Goal: Task Accomplishment & Management: Manage account settings

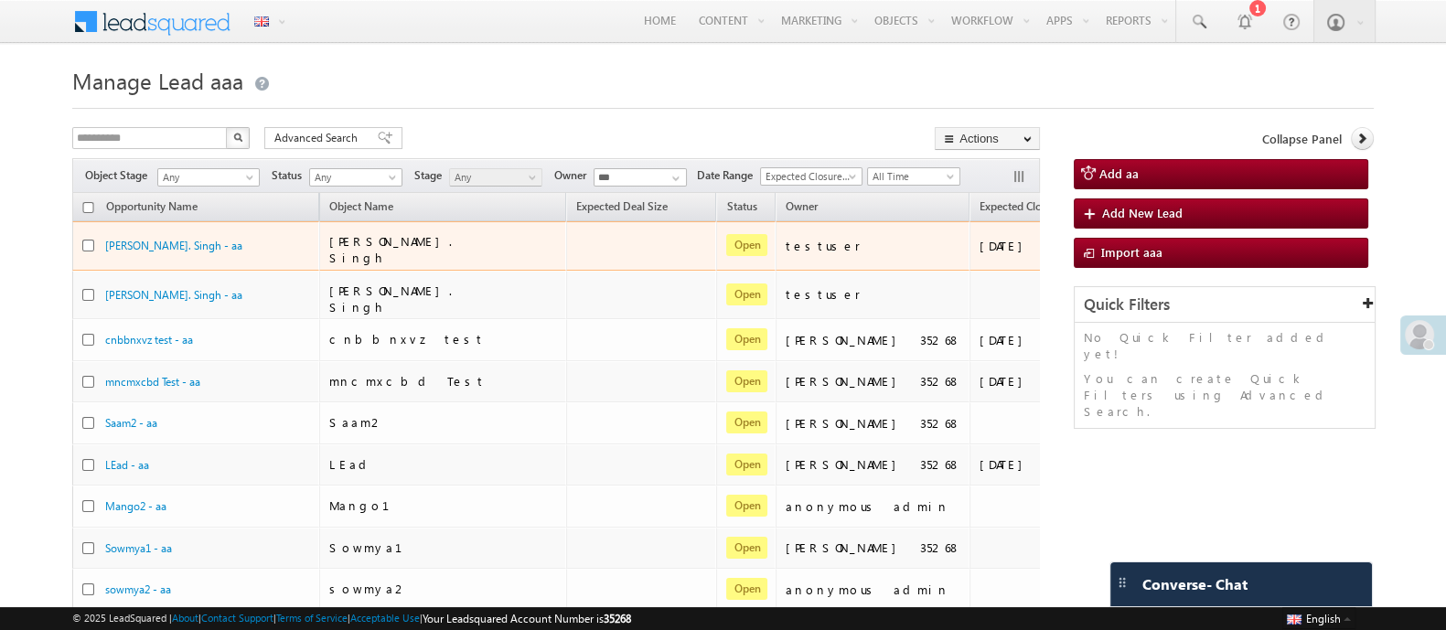
scroll to position [0, 151]
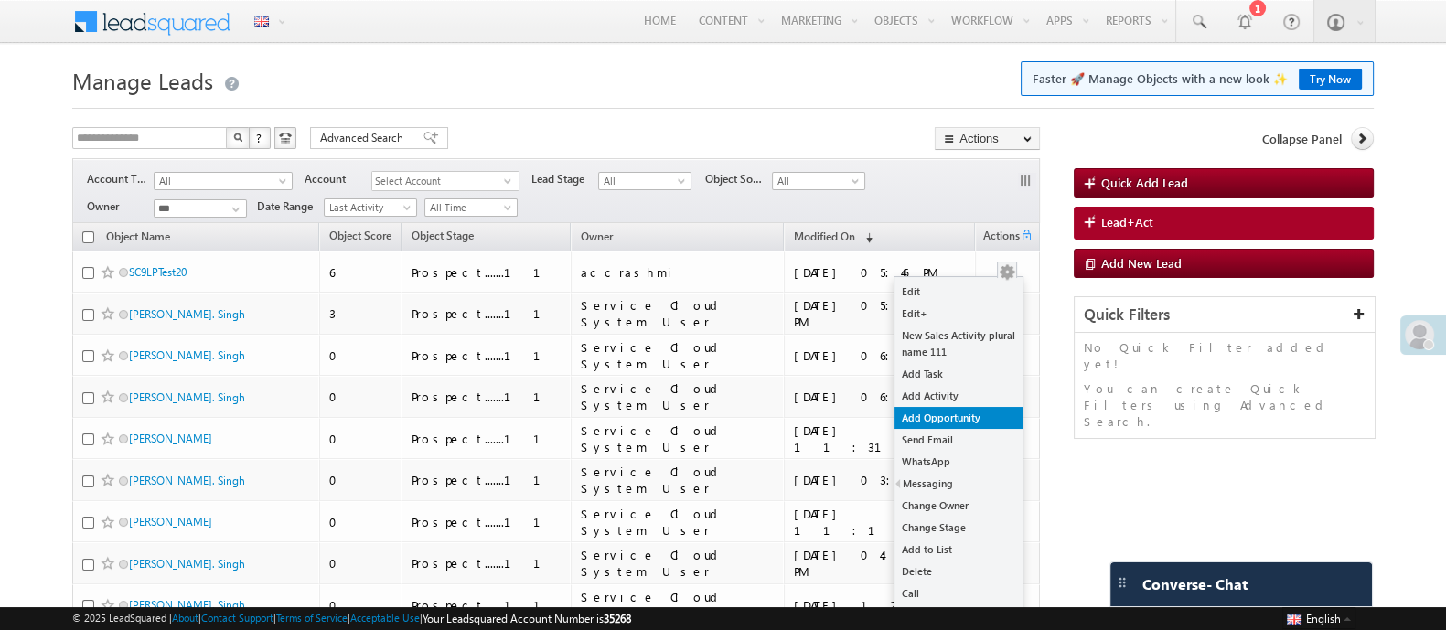
click at [958, 418] on link "Add Opportunity" at bounding box center [958, 418] width 128 height 22
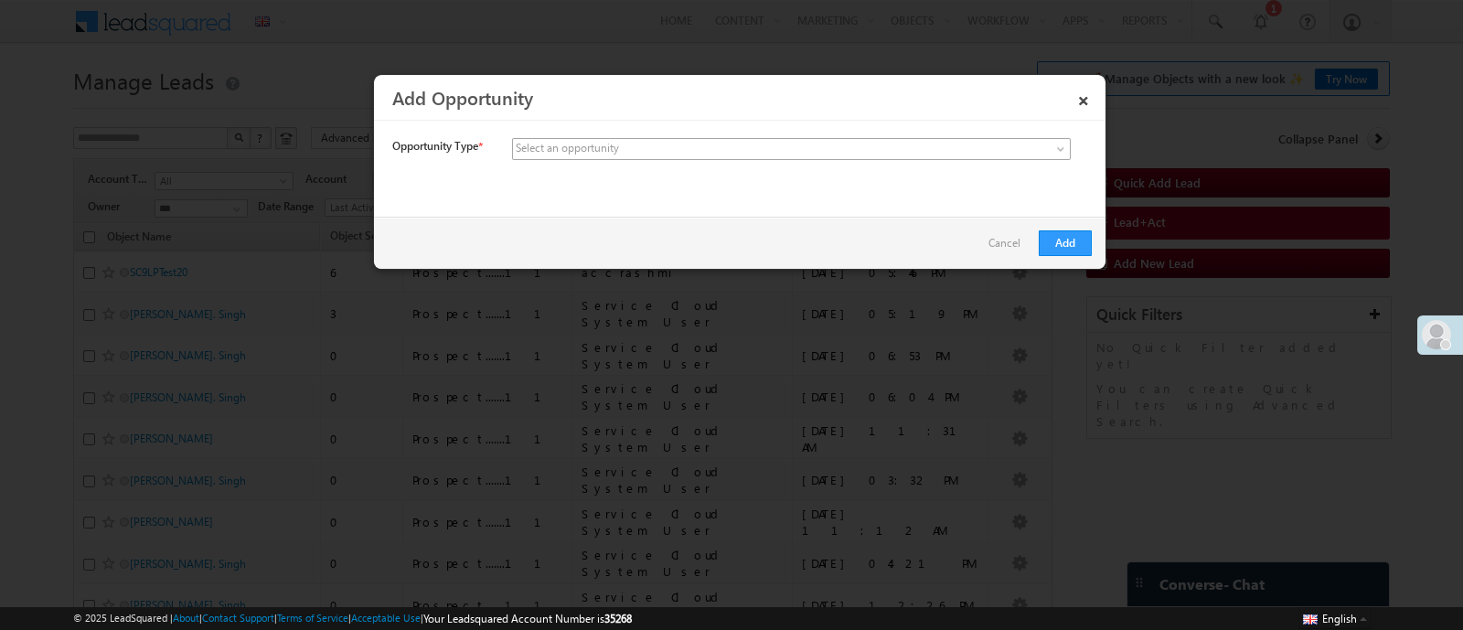
click at [652, 150] on span at bounding box center [754, 149] width 483 height 16
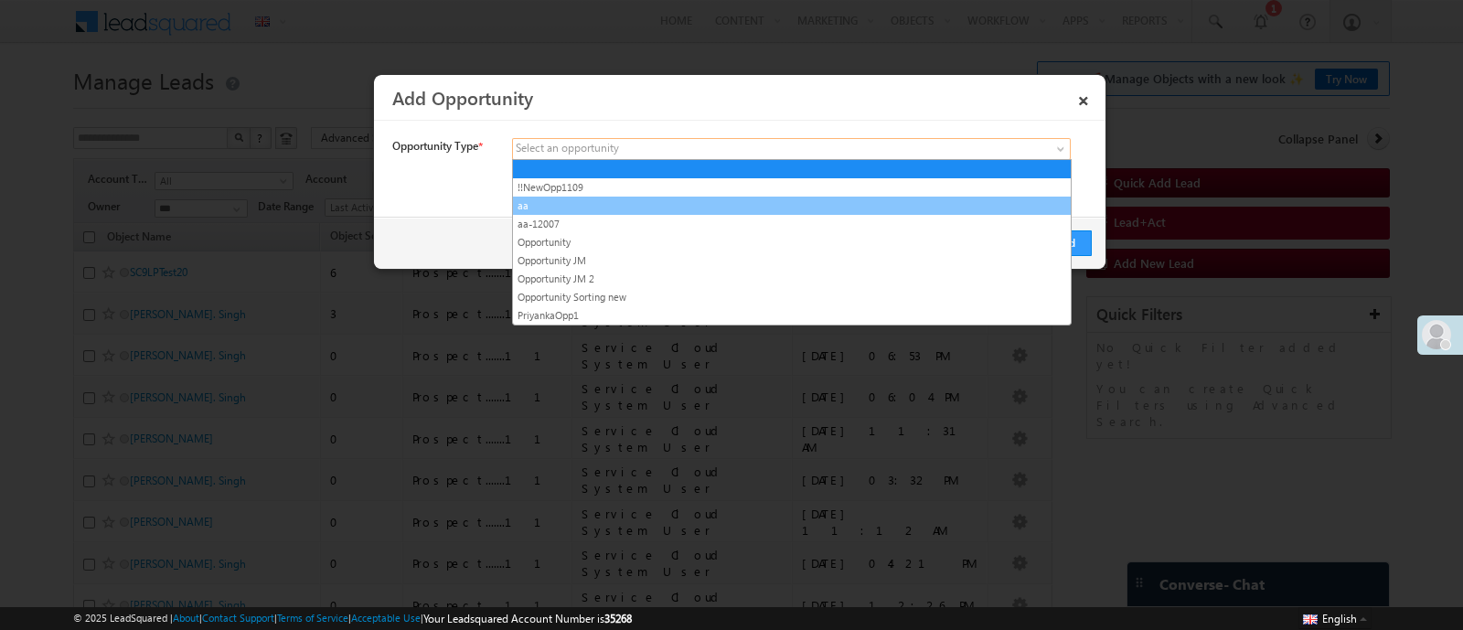
click at [577, 203] on link "aa" at bounding box center [792, 206] width 558 height 16
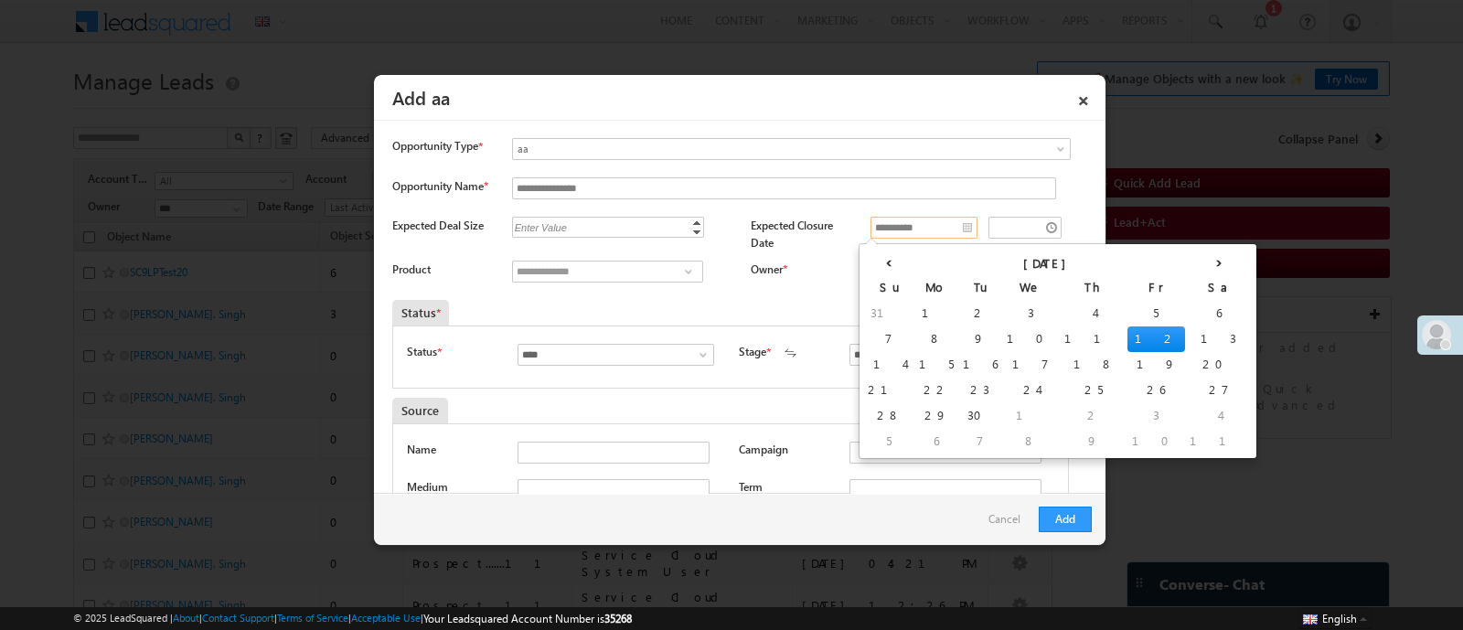
click at [900, 232] on input "**********" at bounding box center [924, 228] width 107 height 22
click at [914, 382] on td "22" at bounding box center [936, 391] width 44 height 26
type input "**********"
type input "********"
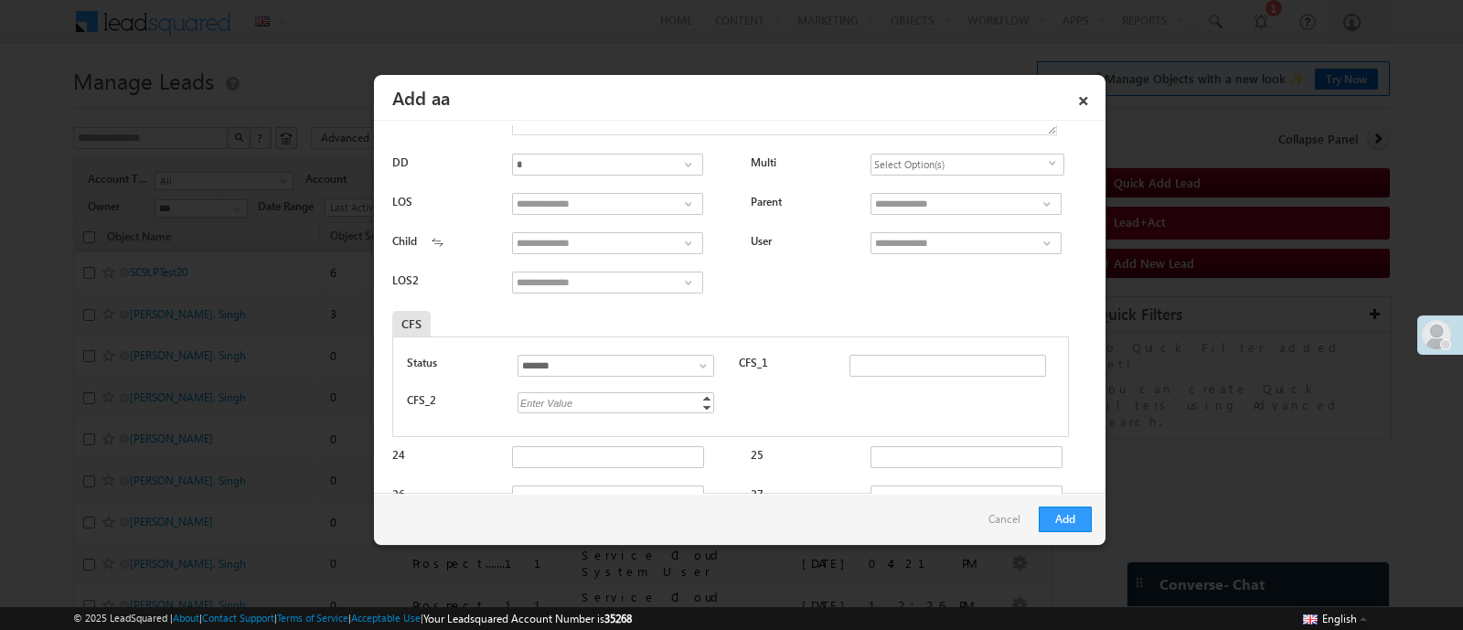
scroll to position [592, 0]
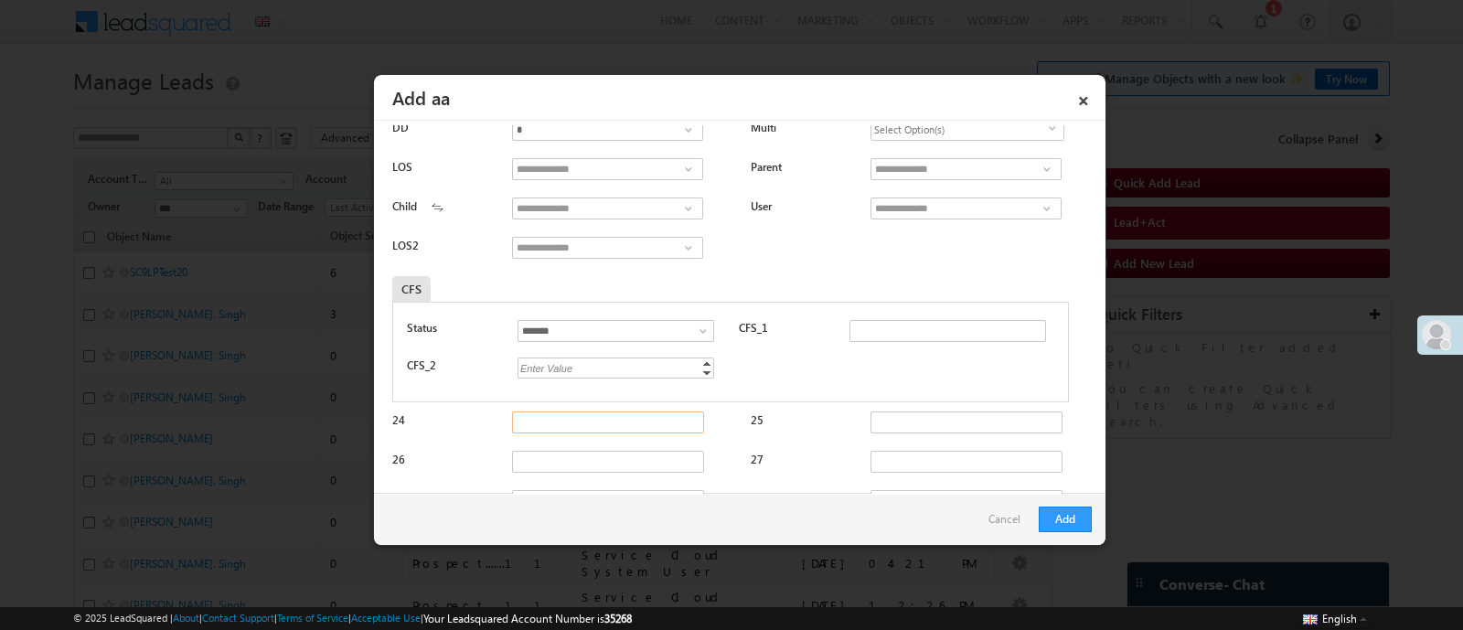
click at [559, 424] on input "24" at bounding box center [608, 423] width 192 height 22
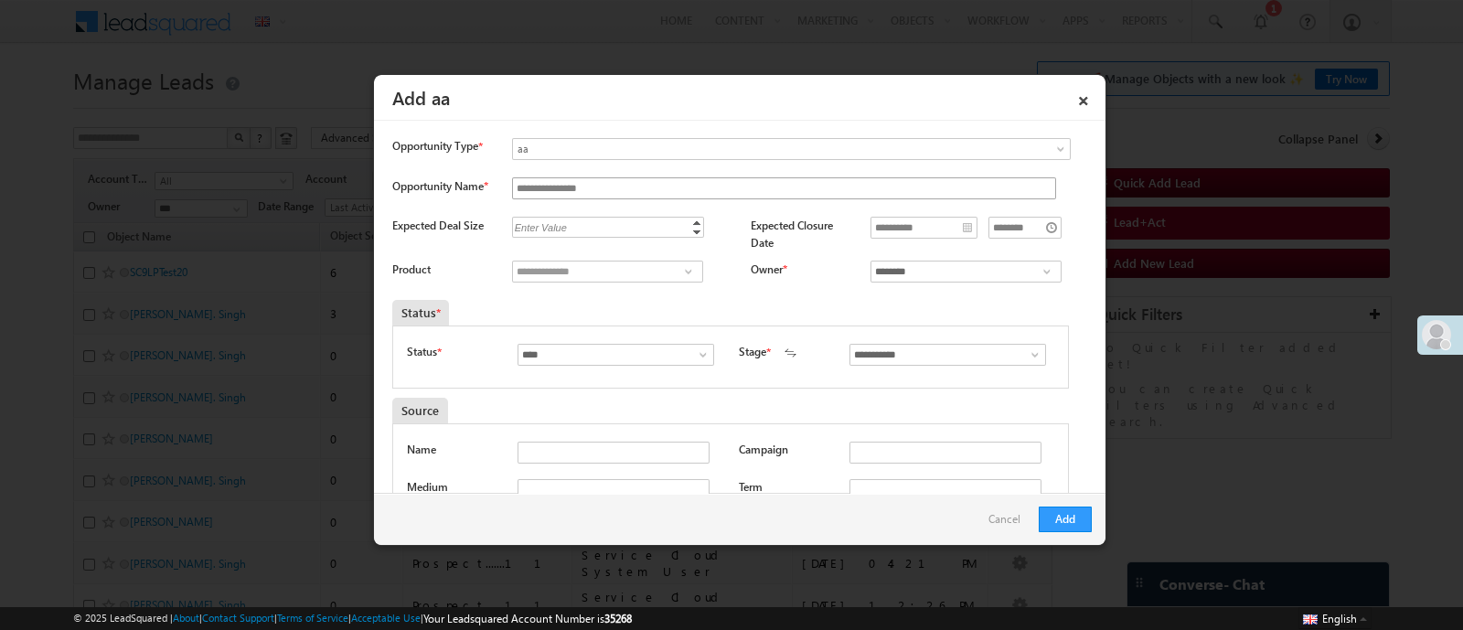
type input "**********"
click at [599, 187] on input "**********" at bounding box center [784, 188] width 544 height 22
type input "**********"
click at [1065, 518] on button "Add" at bounding box center [1065, 520] width 53 height 26
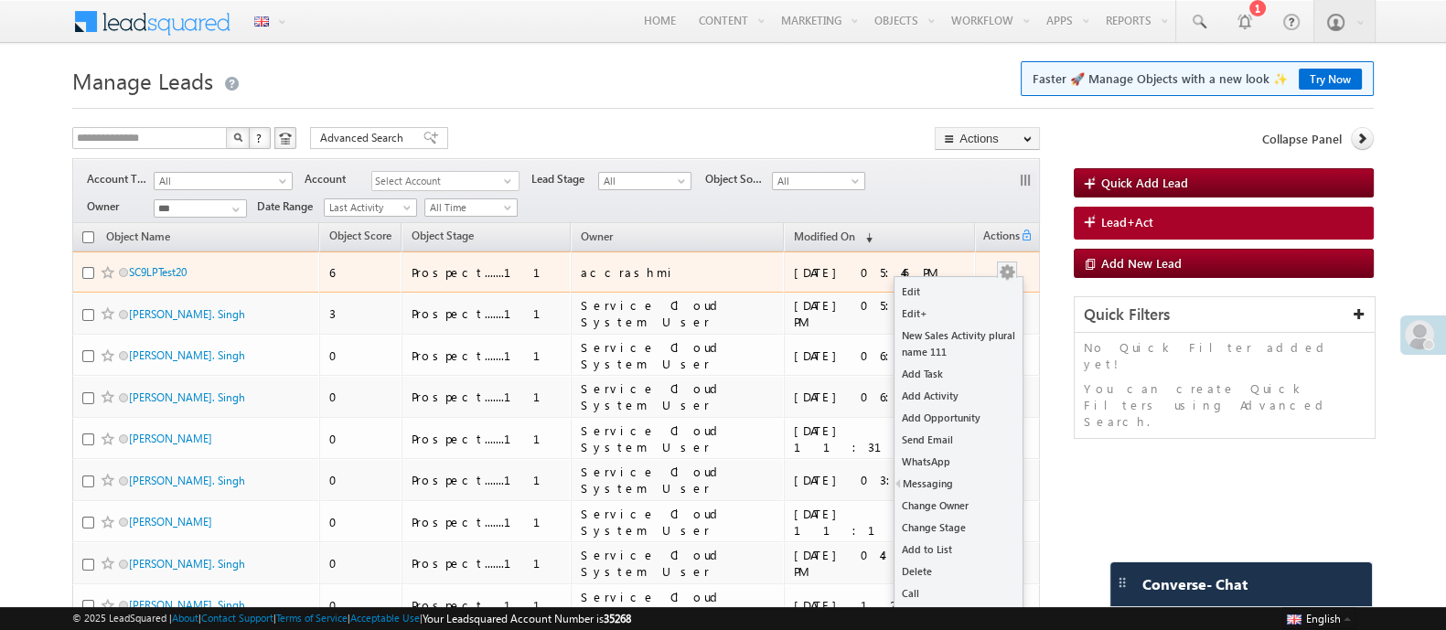
click at [1001, 277] on button "button" at bounding box center [1007, 272] width 18 height 18
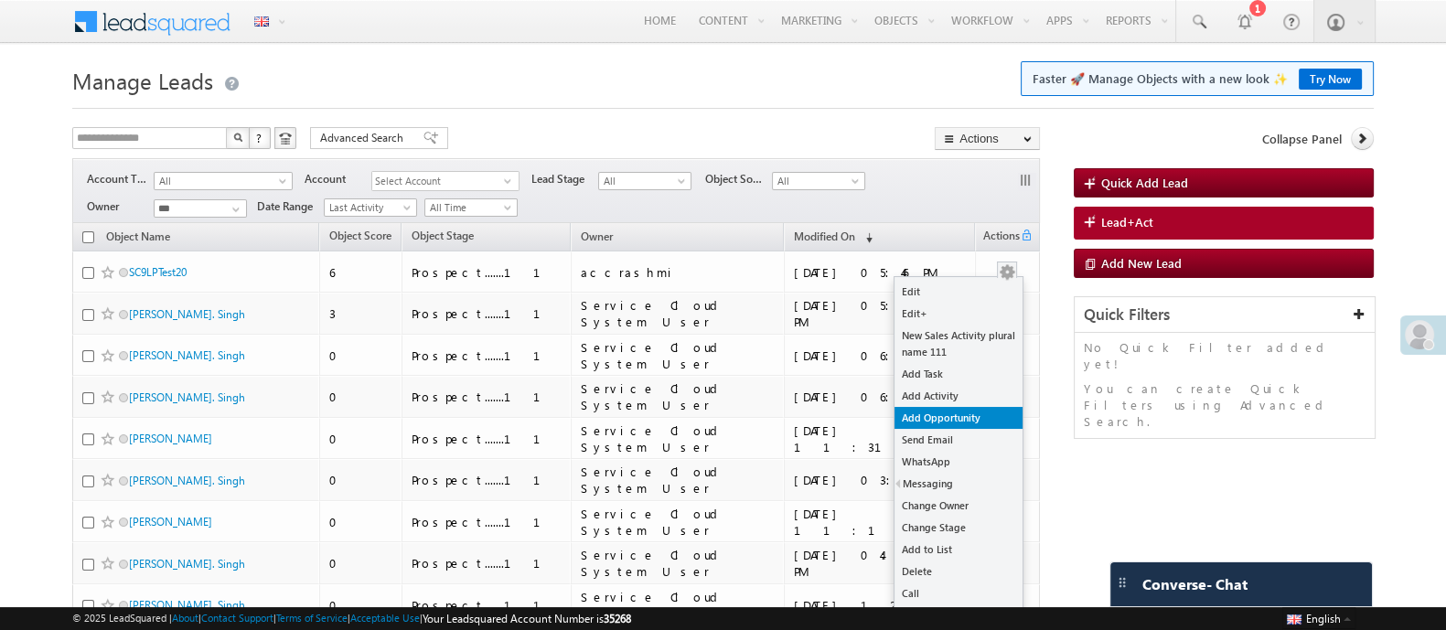
click at [934, 410] on link "Add Opportunity" at bounding box center [958, 418] width 128 height 22
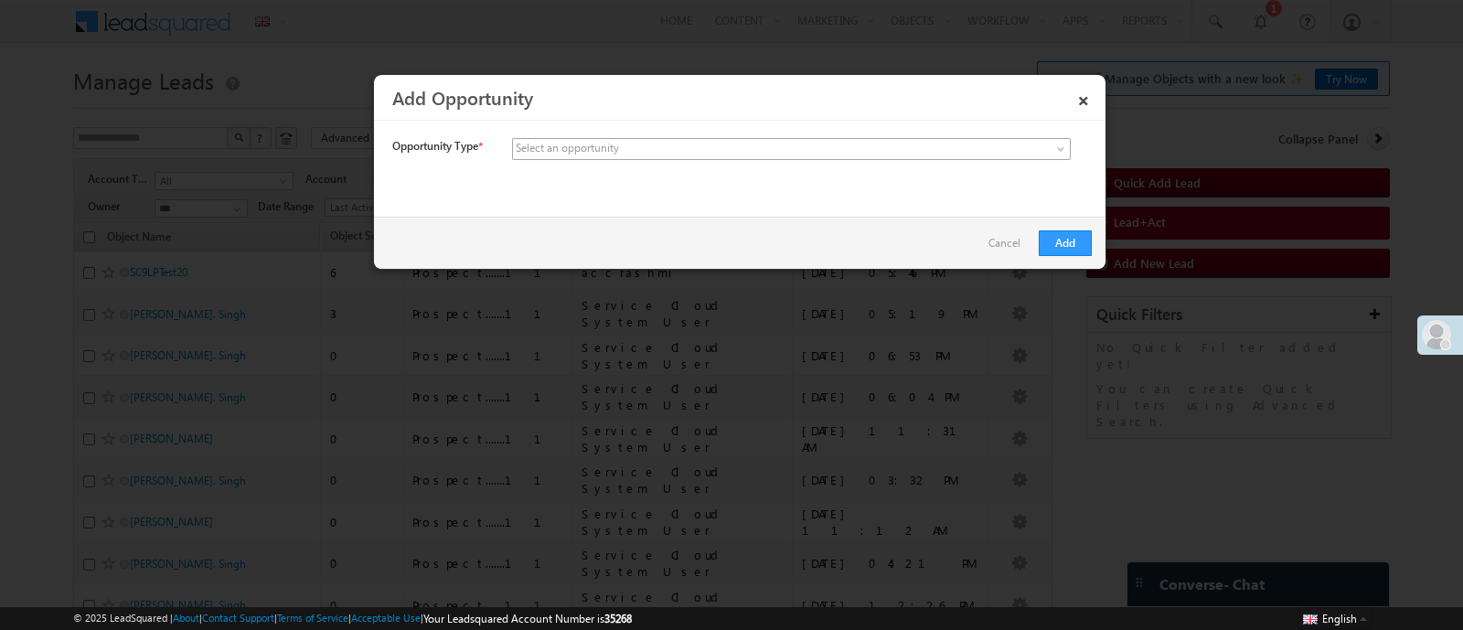
click at [617, 150] on div "Select an opportunity" at bounding box center [567, 148] width 103 height 16
click at [659, 160] on div "**********" at bounding box center [802, 151] width 580 height 26
click at [656, 154] on span at bounding box center [754, 149] width 483 height 16
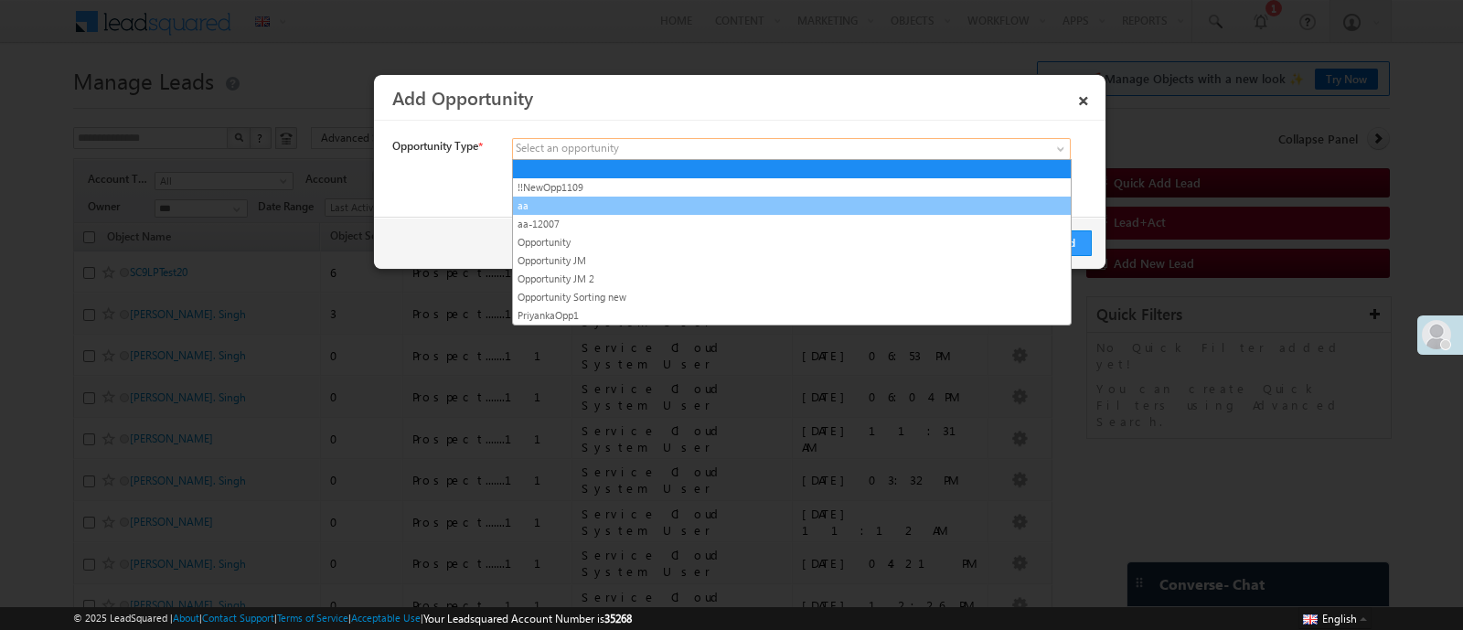
click at [572, 208] on link "aa" at bounding box center [792, 206] width 558 height 16
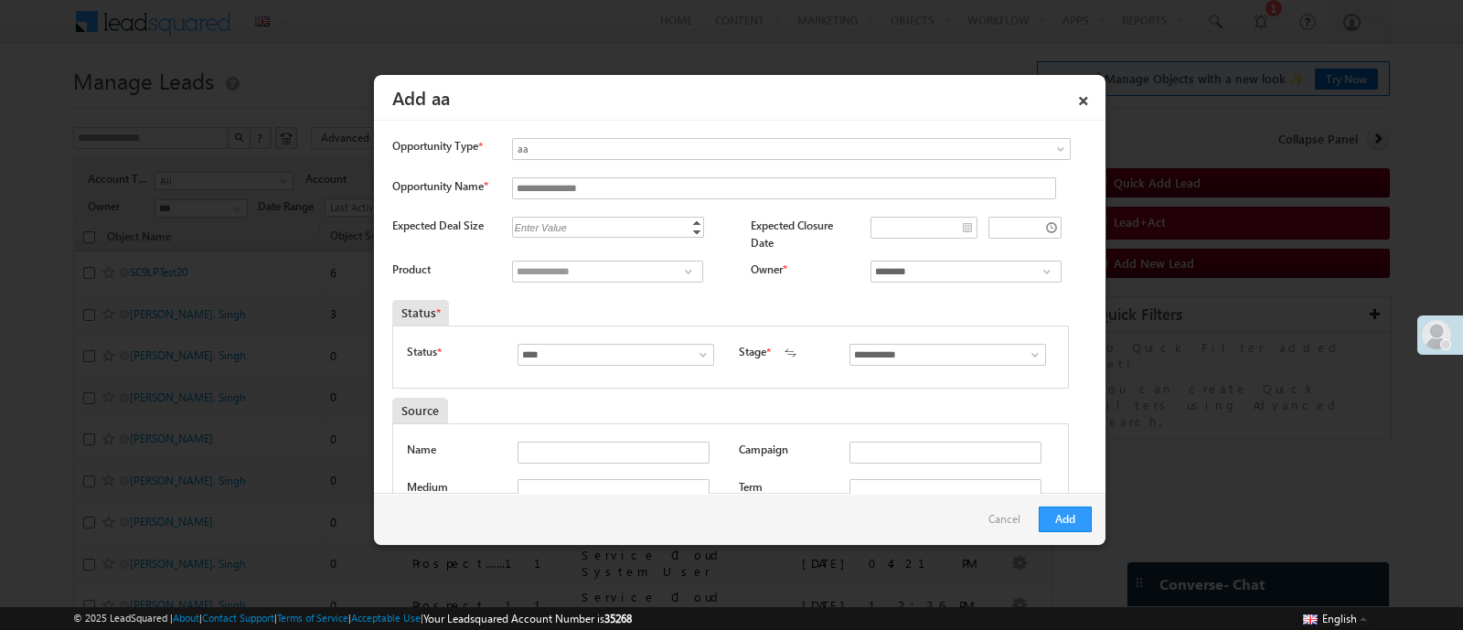
click at [929, 238] on input "**********" at bounding box center [924, 228] width 107 height 22
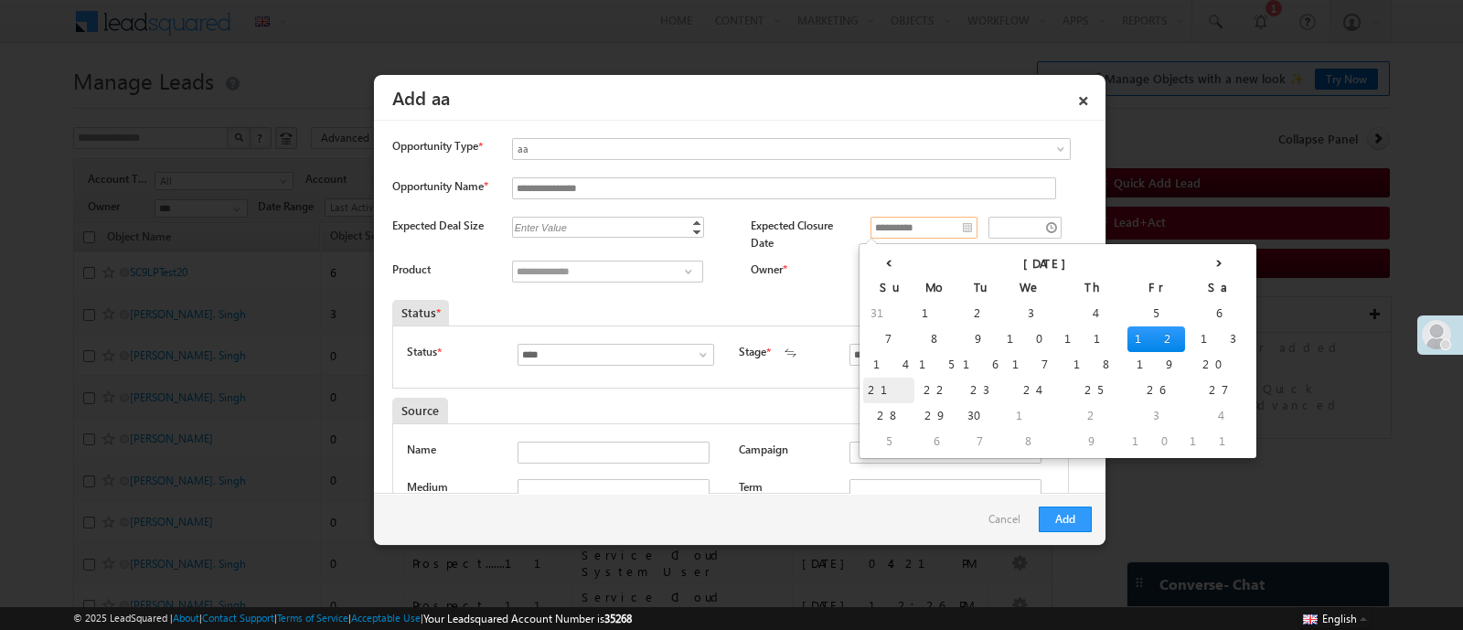
click at [882, 389] on td "21" at bounding box center [888, 391] width 51 height 26
type input "**********"
type input "********"
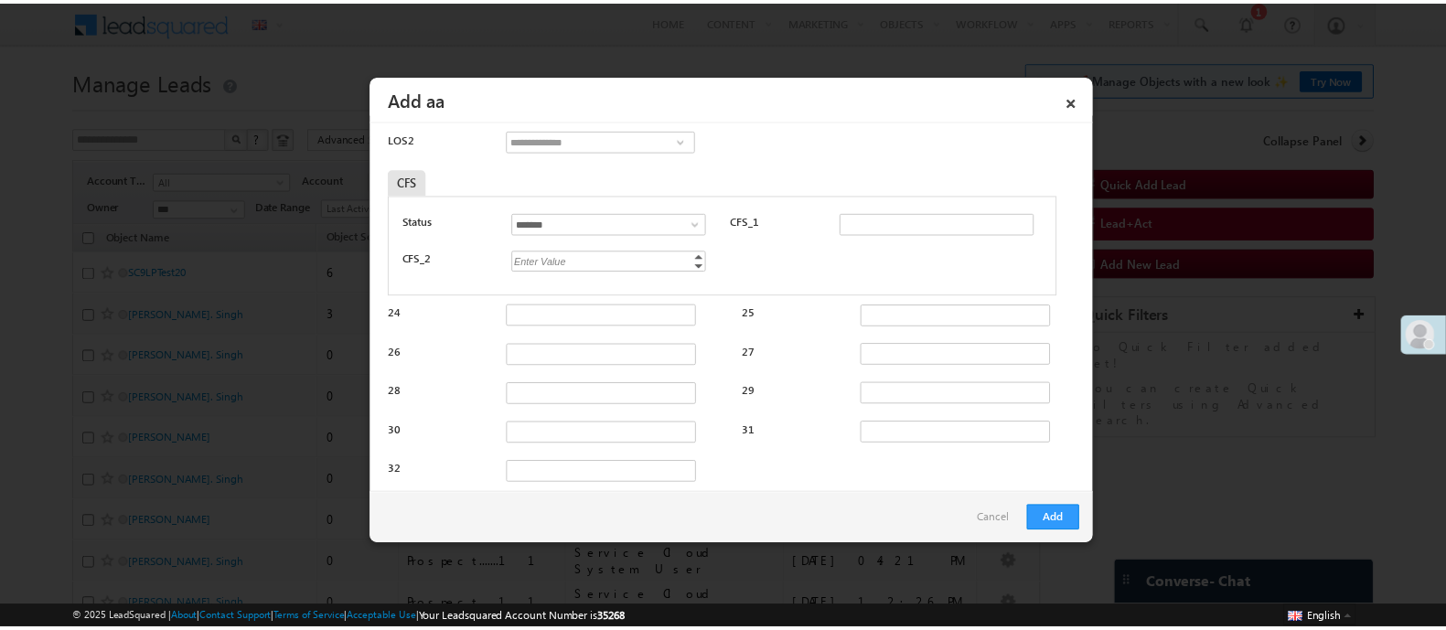
scroll to position [732, 0]
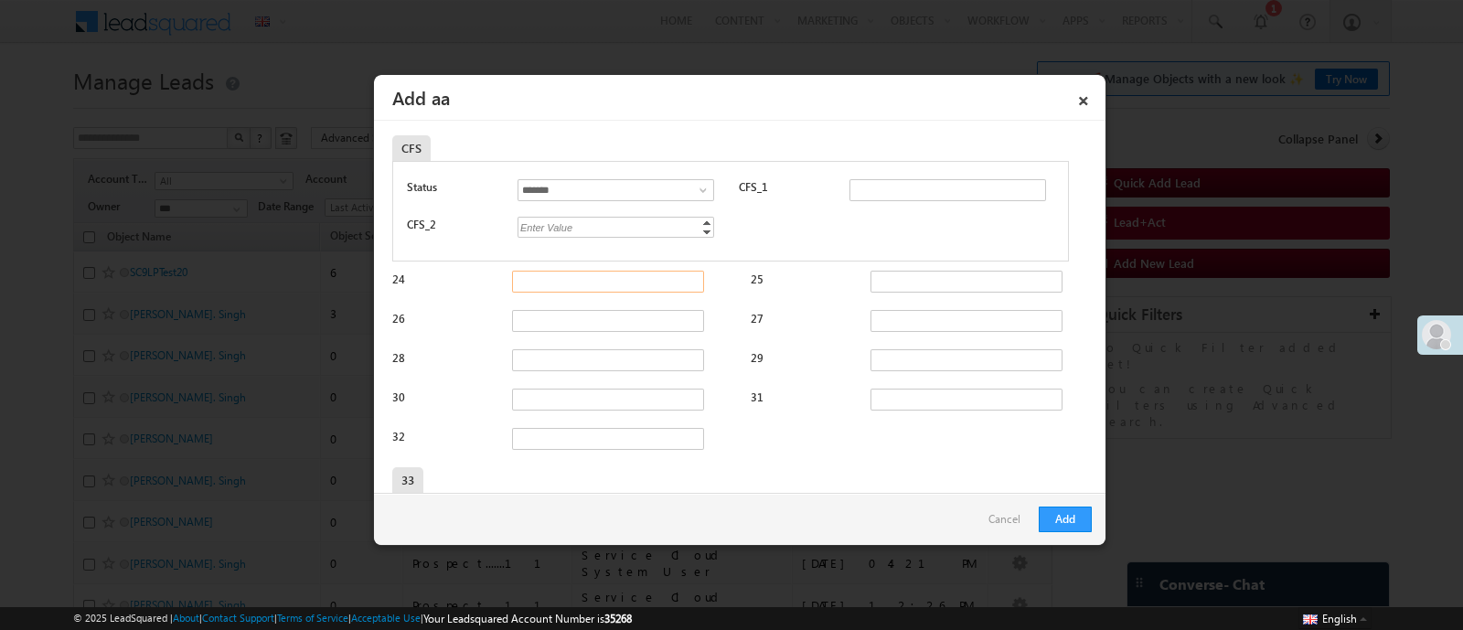
click at [541, 280] on input "24" at bounding box center [608, 282] width 192 height 22
type input "****"
click at [878, 441] on div "32" at bounding box center [742, 443] width 700 height 30
click at [1073, 509] on button "Add" at bounding box center [1065, 520] width 53 height 26
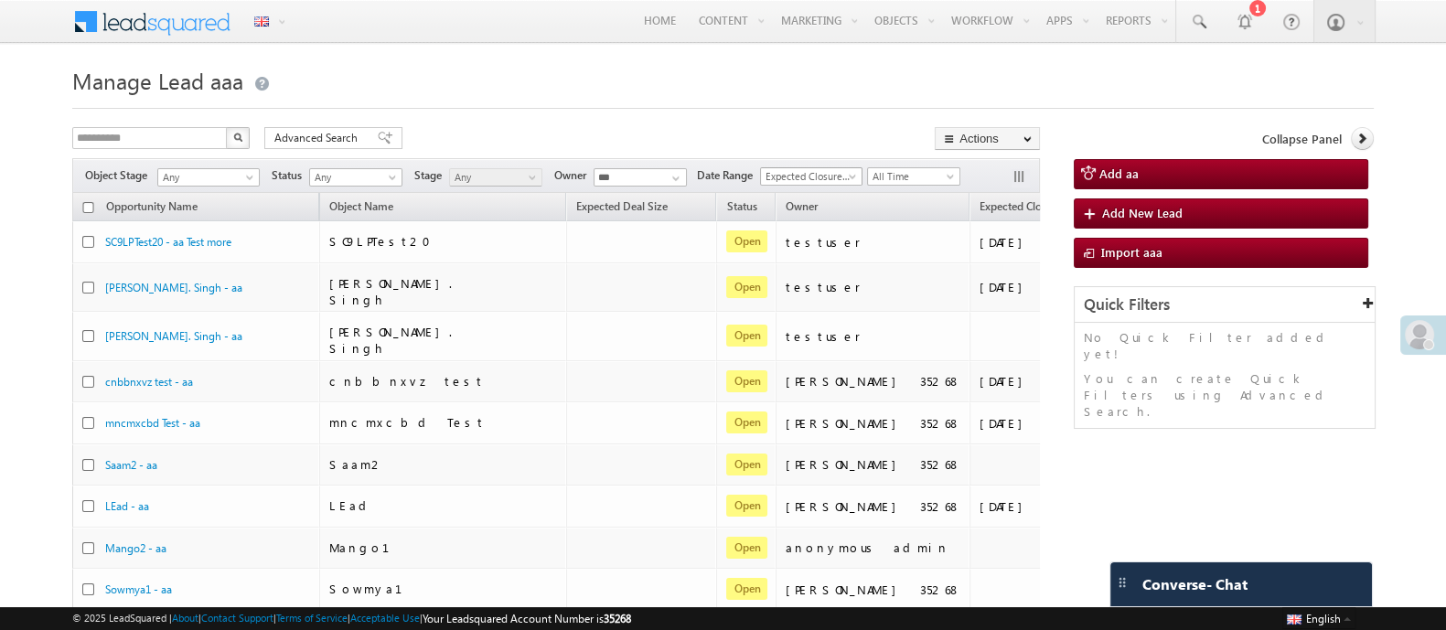
click at [832, 176] on span "Expected Closure Date" at bounding box center [808, 176] width 95 height 16
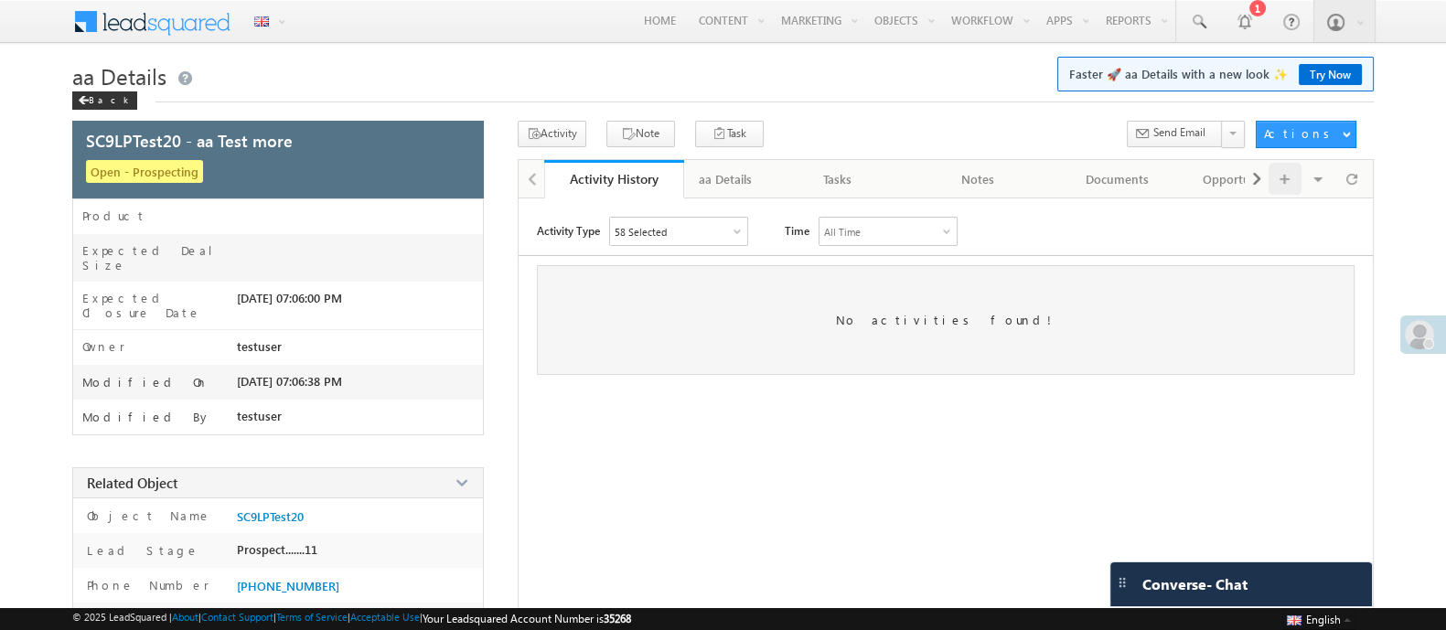
click at [1299, 173] on div at bounding box center [1285, 179] width 34 height 32
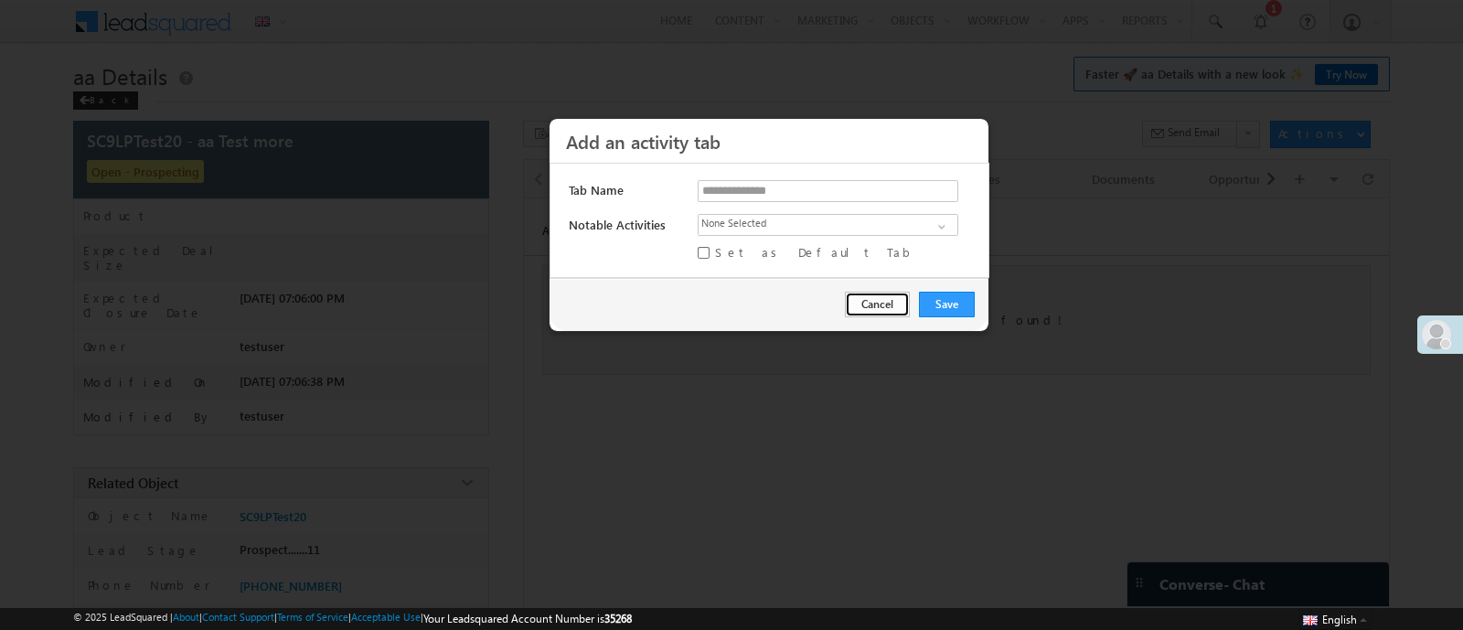
click at [889, 294] on button "Cancel" at bounding box center [877, 305] width 65 height 26
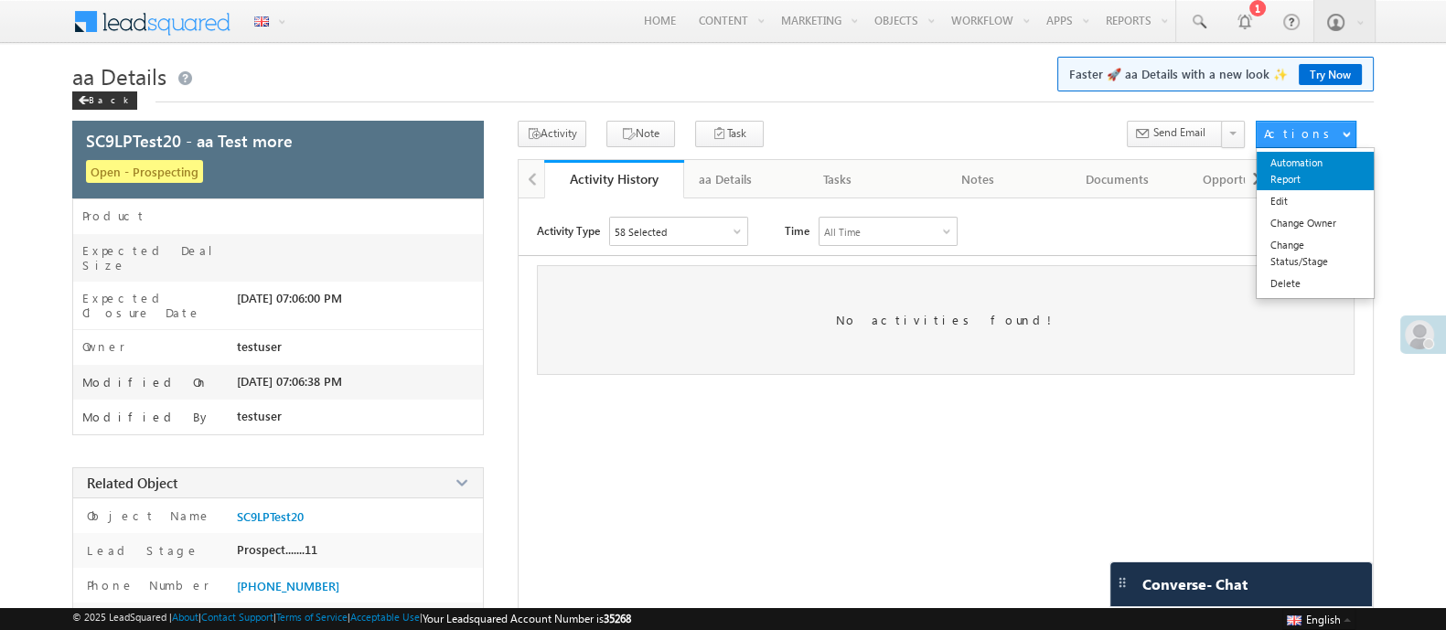
click at [1272, 181] on link "Automation Report" at bounding box center [1314, 171] width 117 height 38
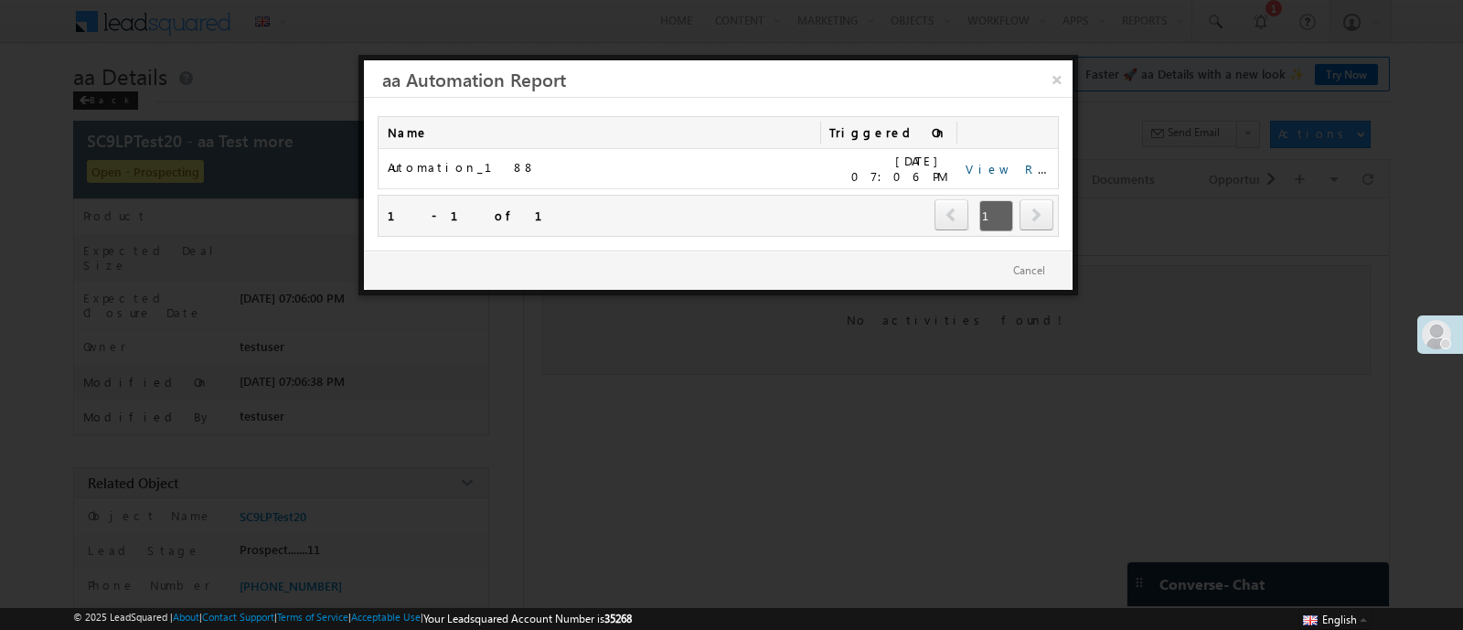
click at [1002, 169] on link "View Report" at bounding box center [1022, 169] width 113 height 16
click at [1059, 80] on link "×" at bounding box center [1057, 76] width 32 height 32
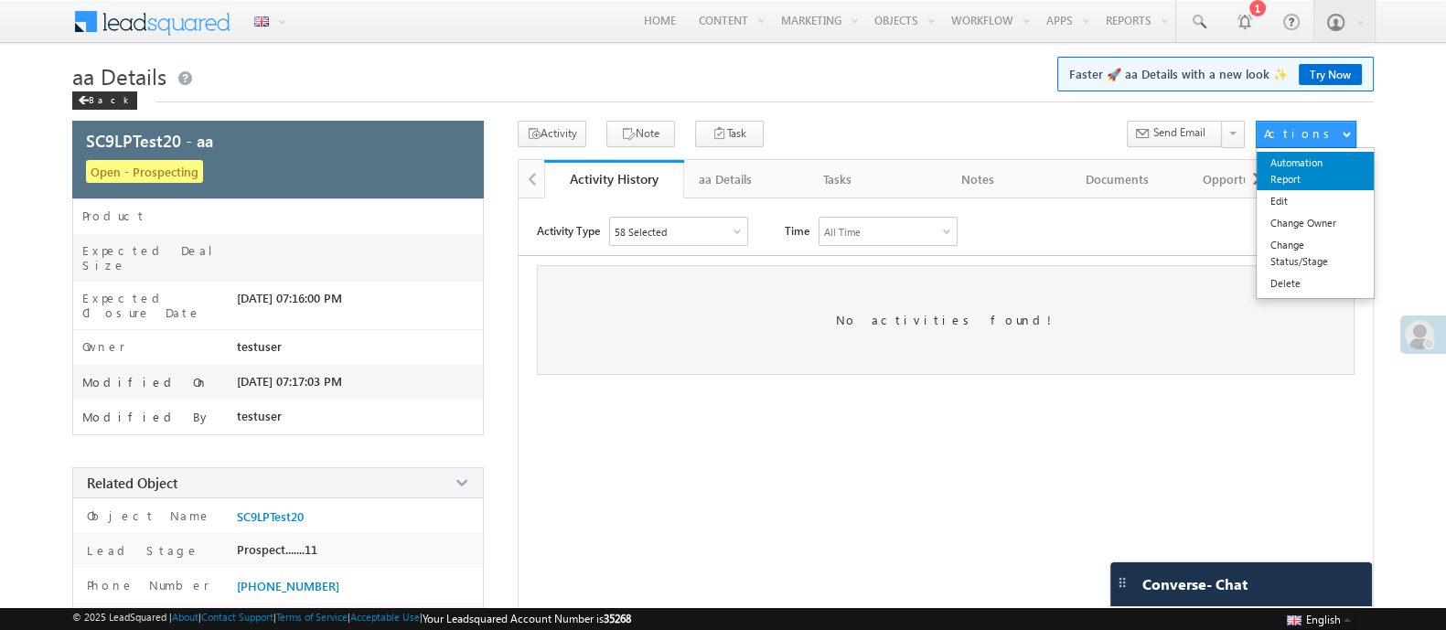
click at [1299, 171] on link "Automation Report" at bounding box center [1314, 171] width 117 height 38
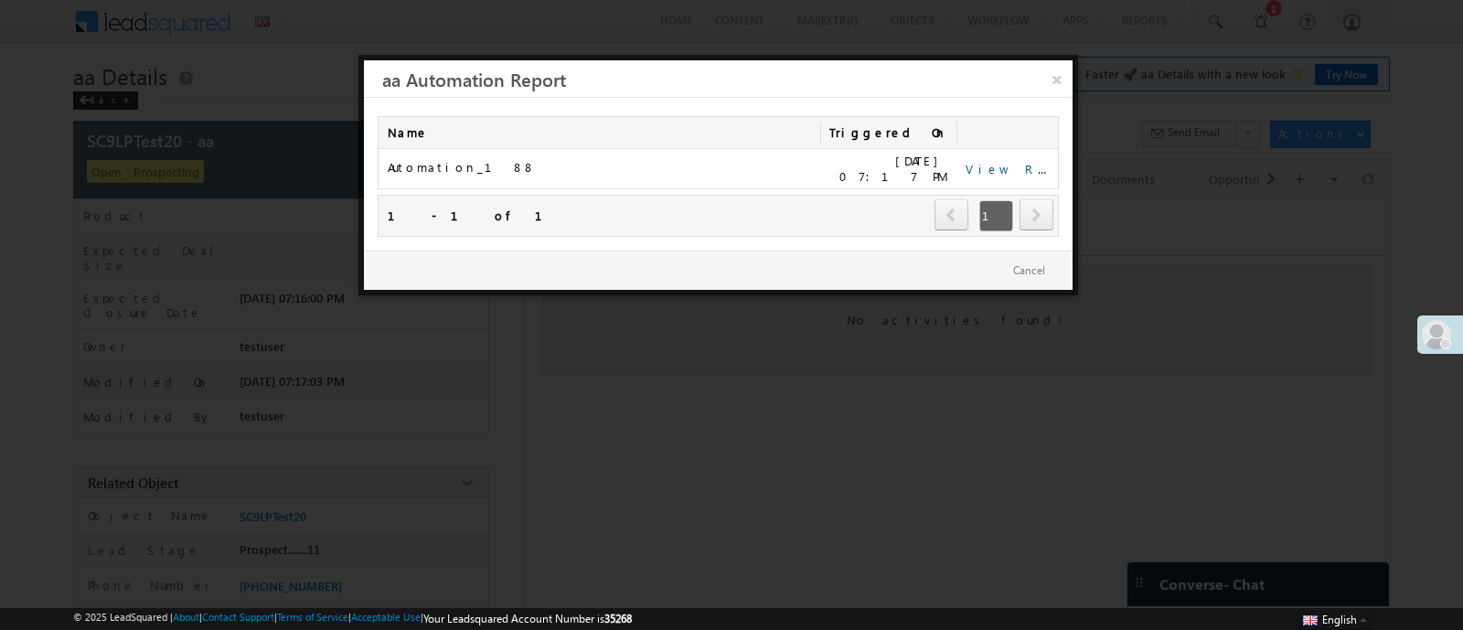
click at [1002, 169] on link "View Report" at bounding box center [1022, 169] width 113 height 16
click at [1053, 80] on link "×" at bounding box center [1057, 76] width 32 height 32
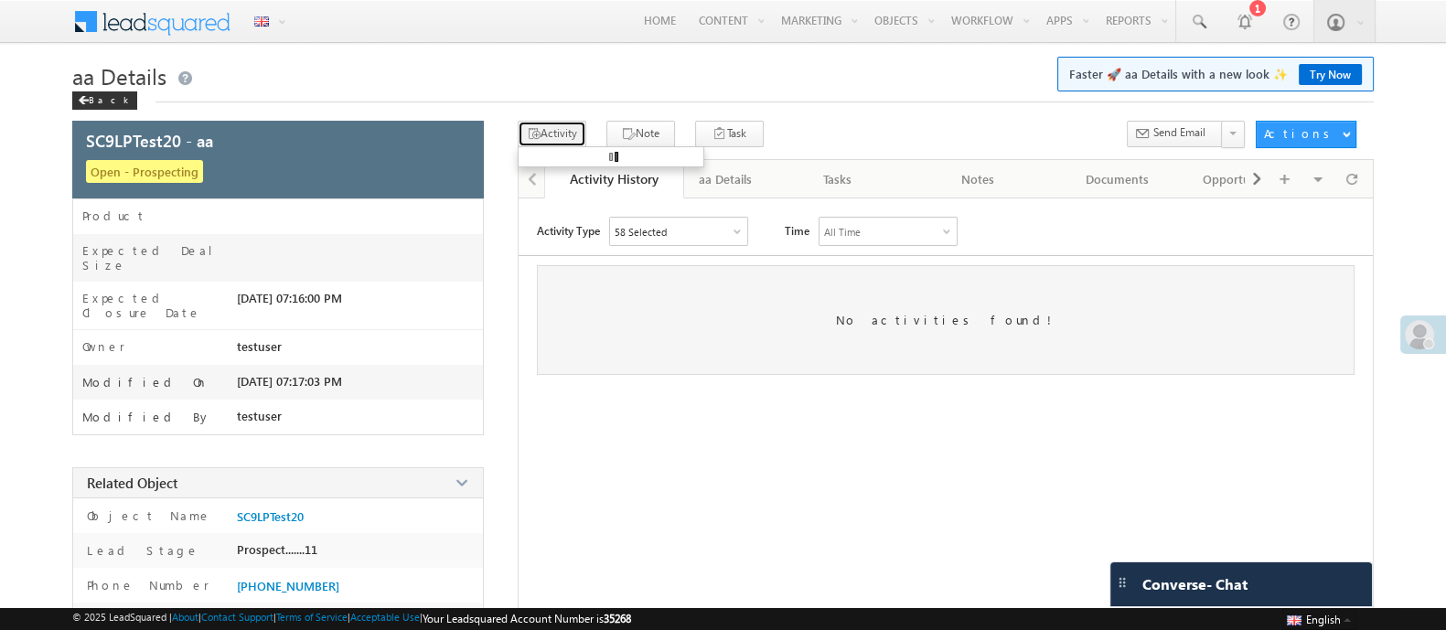
click at [538, 126] on icon "button" at bounding box center [533, 134] width 15 height 17
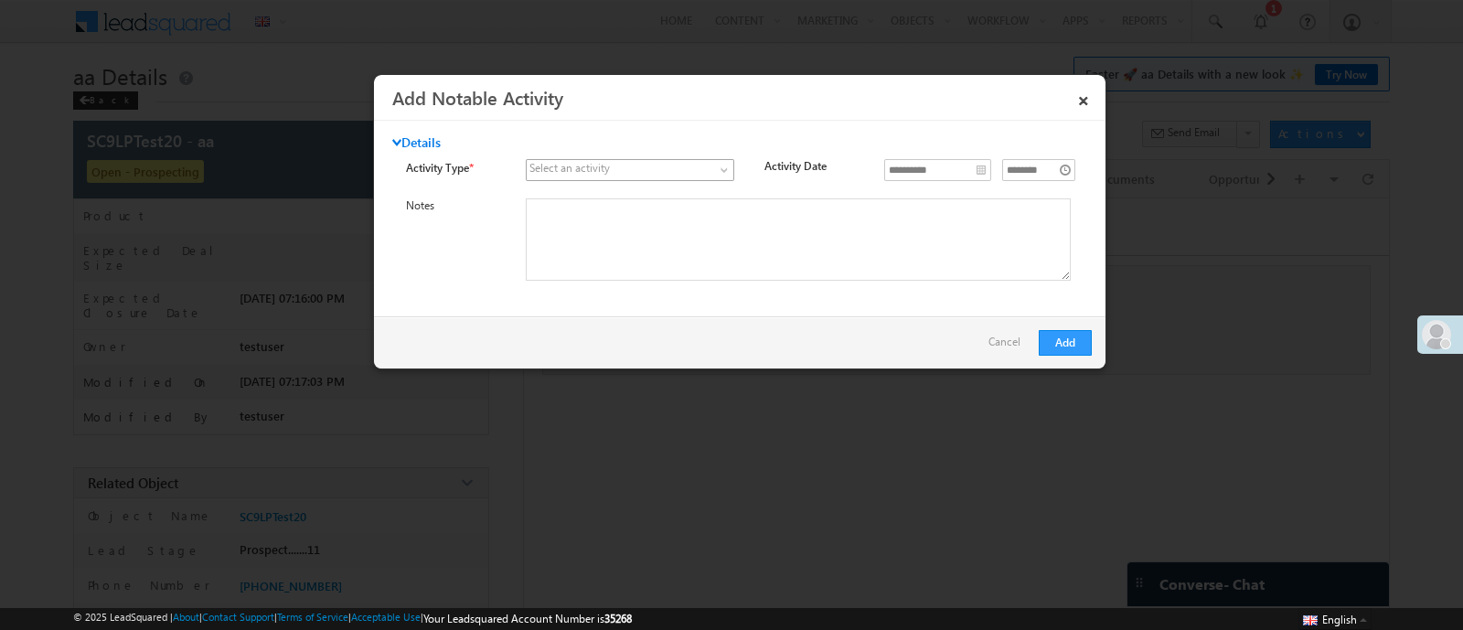
click at [634, 175] on span at bounding box center [619, 170] width 185 height 16
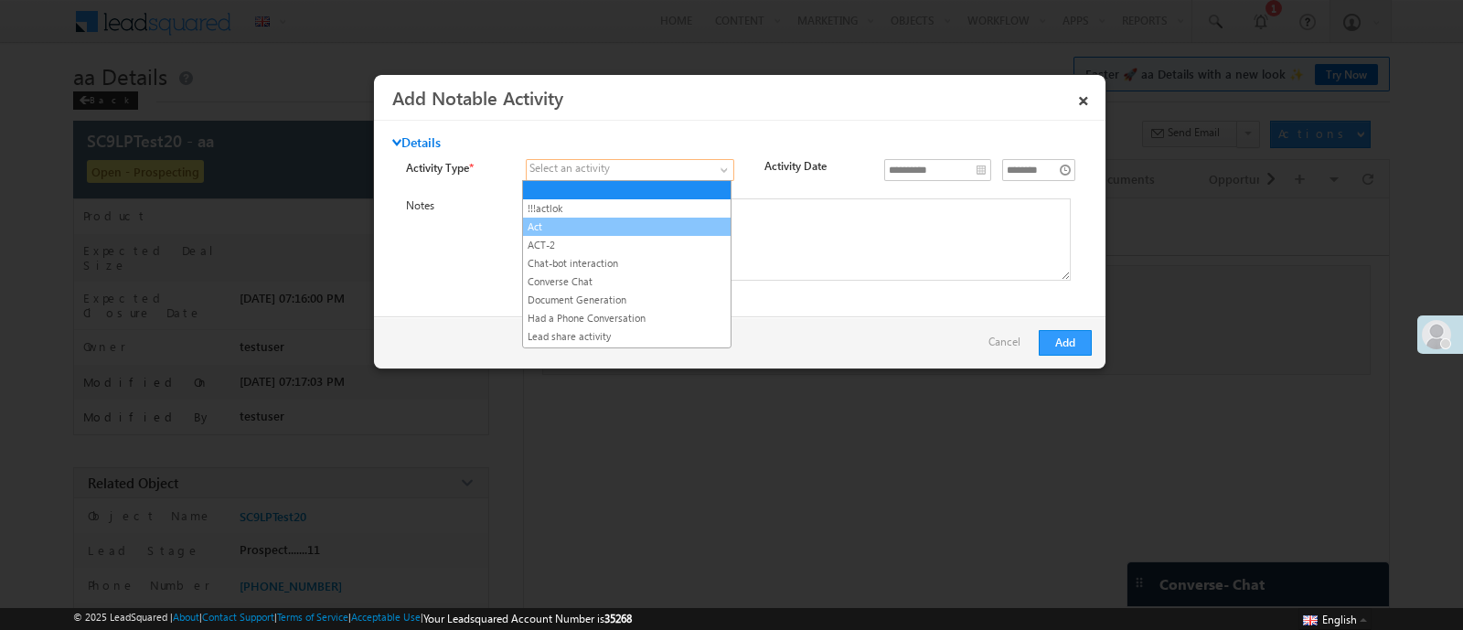
click at [570, 228] on link "Act" at bounding box center [627, 227] width 208 height 16
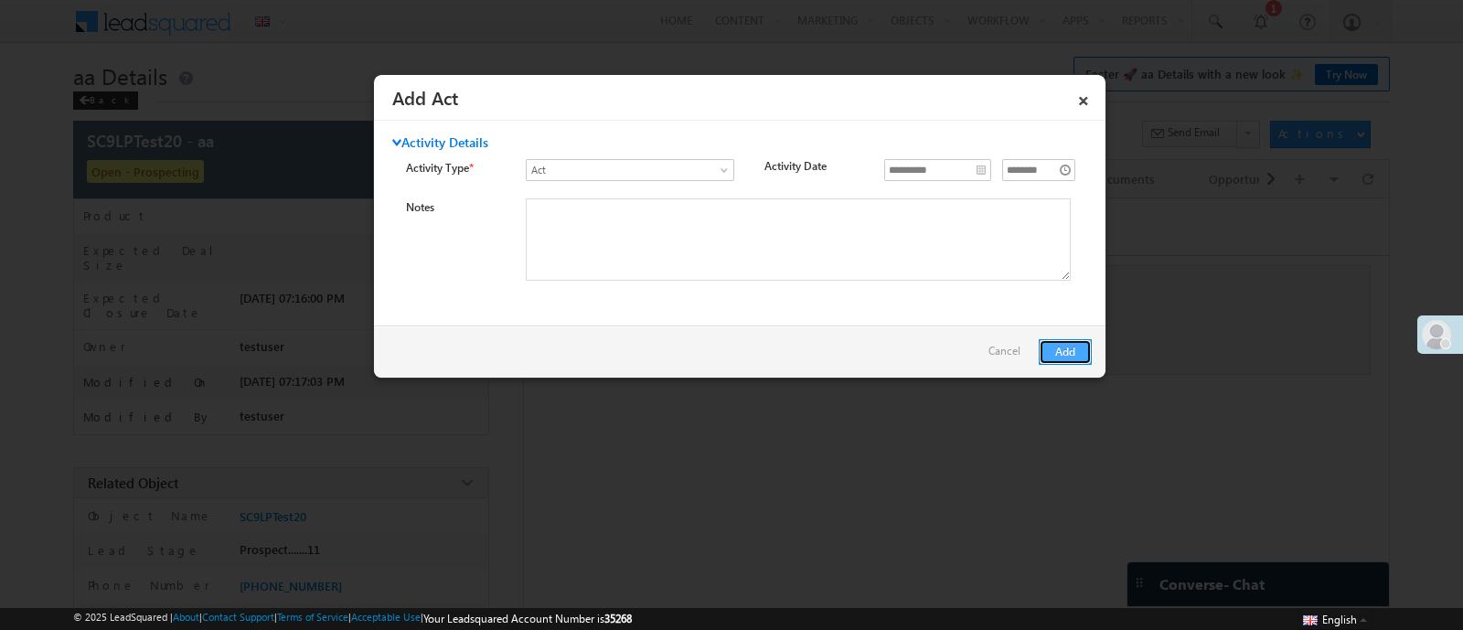
click at [1062, 355] on button "Add" at bounding box center [1065, 352] width 53 height 26
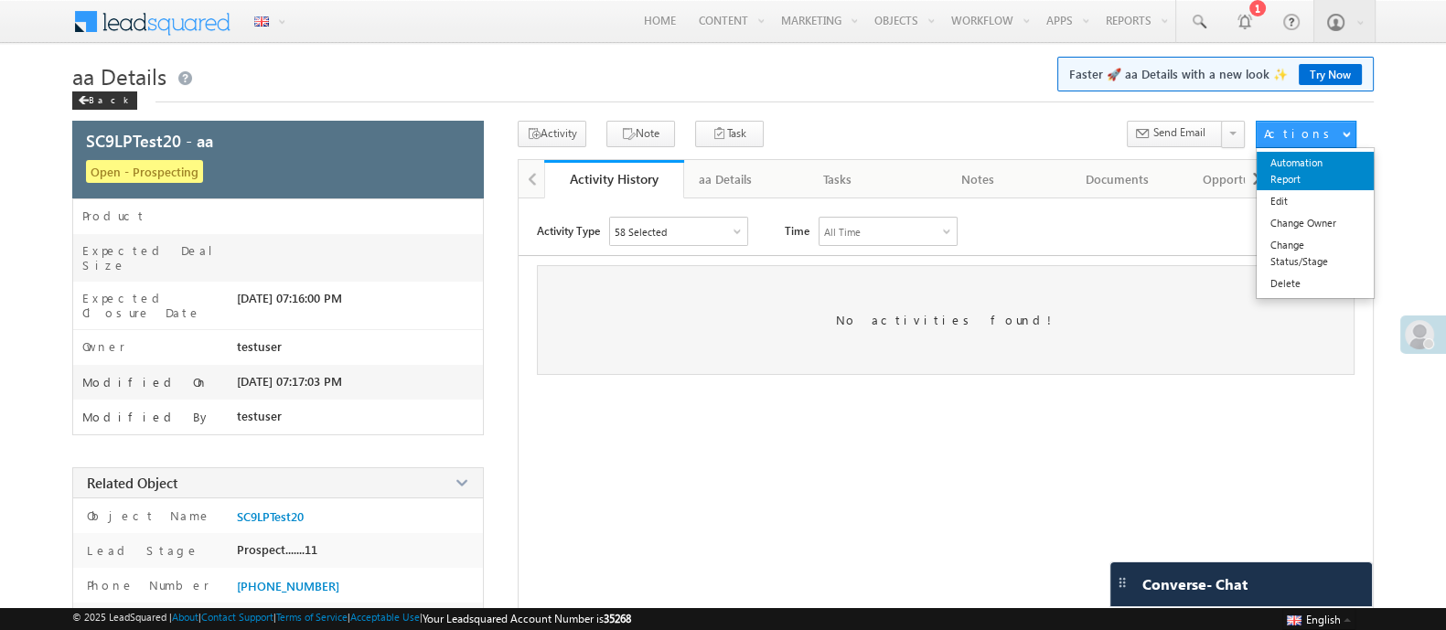
click at [1289, 168] on link "Automation Report" at bounding box center [1314, 171] width 117 height 38
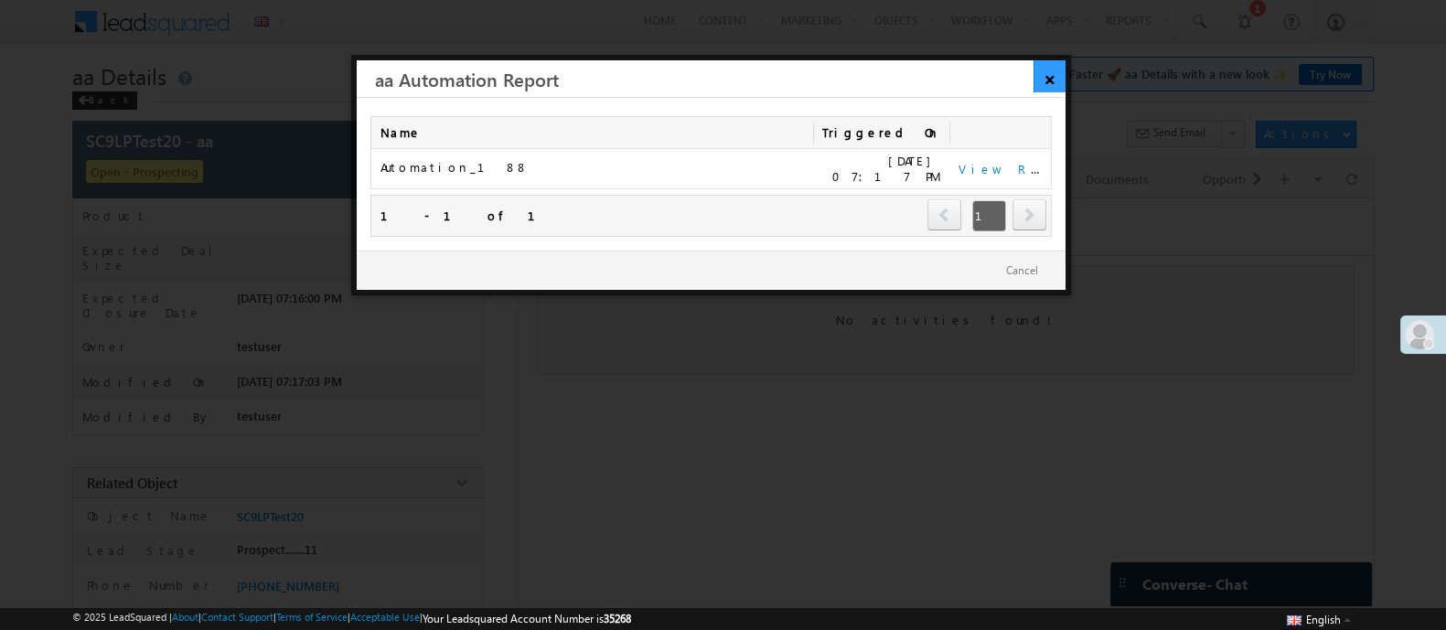
click at [1047, 80] on link "×" at bounding box center [1049, 76] width 32 height 32
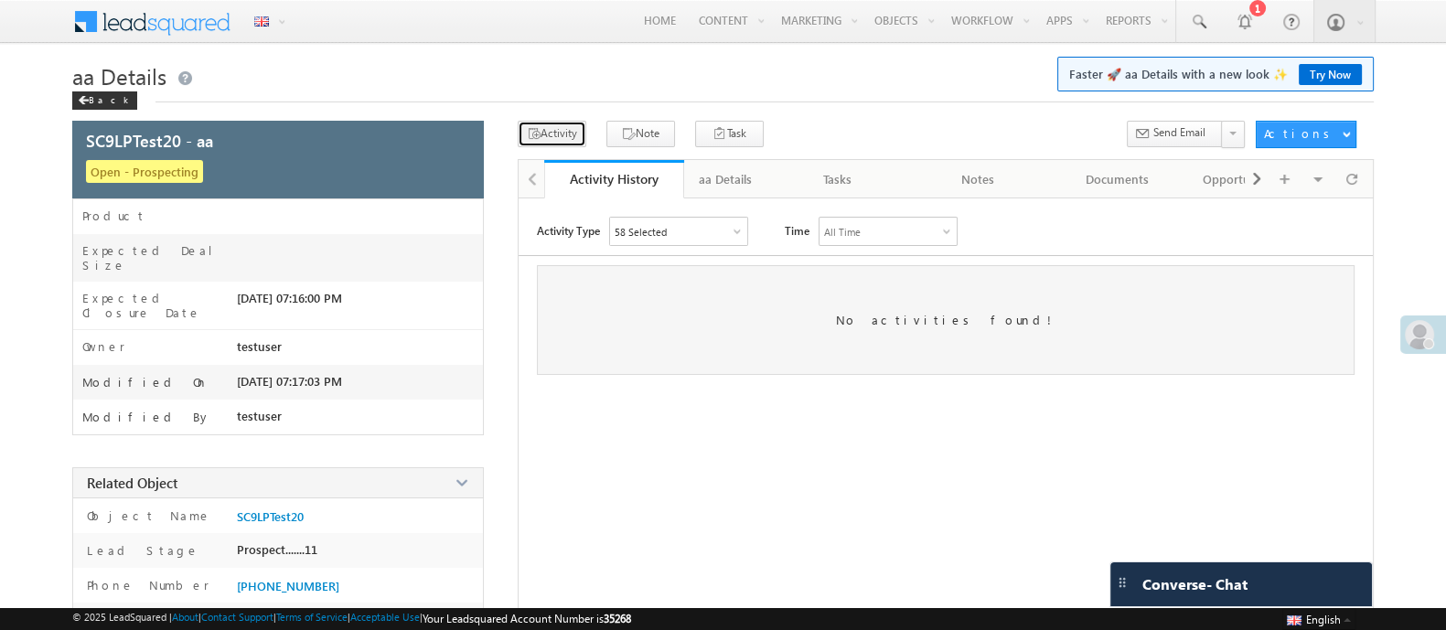
click at [556, 130] on button "Activity" at bounding box center [552, 134] width 69 height 27
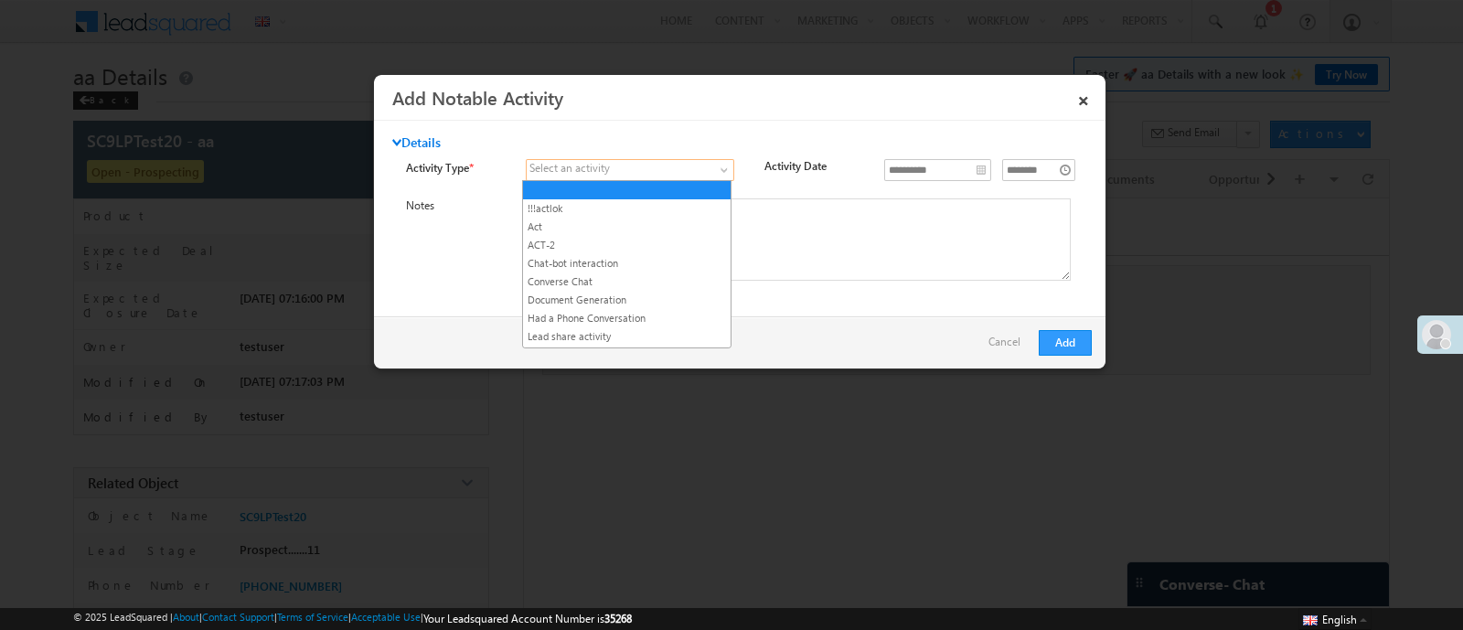
click at [719, 167] on span at bounding box center [726, 173] width 15 height 15
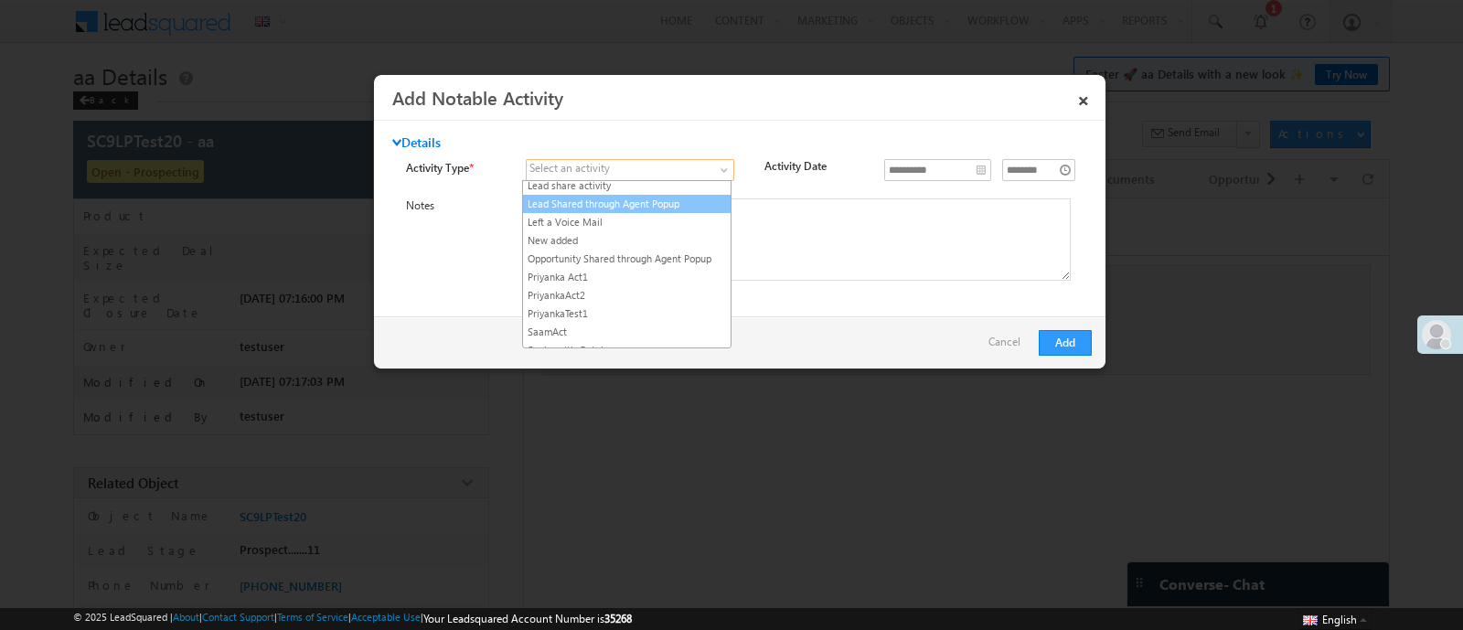
scroll to position [152, 0]
click at [614, 284] on link "Priyanka Act1" at bounding box center [627, 276] width 208 height 16
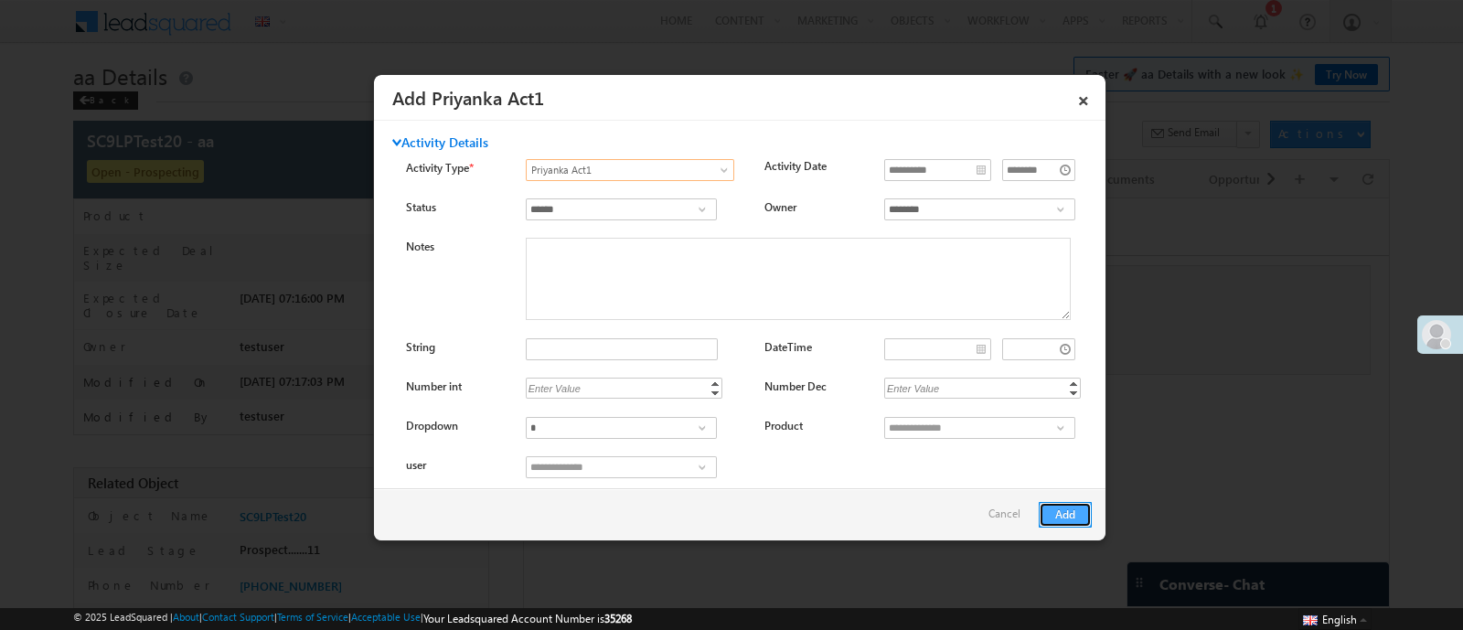
click at [1058, 512] on button "Add" at bounding box center [1065, 515] width 53 height 26
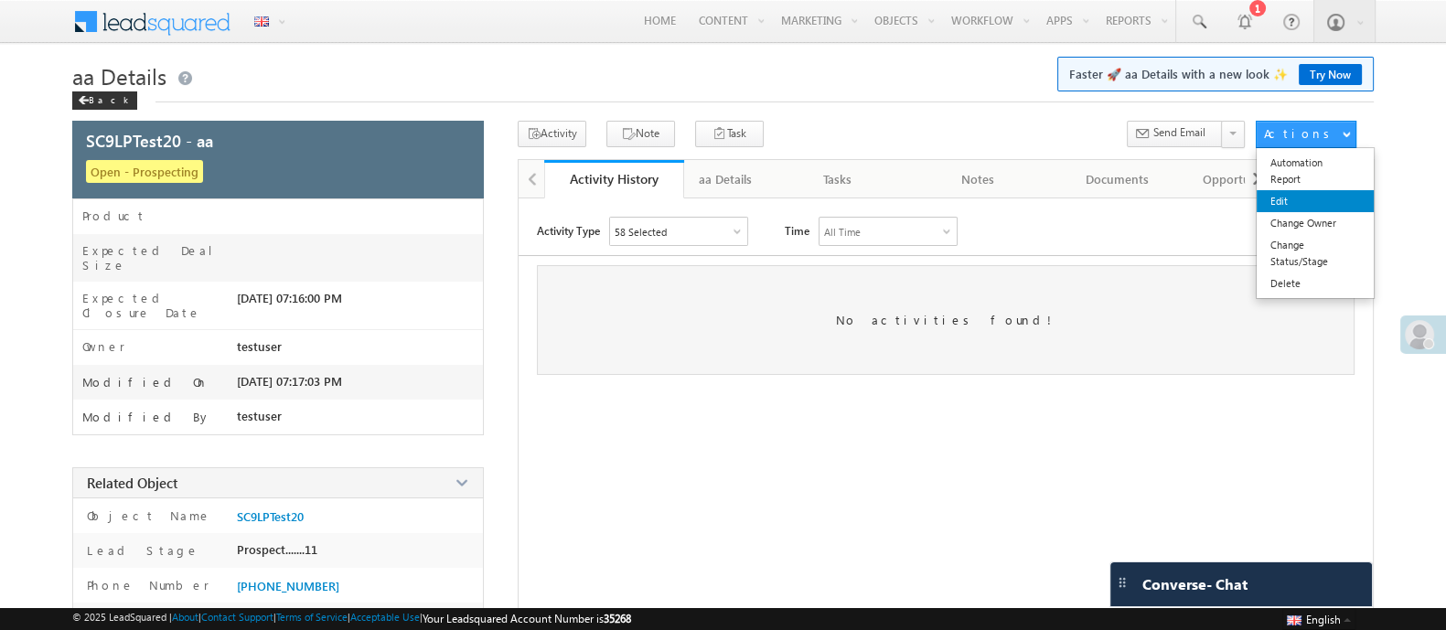
click at [1326, 190] on link "Edit" at bounding box center [1314, 201] width 117 height 22
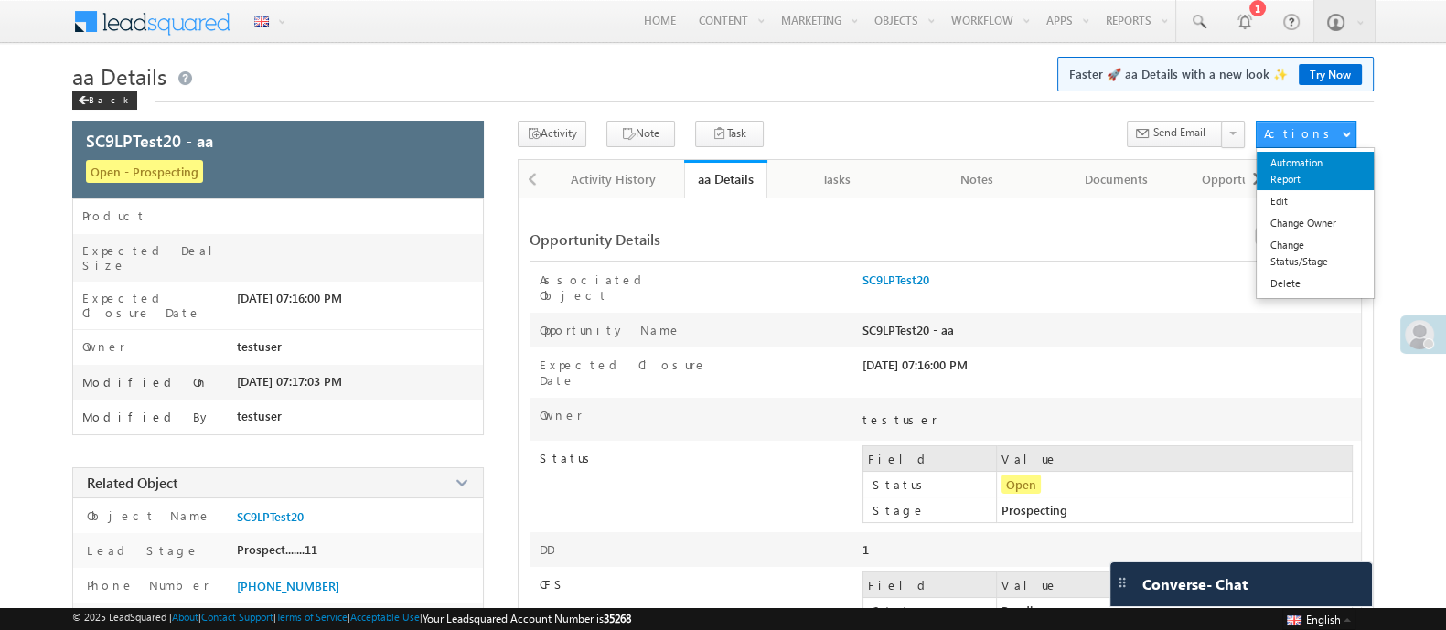
click at [1305, 162] on link "Automation Report" at bounding box center [1314, 171] width 117 height 38
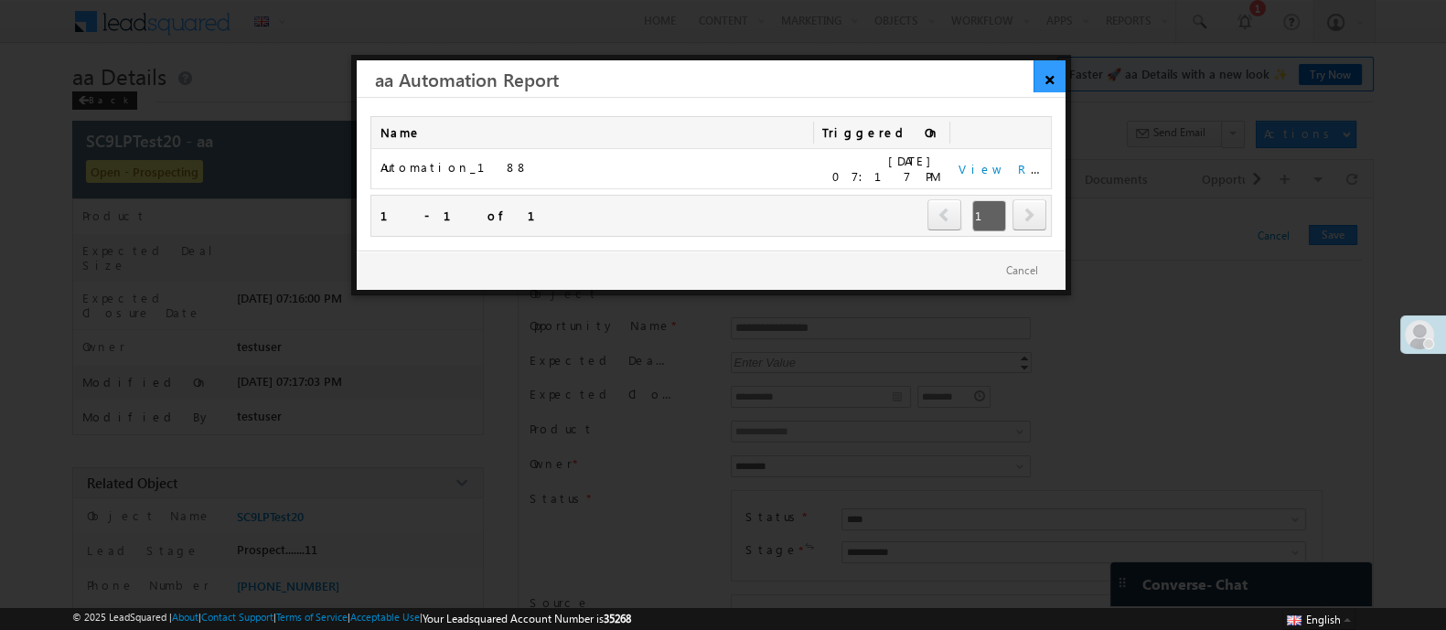
click at [1059, 86] on link "×" at bounding box center [1049, 76] width 32 height 32
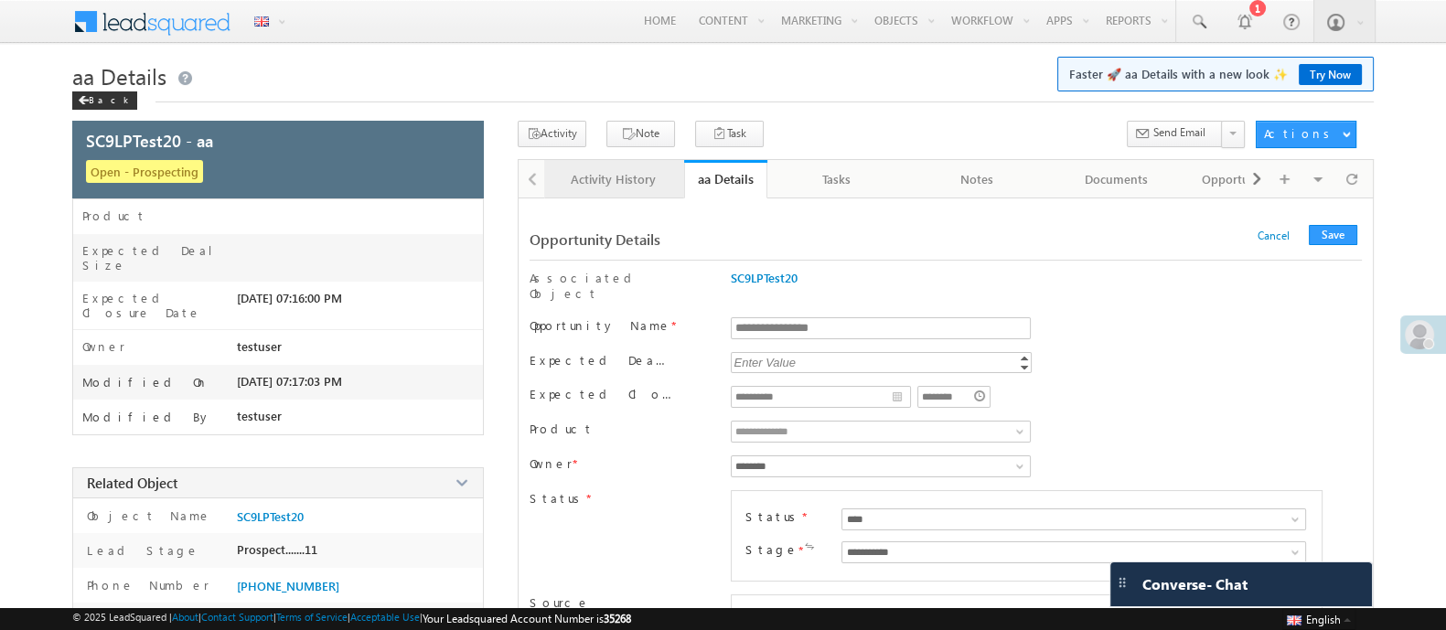
click at [622, 190] on link "Activity History" at bounding box center [614, 179] width 140 height 38
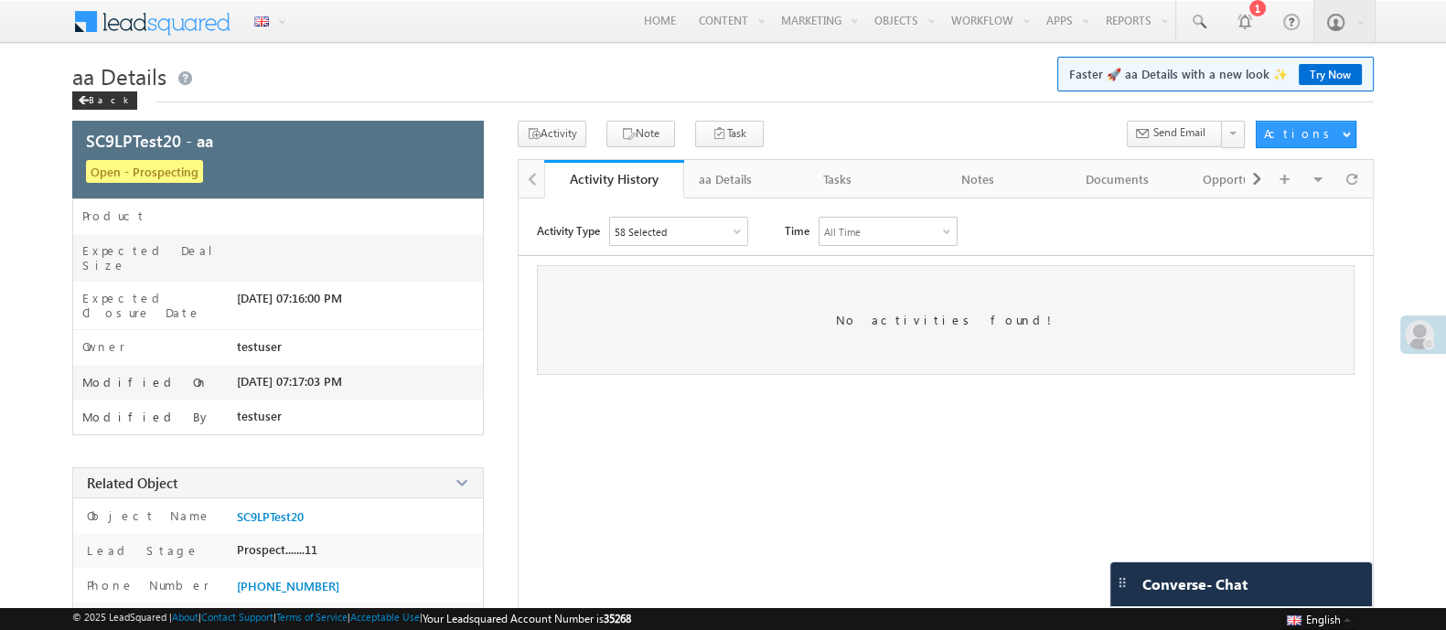
click at [711, 245] on div "Activity Type 58 Selected Select All Other Activities 32 Owner Changed Status C…" at bounding box center [945, 537] width 854 height 640
click at [677, 230] on div "58 Selected" at bounding box center [678, 231] width 137 height 27
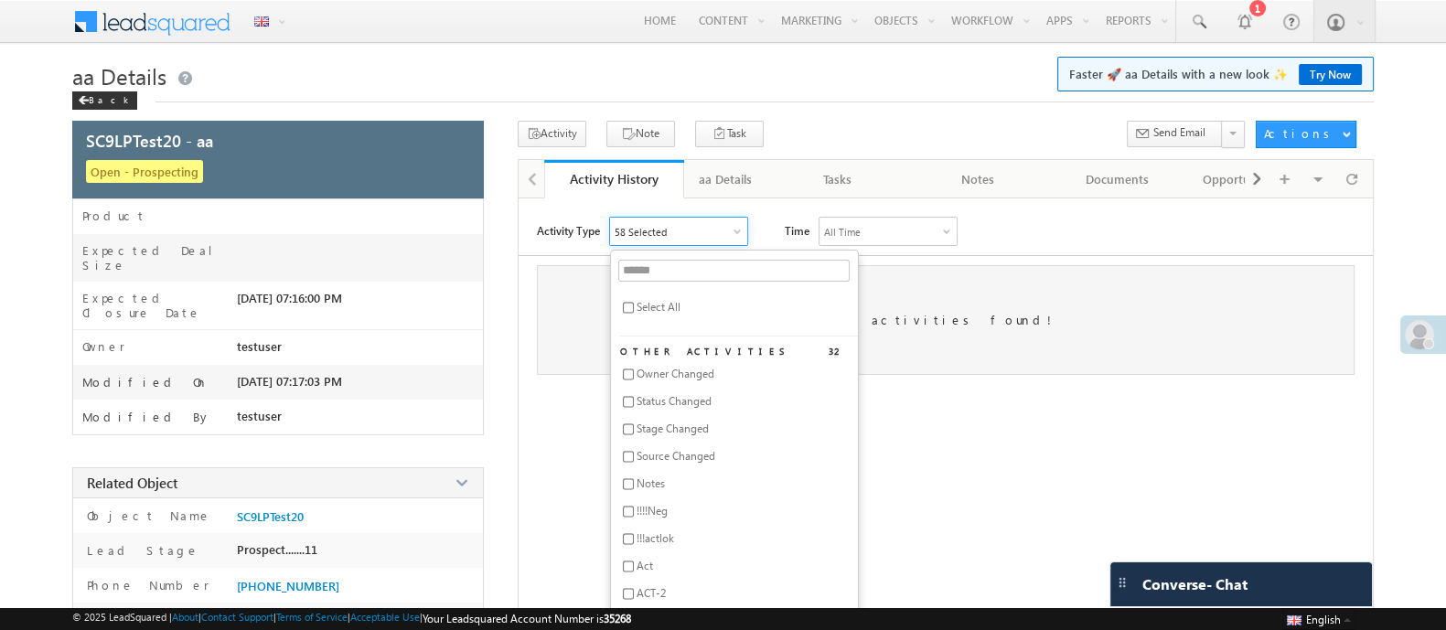
click at [668, 311] on span "Select All" at bounding box center [658, 307] width 44 height 14
click at [545, 308] on div "No activities found!" at bounding box center [946, 320] width 818 height 110
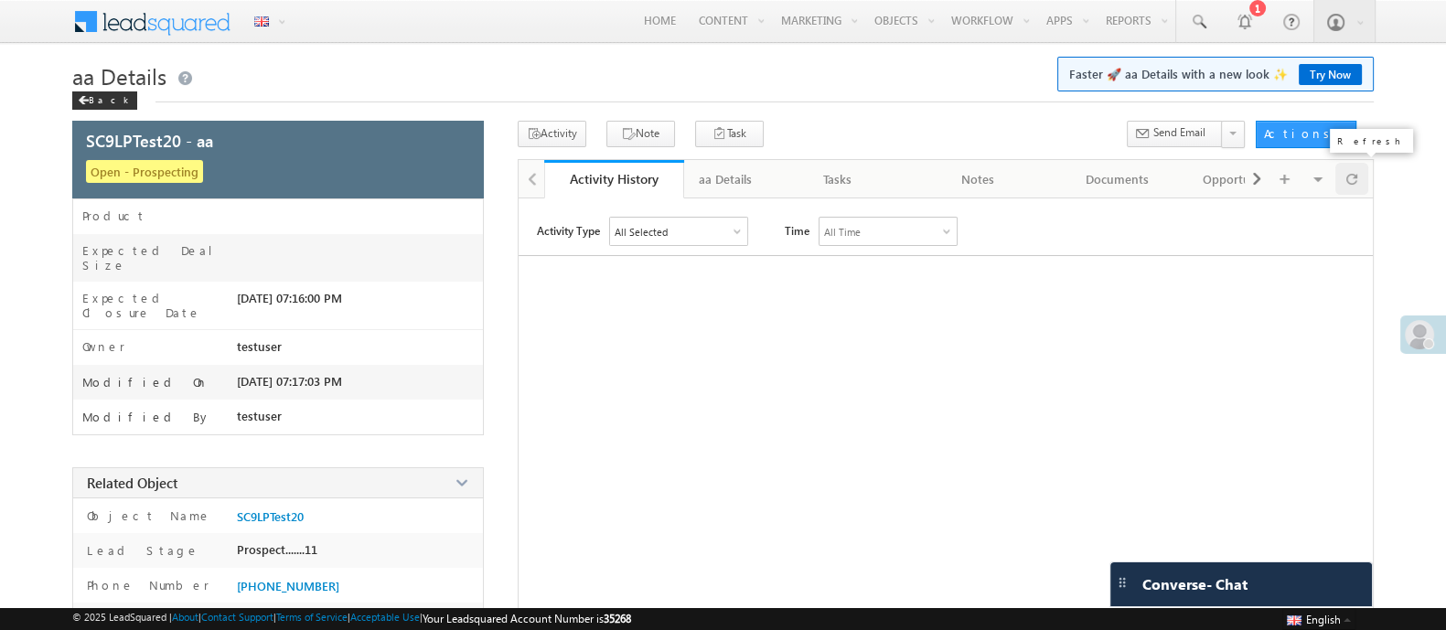
click at [1348, 187] on span at bounding box center [1351, 179] width 11 height 32
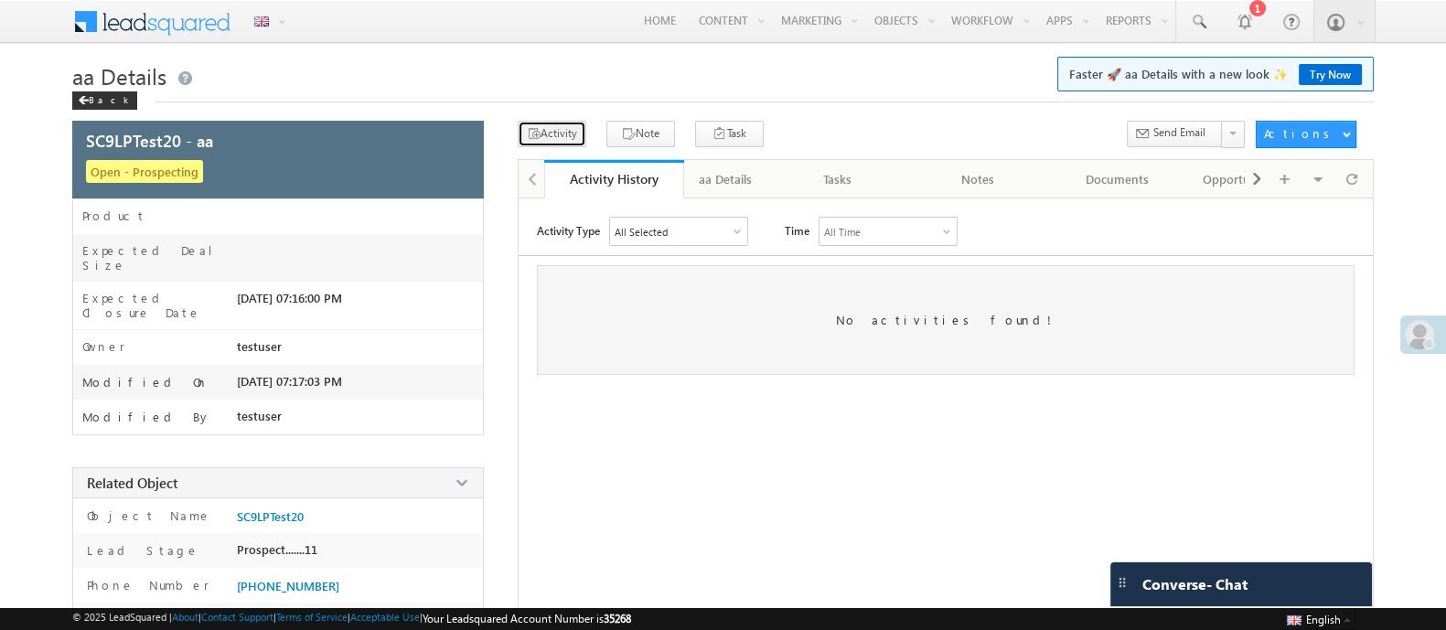
click at [557, 131] on button "Activity" at bounding box center [552, 134] width 69 height 27
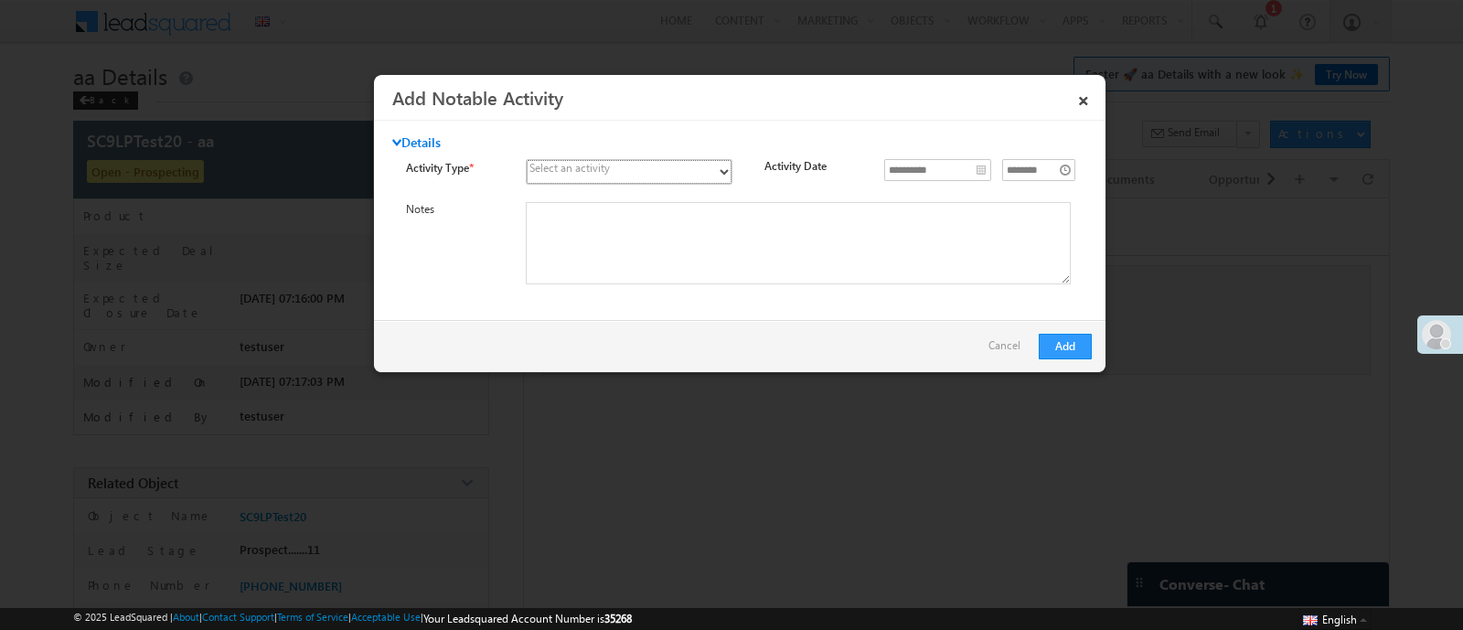
click at [680, 170] on select "**********" at bounding box center [629, 172] width 207 height 26
click at [906, 262] on textarea at bounding box center [798, 243] width 545 height 82
click at [1085, 96] on link "×" at bounding box center [1083, 97] width 31 height 32
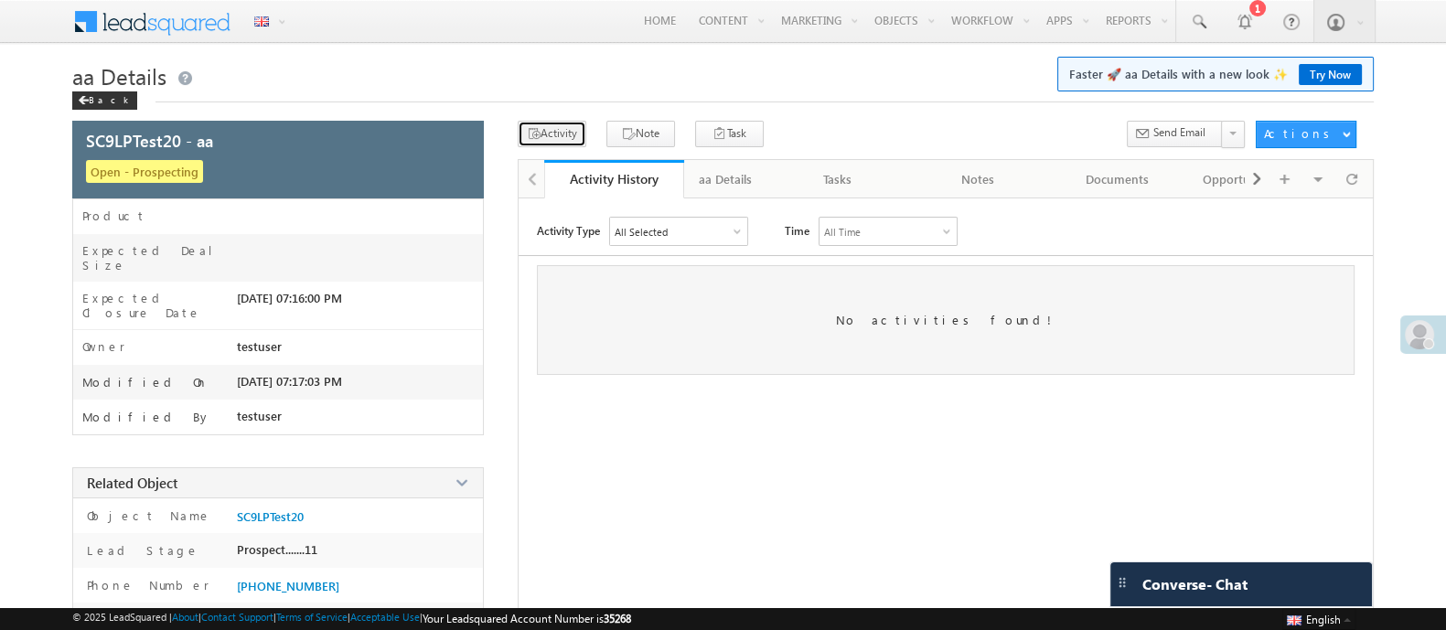
click at [580, 126] on button "Activity" at bounding box center [552, 134] width 69 height 27
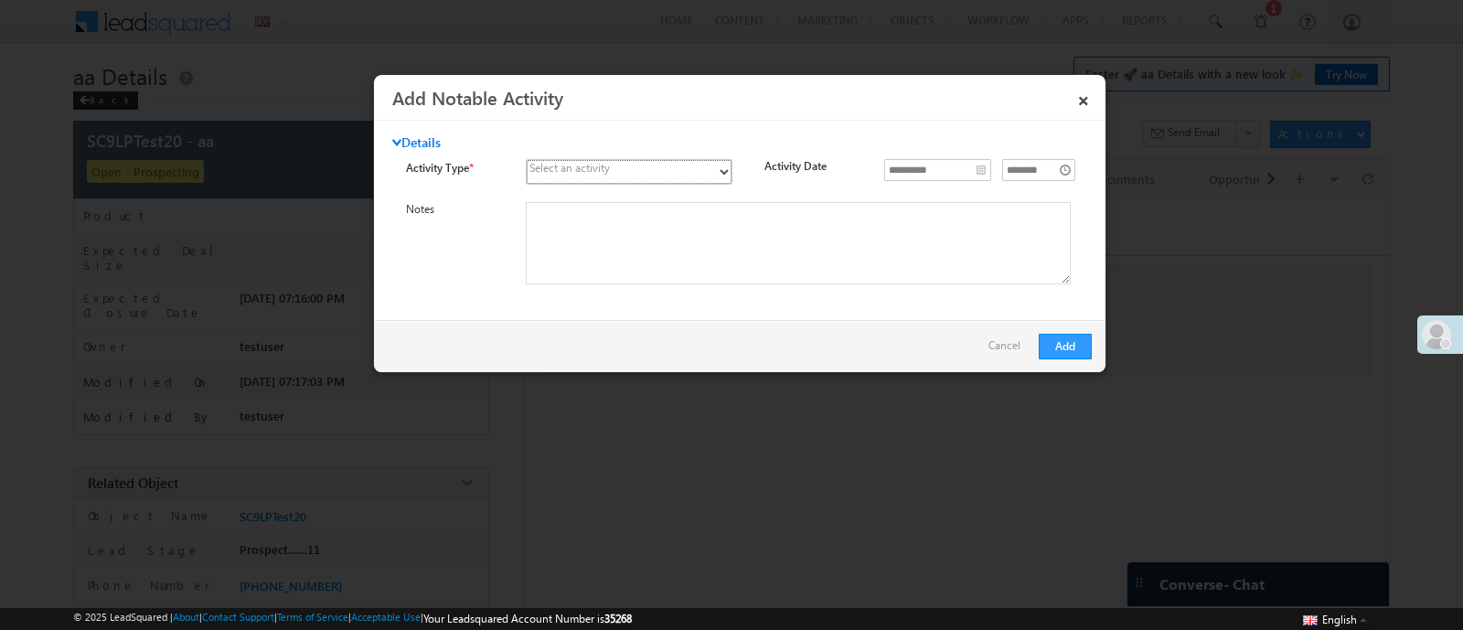
click at [702, 175] on select "**********" at bounding box center [629, 172] width 207 height 26
select select "***"
click at [526, 159] on select "**********" at bounding box center [629, 172] width 207 height 26
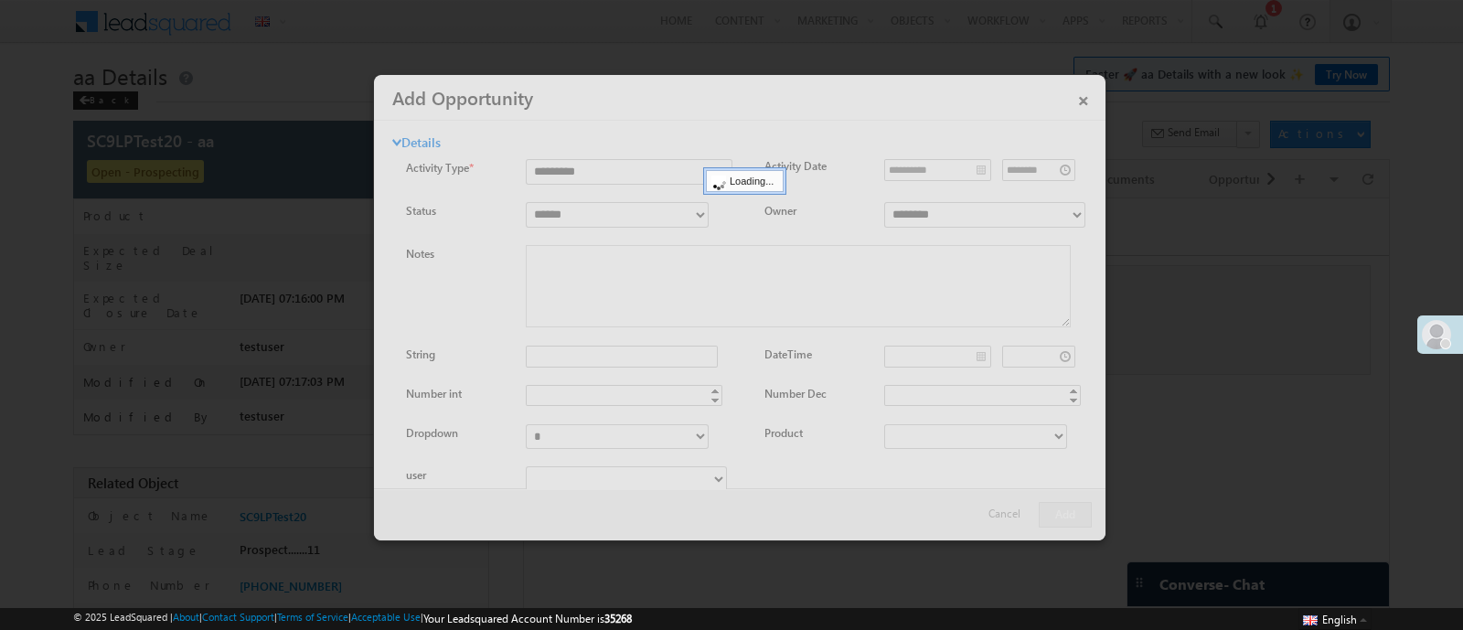
click at [1079, 103] on div at bounding box center [740, 307] width 732 height 465
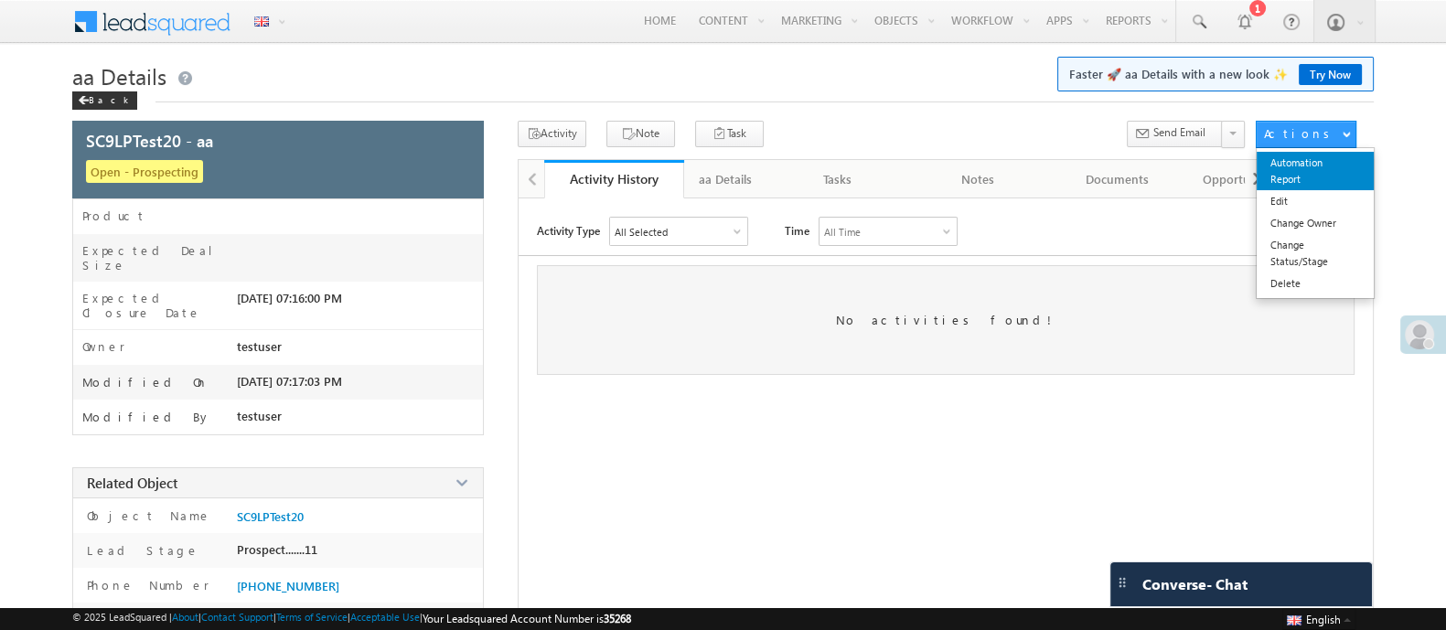
click at [1312, 184] on link "Automation Report" at bounding box center [1314, 171] width 117 height 38
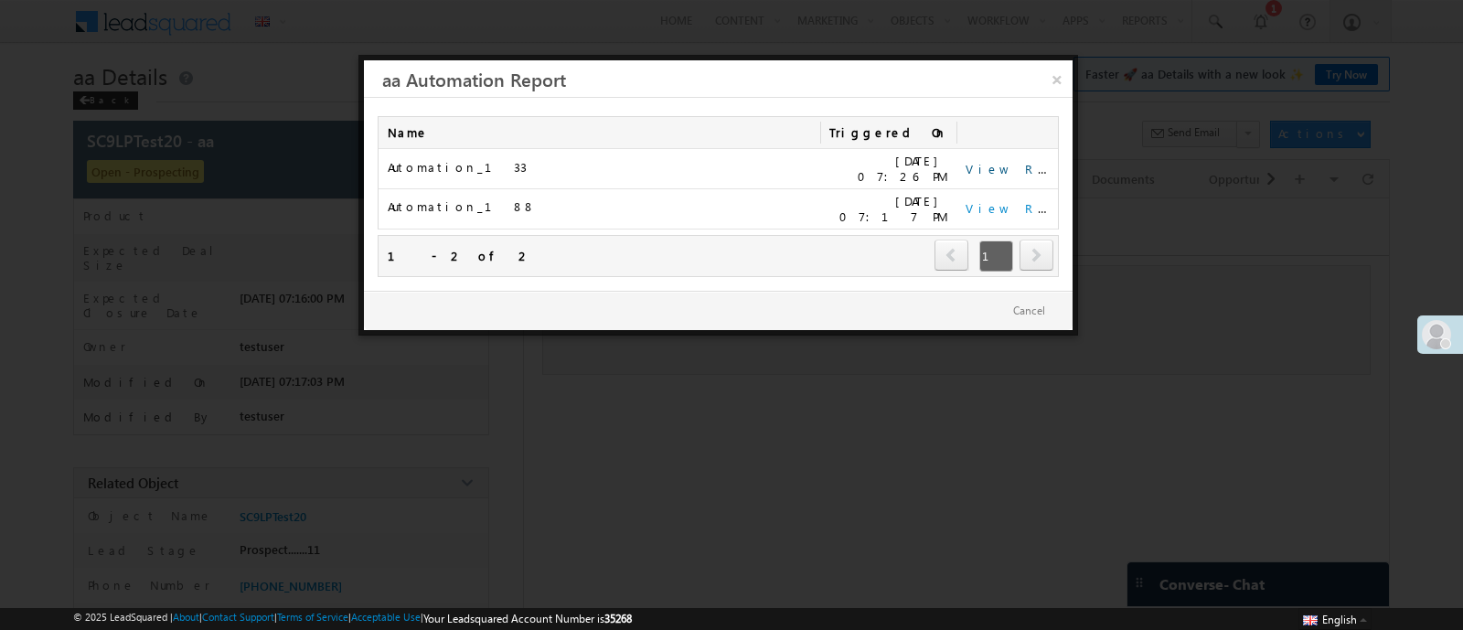
click at [1006, 169] on link "View Report" at bounding box center [1022, 169] width 113 height 16
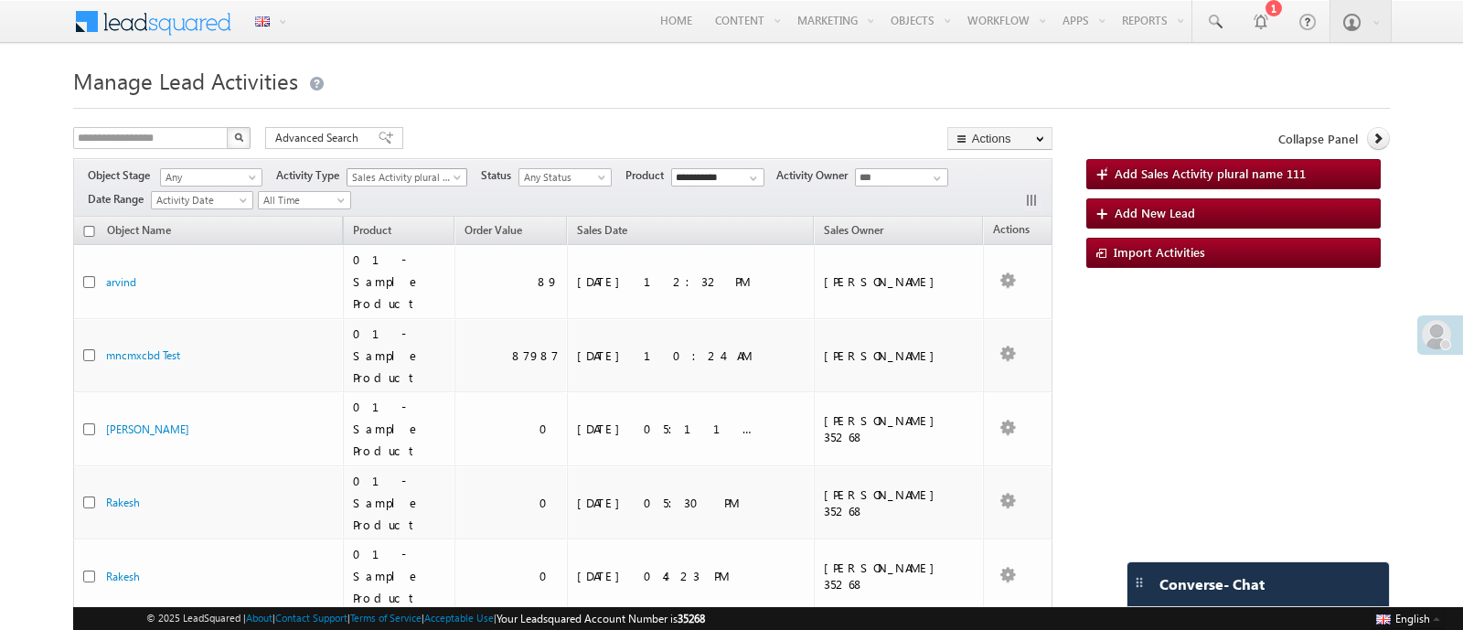
scroll to position [507, 0]
click at [425, 176] on span "Sales Activity plural name 111" at bounding box center [402, 177] width 111 height 16
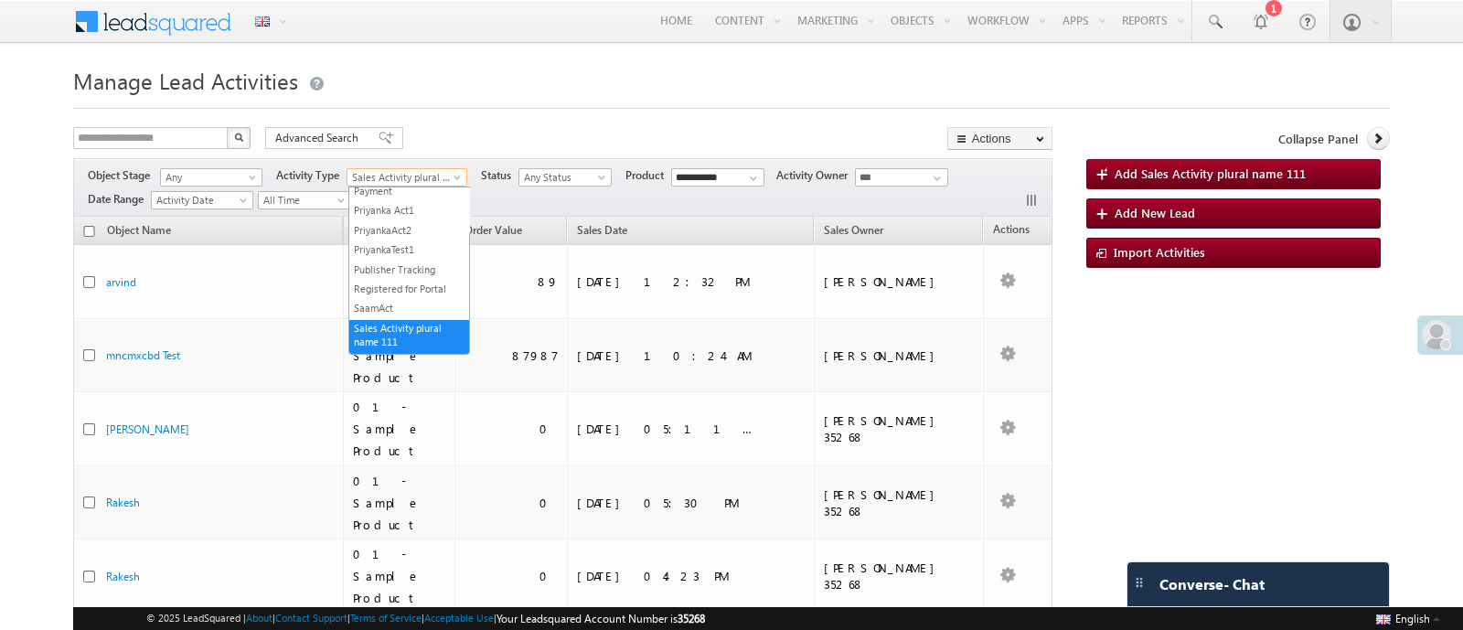
scroll to position [422, 0]
click at [393, 216] on link "Priyanka Act1" at bounding box center [409, 209] width 120 height 14
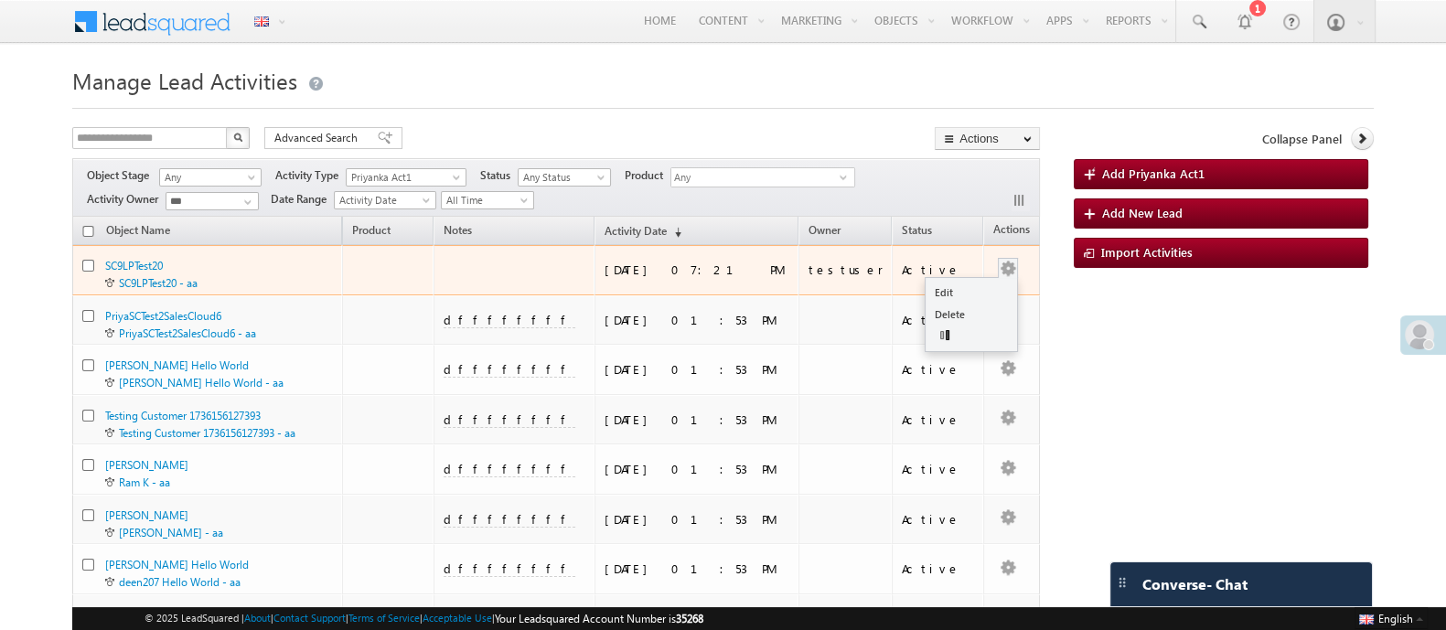
click at [1010, 269] on button "button" at bounding box center [1008, 269] width 18 height 18
click at [968, 294] on link "Edit" at bounding box center [970, 293] width 91 height 22
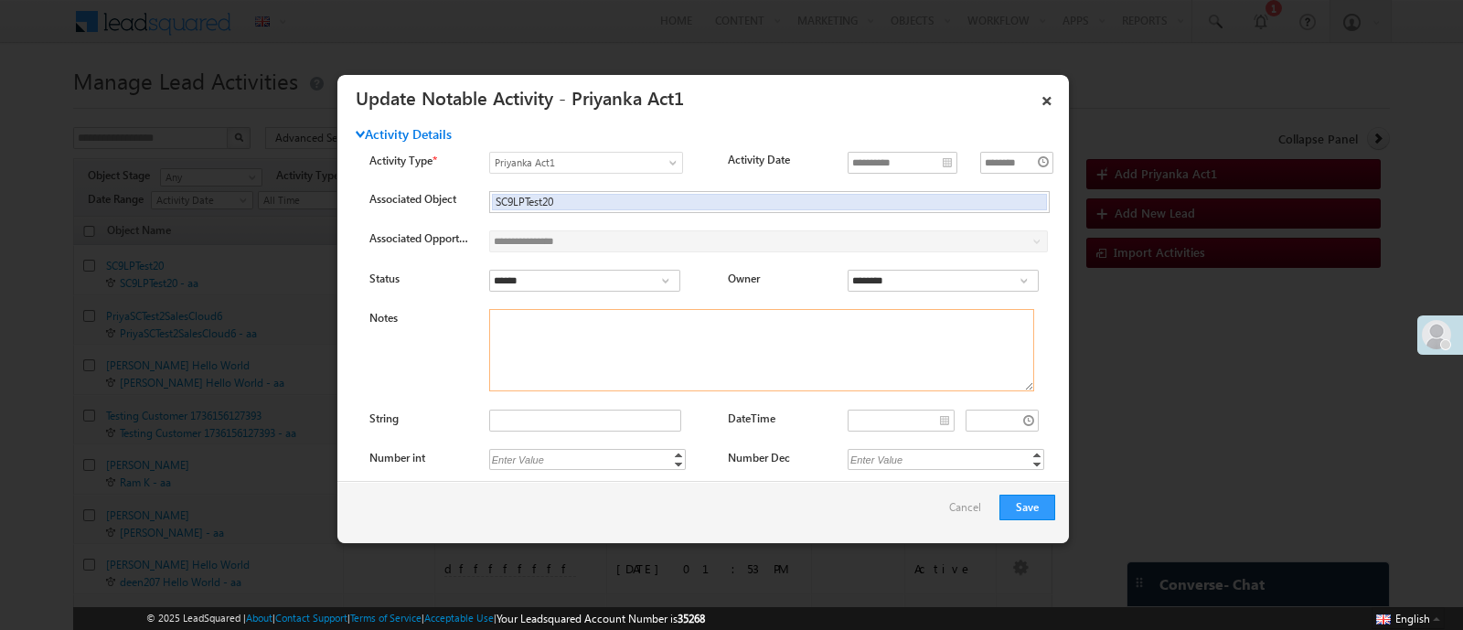
click at [662, 343] on textarea "Notes" at bounding box center [761, 350] width 545 height 82
type textarea "*********"
click at [1024, 513] on button "Save" at bounding box center [1028, 508] width 56 height 26
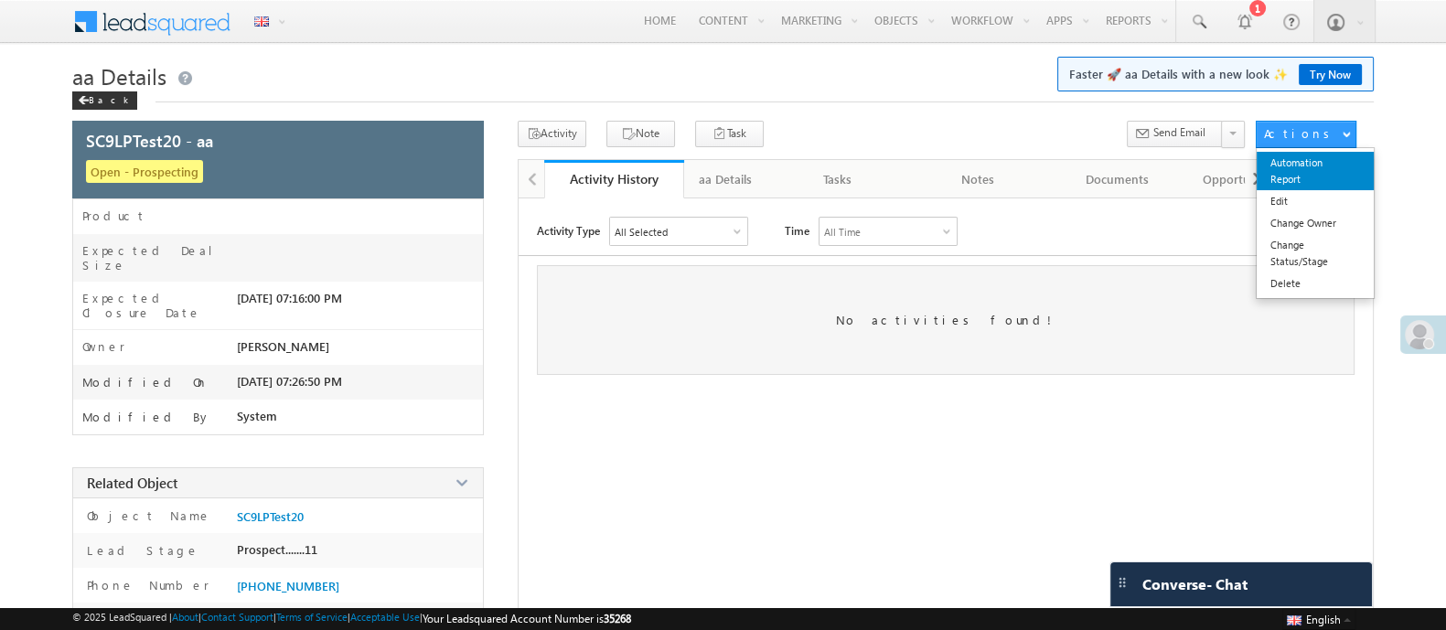
click at [1293, 179] on link "Automation Report" at bounding box center [1314, 171] width 117 height 38
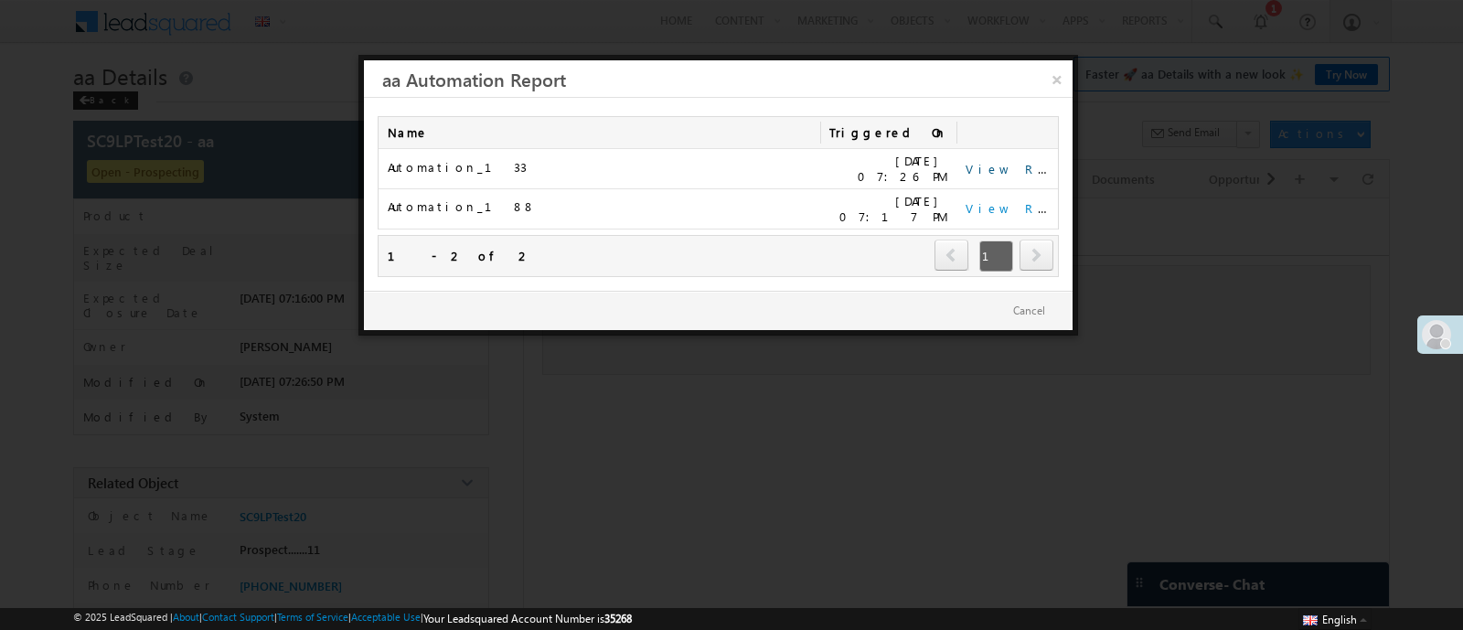
click at [989, 164] on link "View Report" at bounding box center [1022, 169] width 113 height 16
click at [1010, 164] on link "View Report" at bounding box center [1022, 169] width 113 height 16
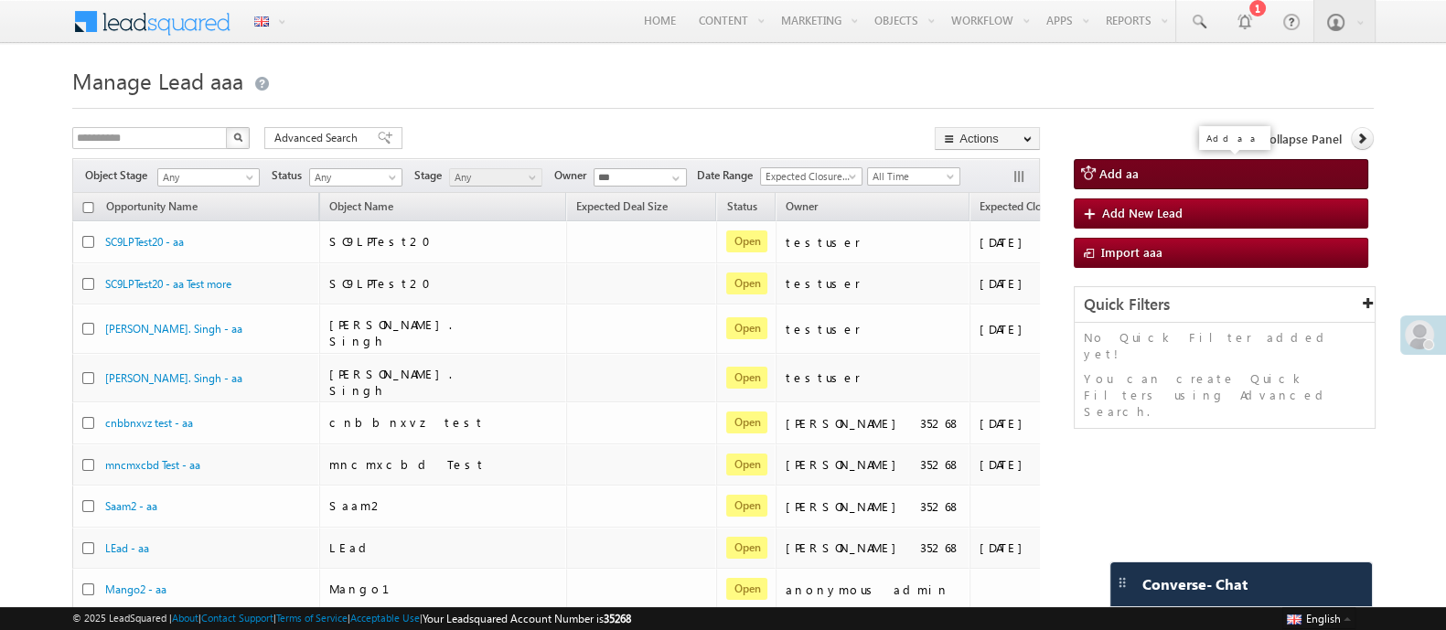
click at [1133, 169] on span "Add aa" at bounding box center [1117, 174] width 39 height 16
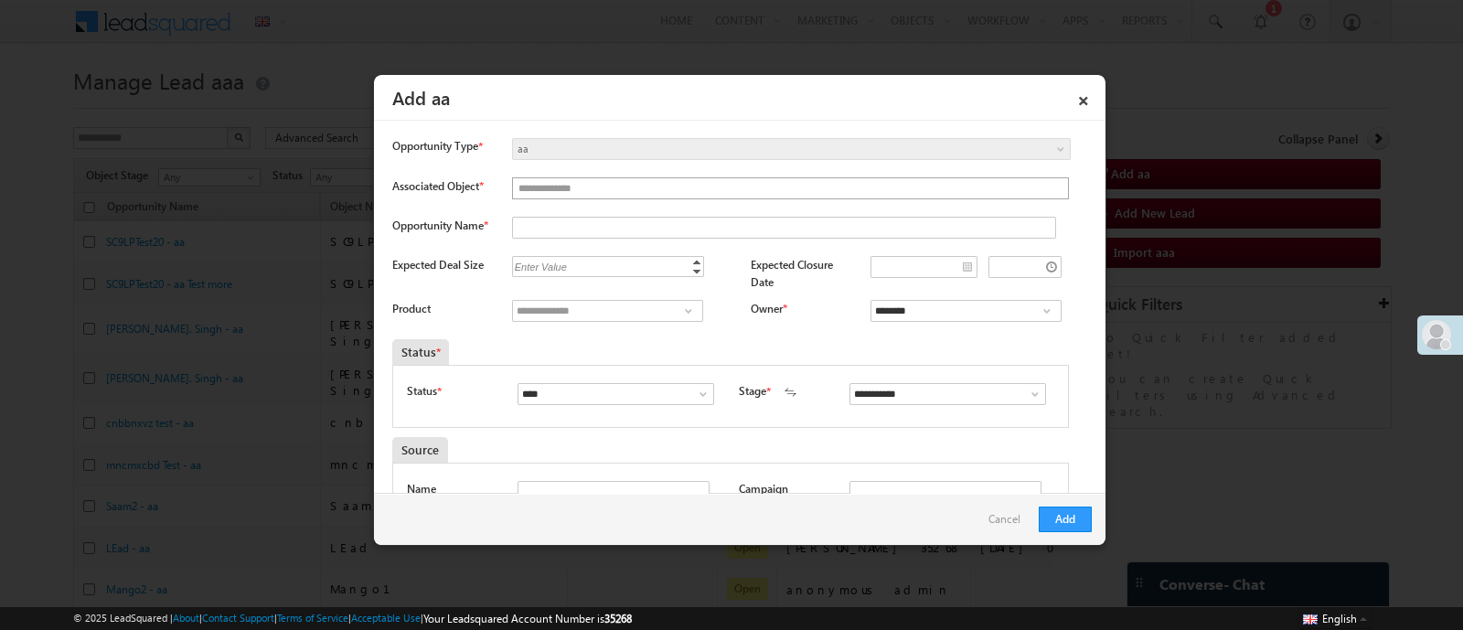
click at [880, 198] on ul at bounding box center [791, 188] width 558 height 22
click at [1039, 185] on input "text" at bounding box center [791, 188] width 556 height 20
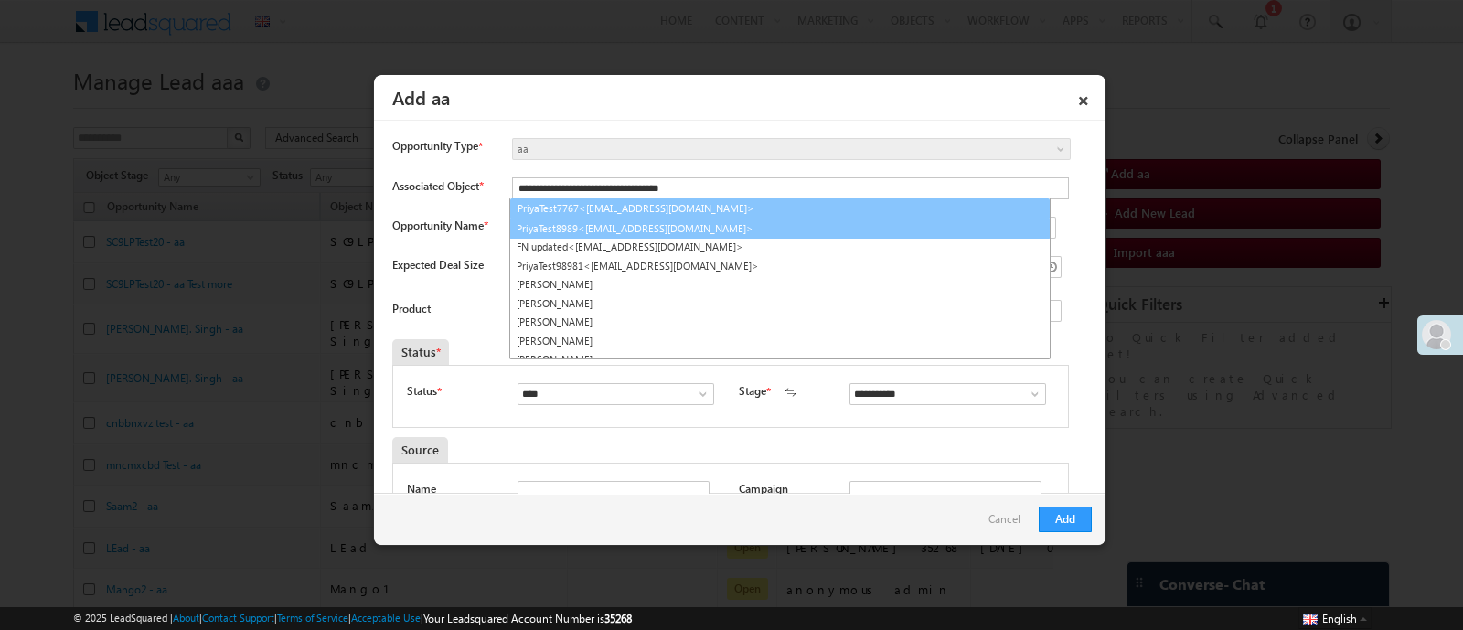
type input "**********"
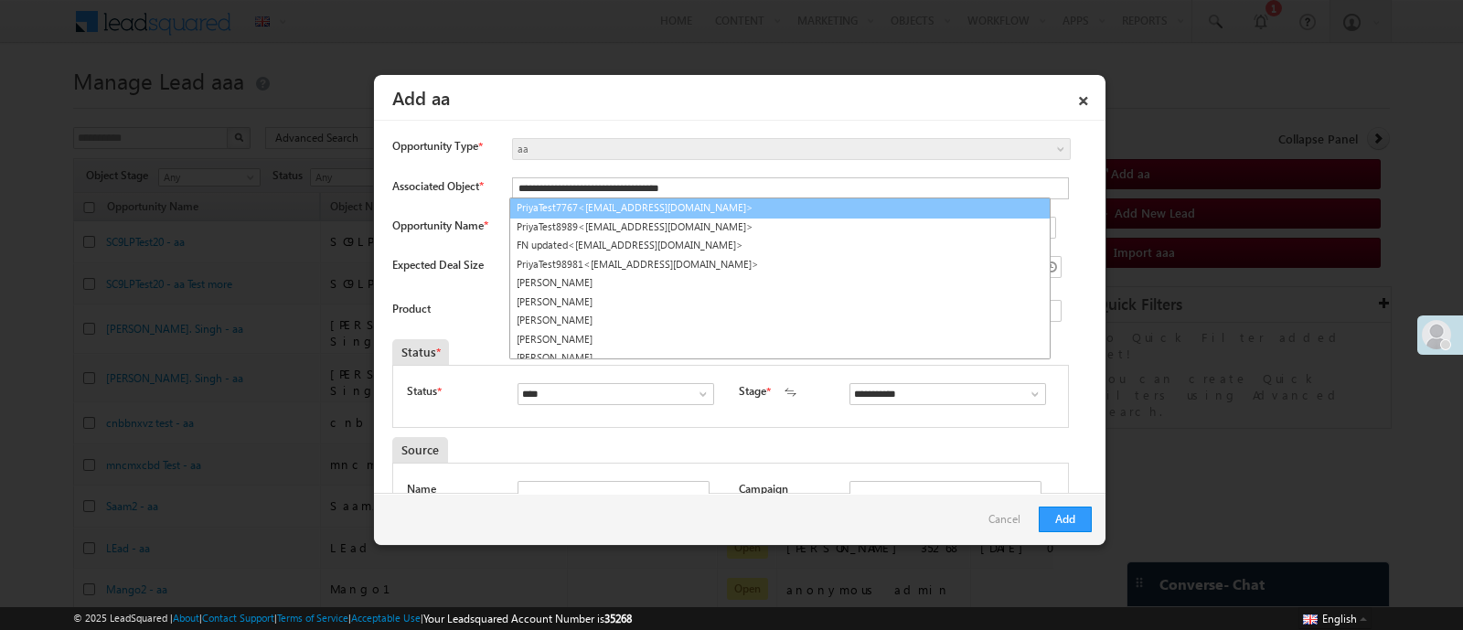
click at [818, 209] on link "PriyaTest7767<PriyaTest7767@lsqdev.in>" at bounding box center [779, 208] width 541 height 21
type input "**********"
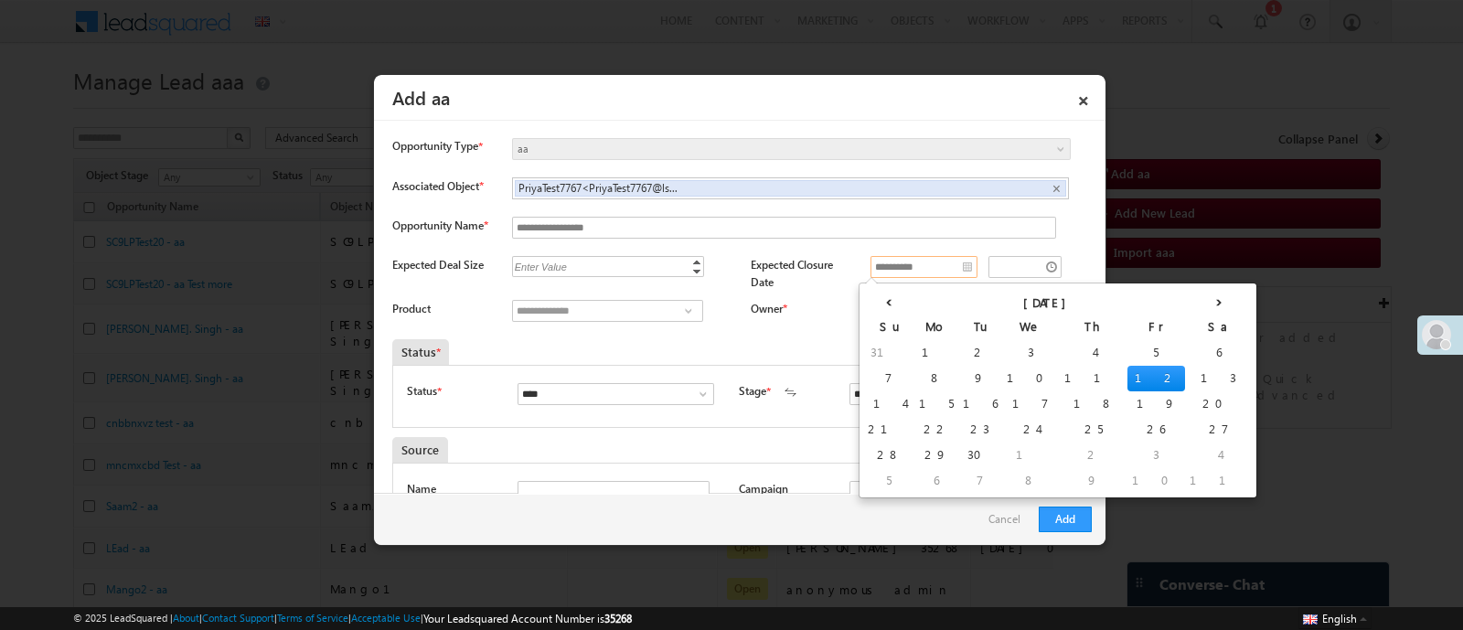
click at [874, 269] on input "**********" at bounding box center [924, 267] width 107 height 22
click at [871, 398] on td "14" at bounding box center [888, 404] width 51 height 26
type input "**********"
type input "********"
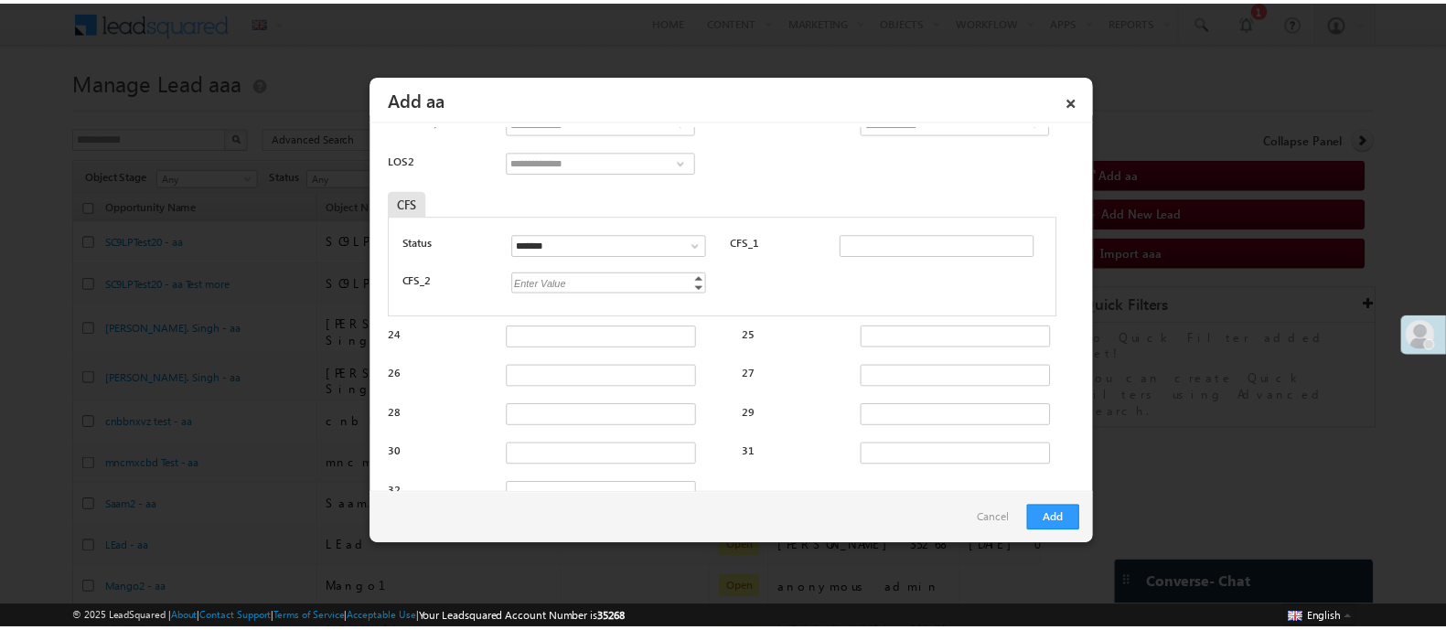
scroll to position [728, 0]
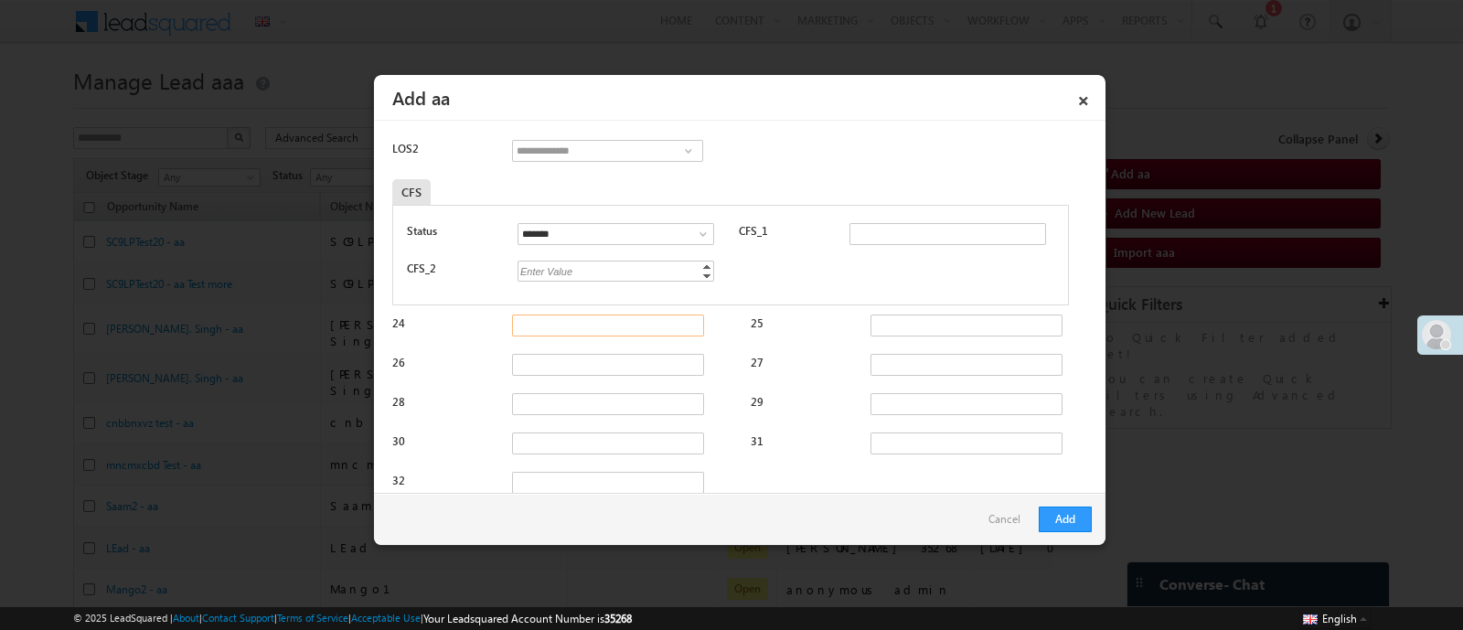
click at [530, 335] on input "24" at bounding box center [608, 326] width 192 height 22
type input "***"
click at [1077, 508] on button "Add" at bounding box center [1065, 520] width 53 height 26
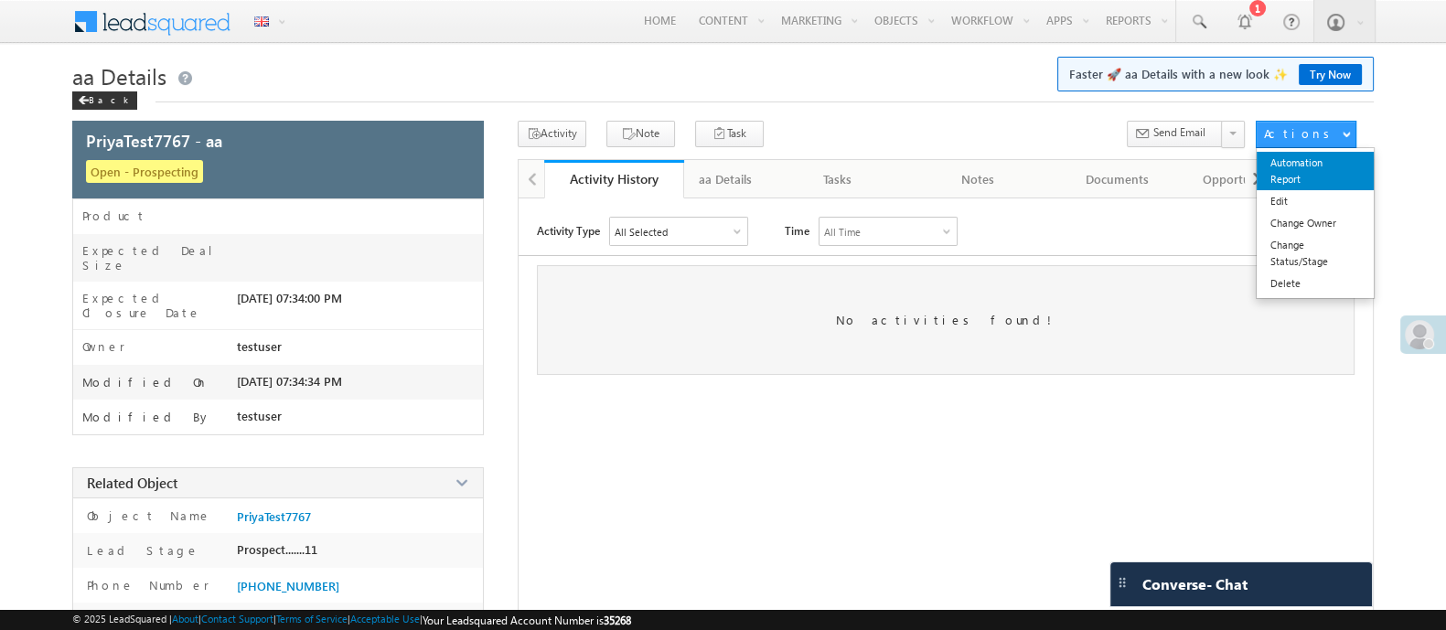
click at [1308, 177] on link "Automation Report" at bounding box center [1314, 171] width 117 height 38
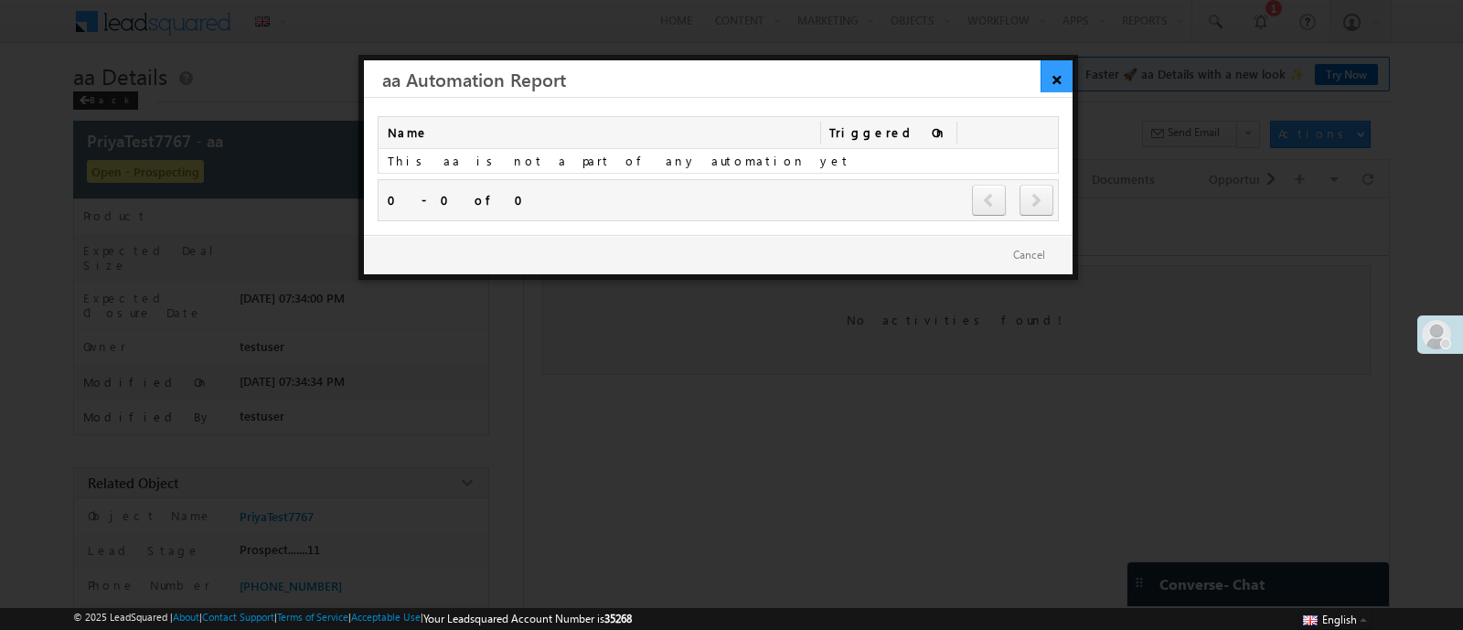
click at [1062, 71] on link "×" at bounding box center [1057, 76] width 32 height 32
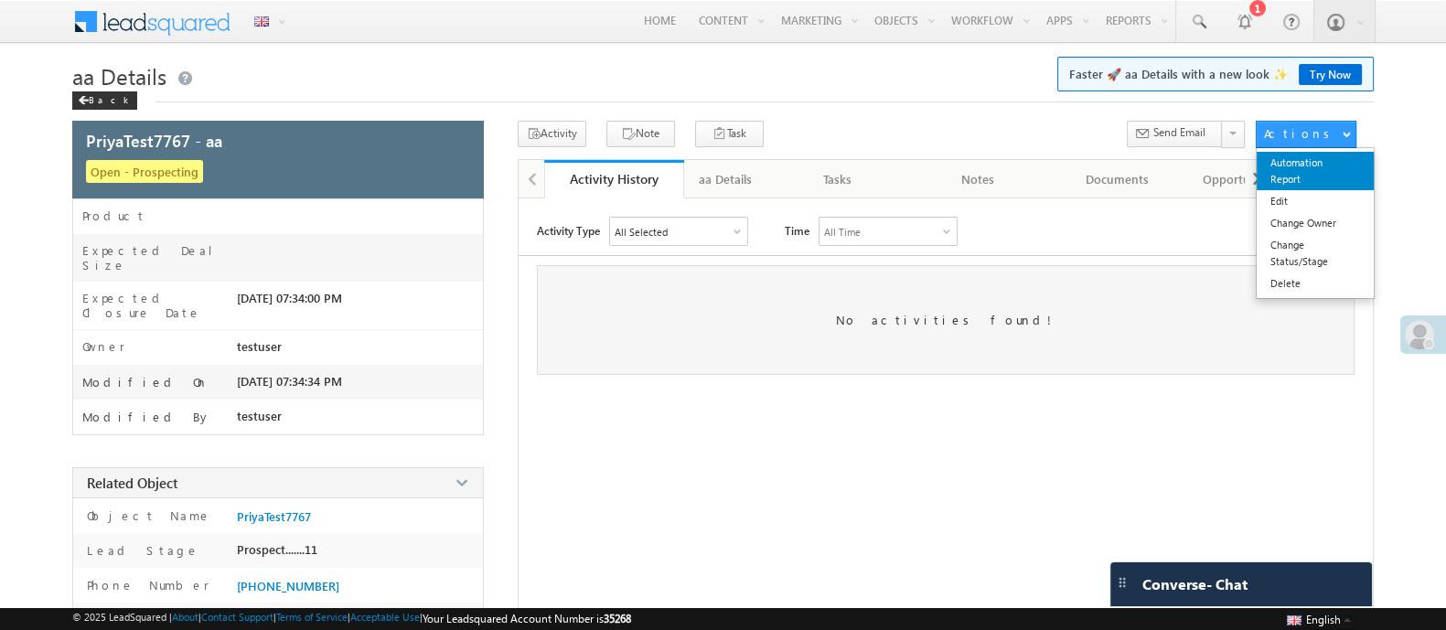
click at [1289, 171] on link "Automation Report" at bounding box center [1314, 171] width 117 height 38
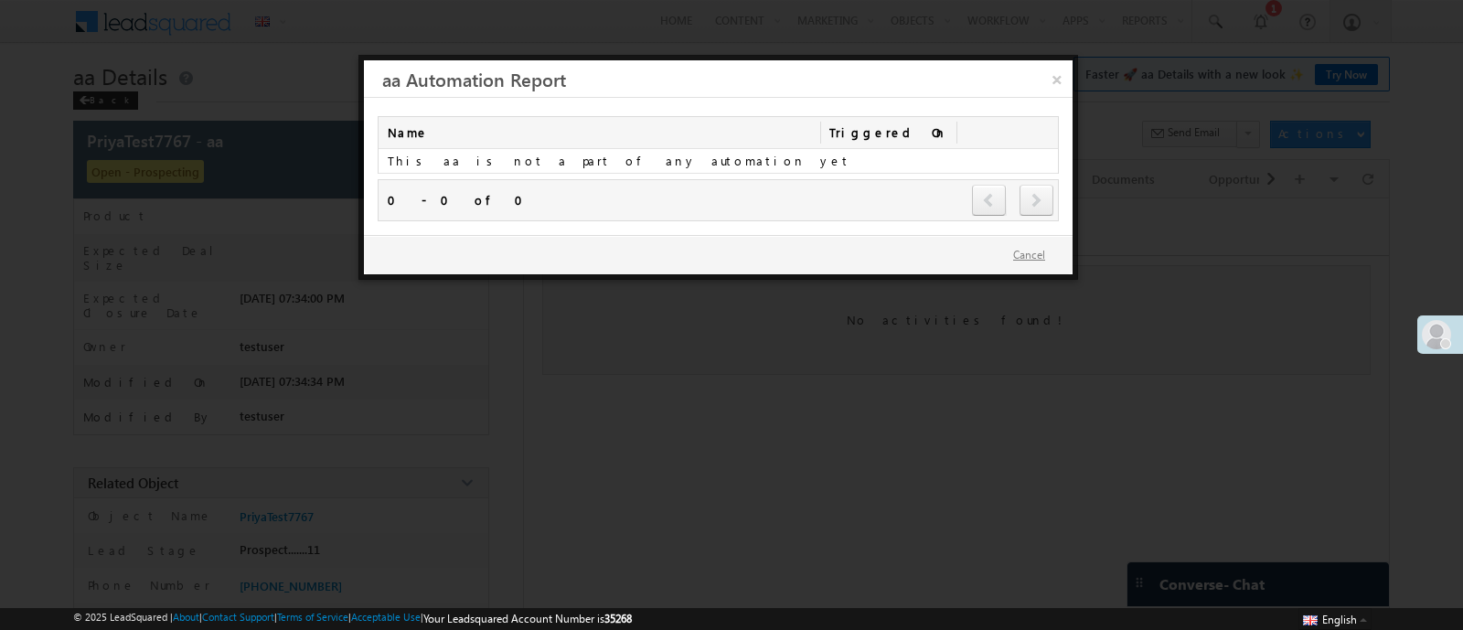
click at [1025, 246] on button "Cancel" at bounding box center [1029, 255] width 69 height 27
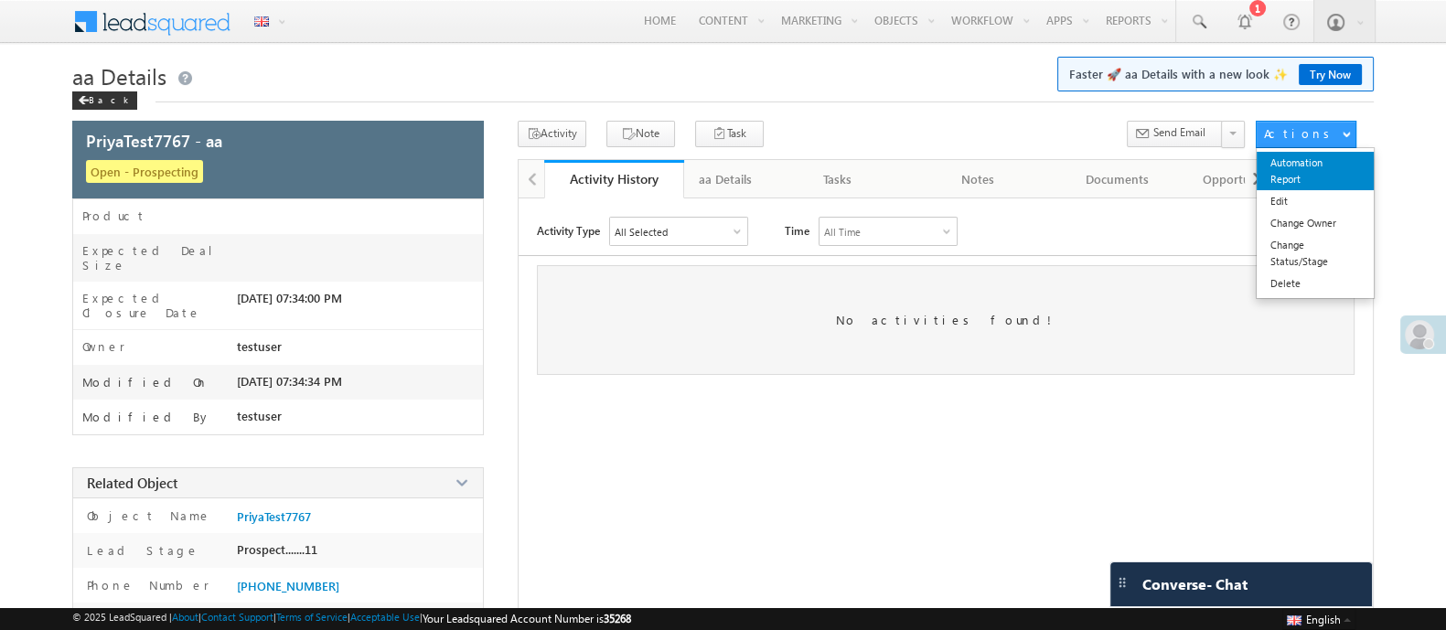
click at [1285, 178] on link "Automation Report" at bounding box center [1314, 171] width 117 height 38
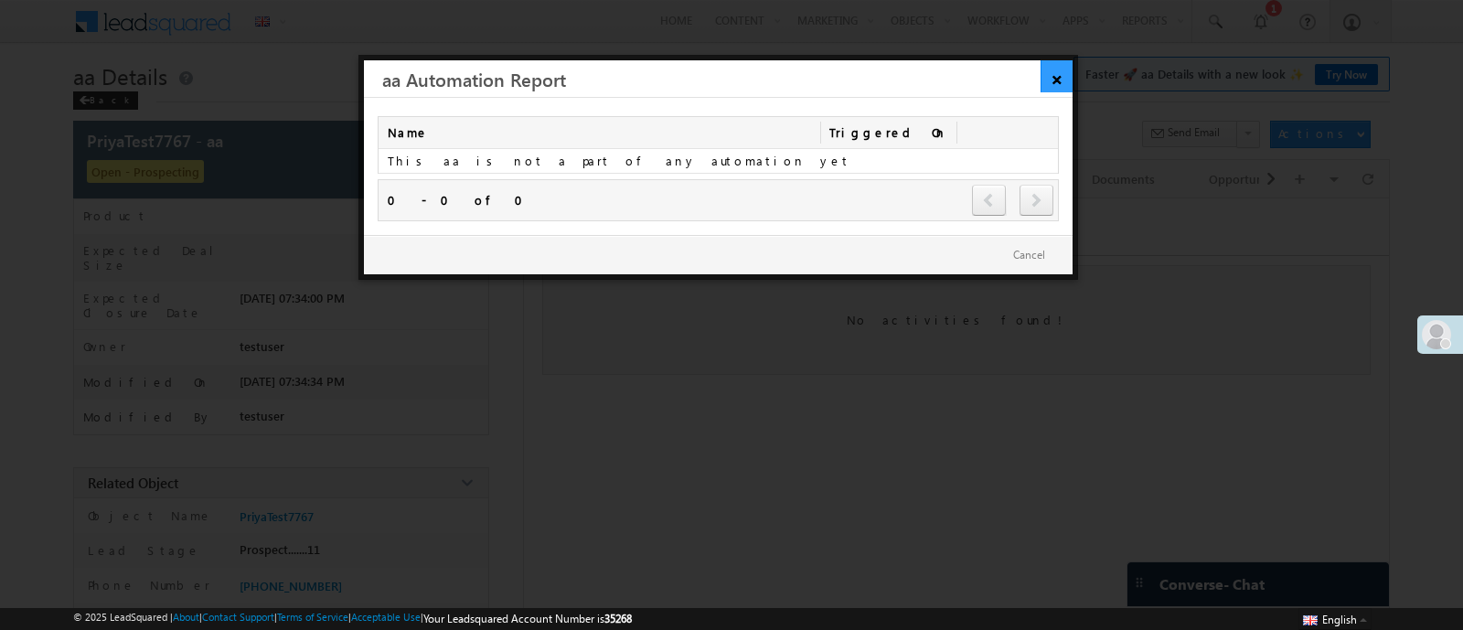
click at [1053, 80] on link "×" at bounding box center [1057, 76] width 32 height 32
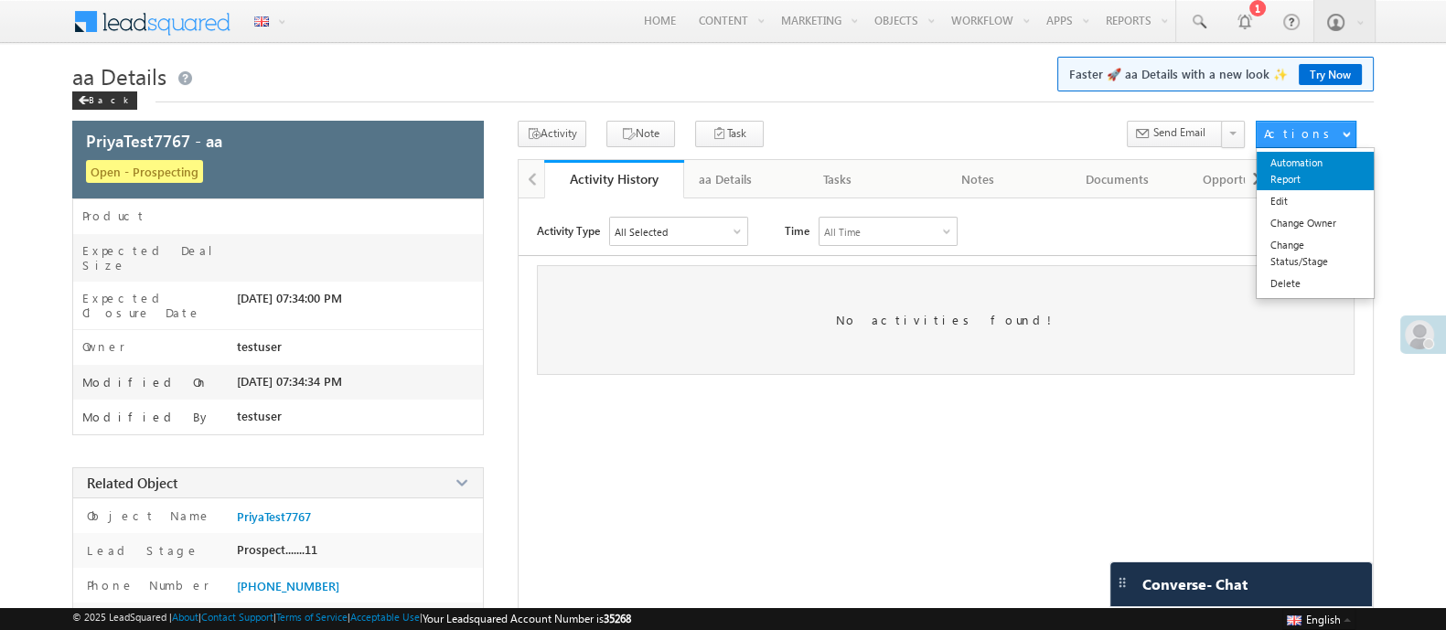
click at [1303, 177] on link "Automation Report" at bounding box center [1314, 171] width 117 height 38
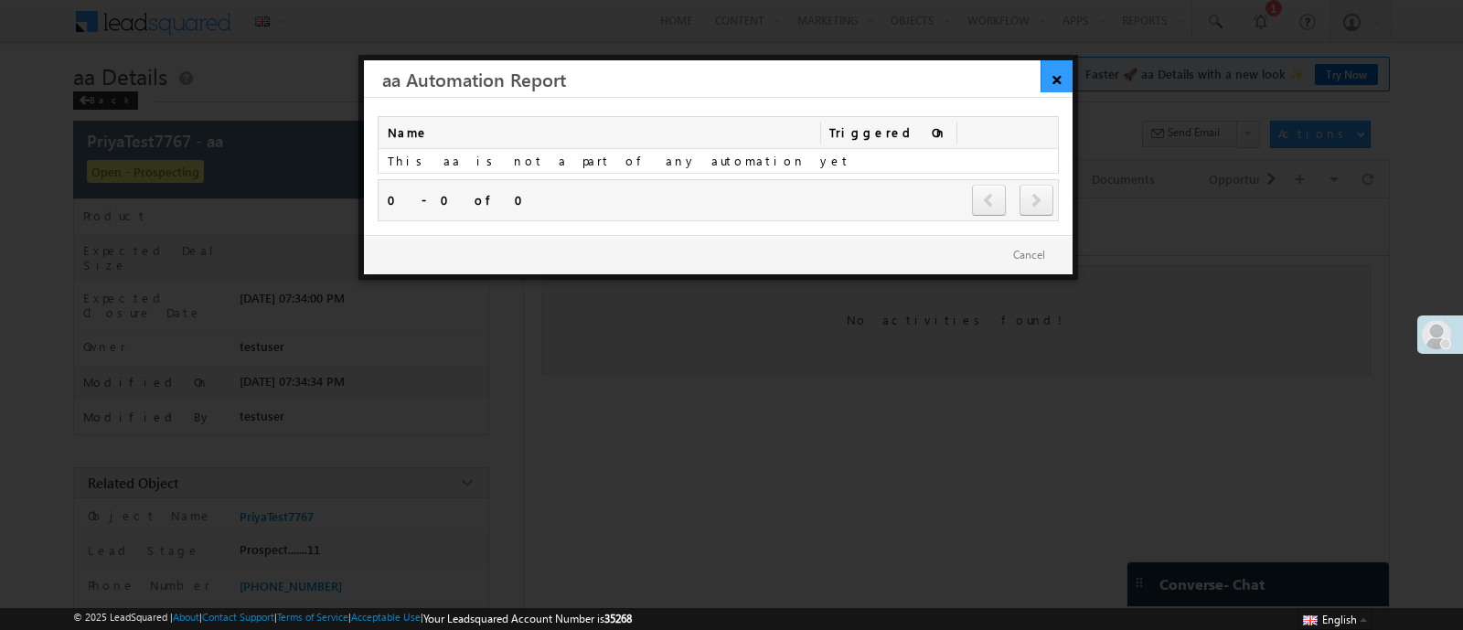
click at [1056, 75] on link "×" at bounding box center [1057, 76] width 32 height 32
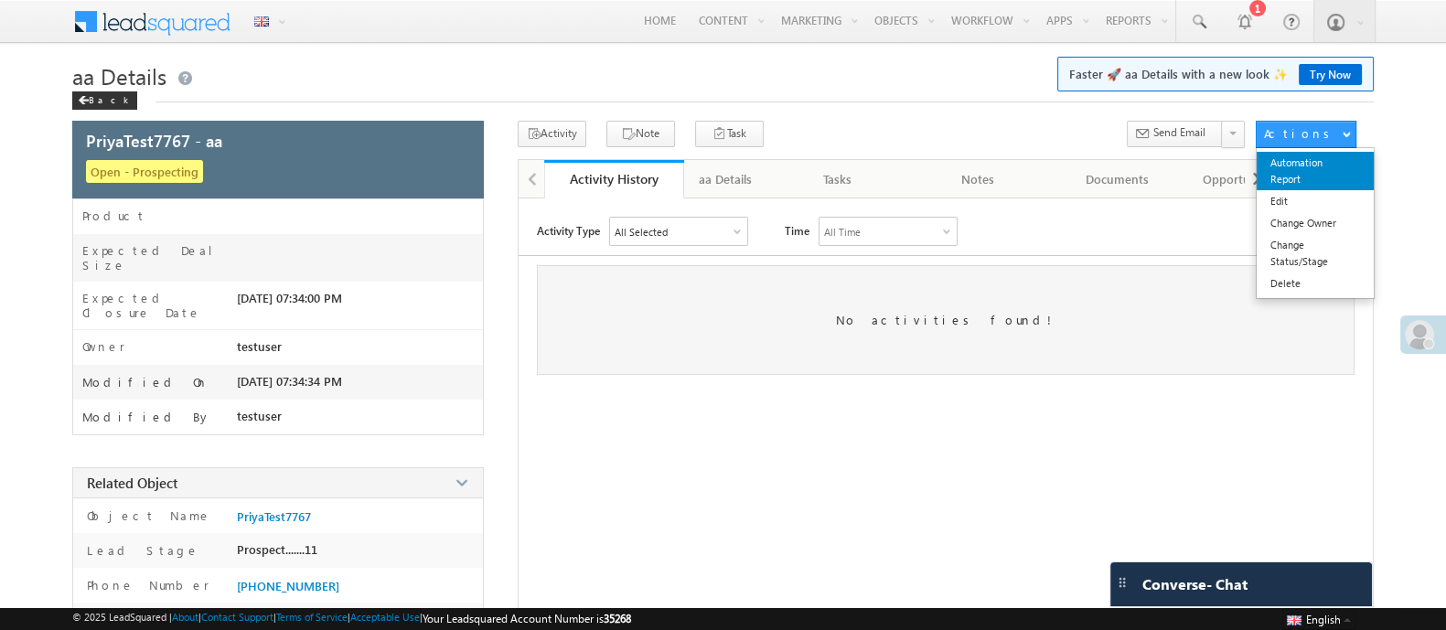
click at [1317, 182] on link "Automation Report" at bounding box center [1314, 171] width 117 height 38
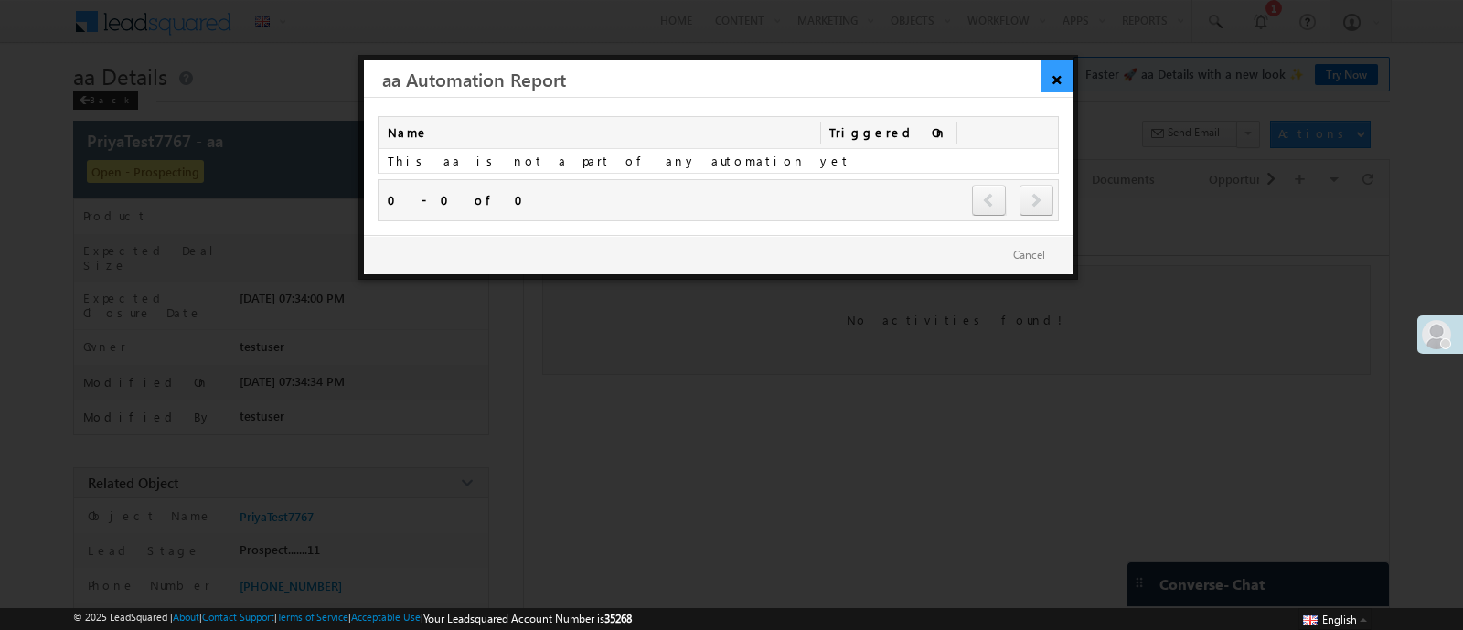
click at [1043, 84] on link "×" at bounding box center [1057, 76] width 32 height 32
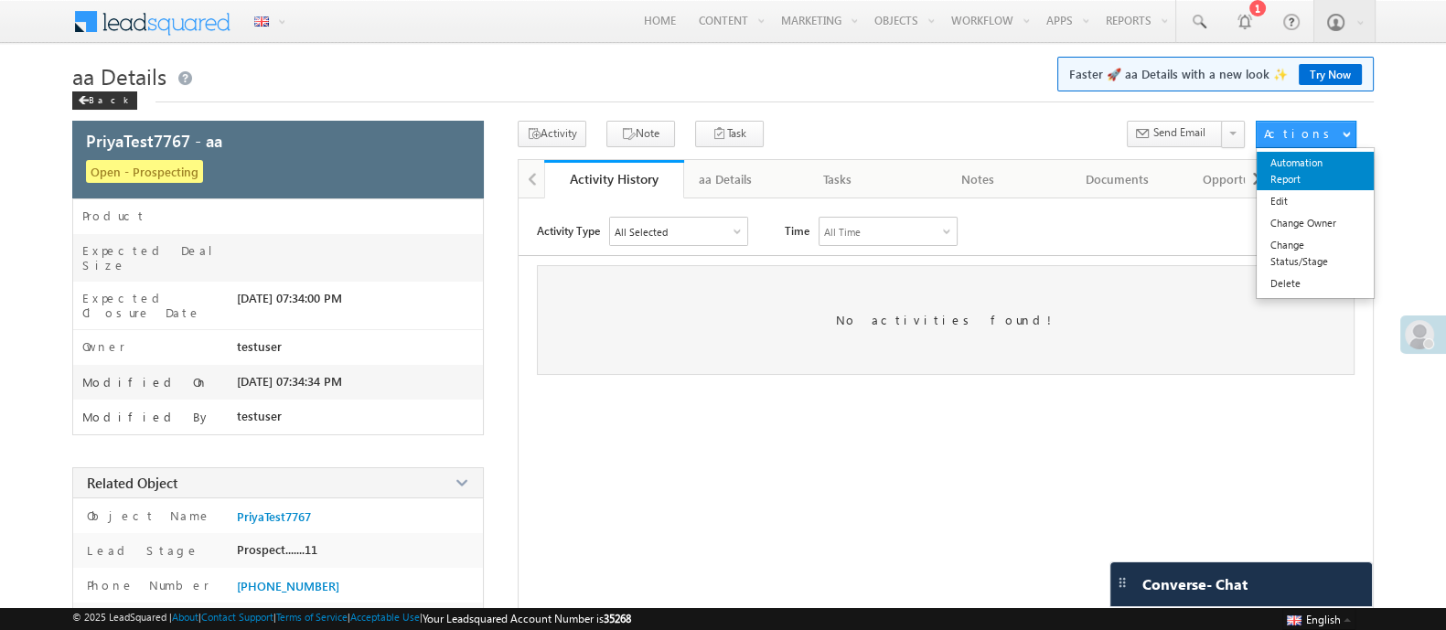
click at [1297, 165] on link "Automation Report" at bounding box center [1314, 171] width 117 height 38
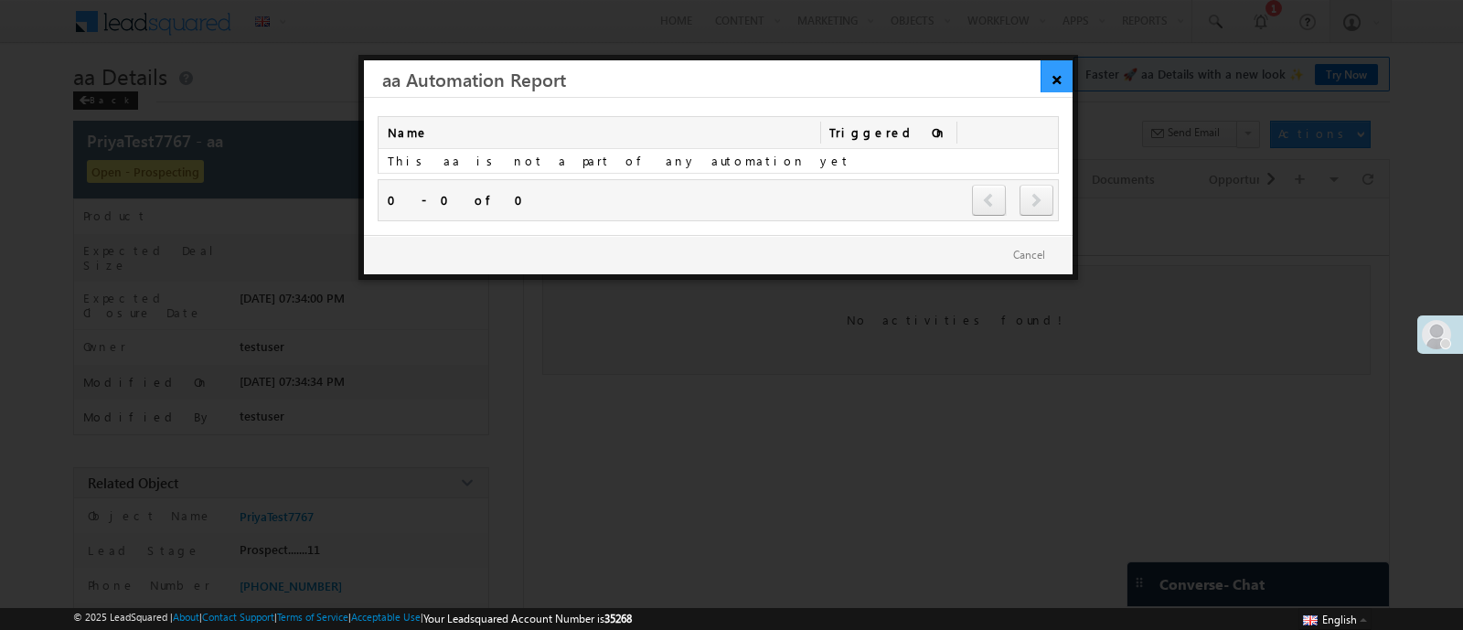
click at [1048, 78] on link "×" at bounding box center [1057, 76] width 32 height 32
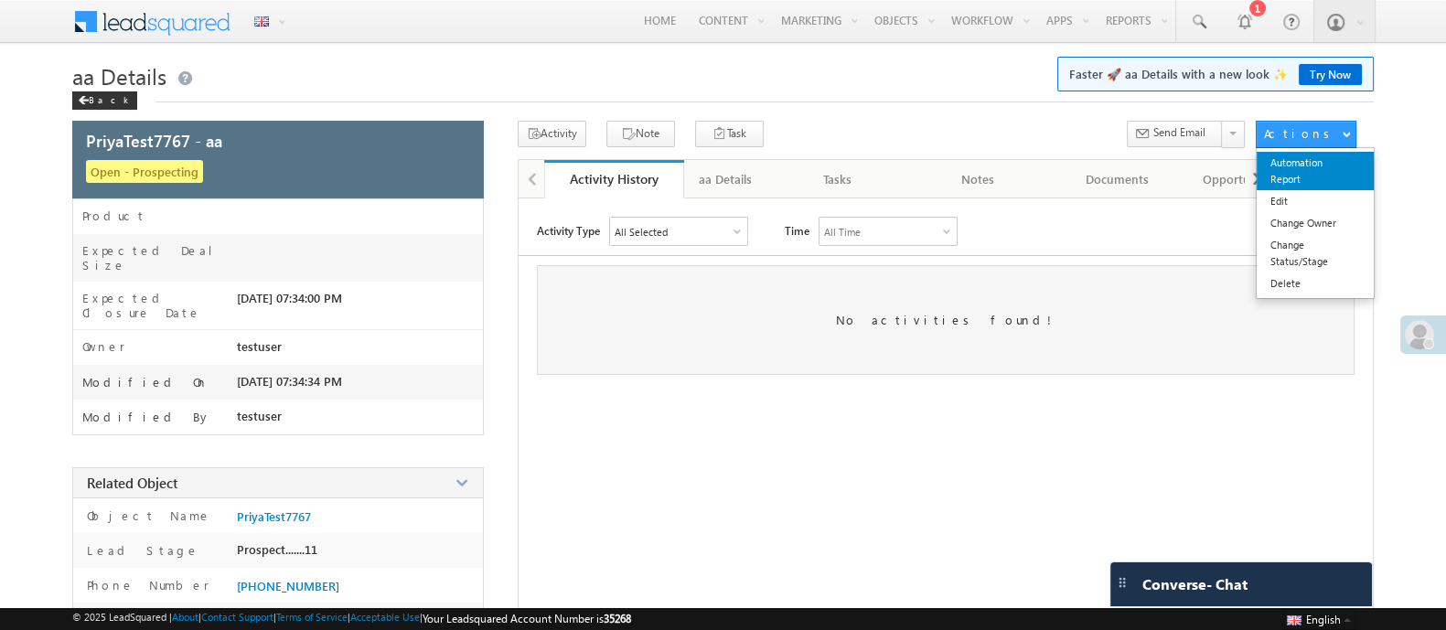
click at [1293, 165] on link "Automation Report" at bounding box center [1314, 171] width 117 height 38
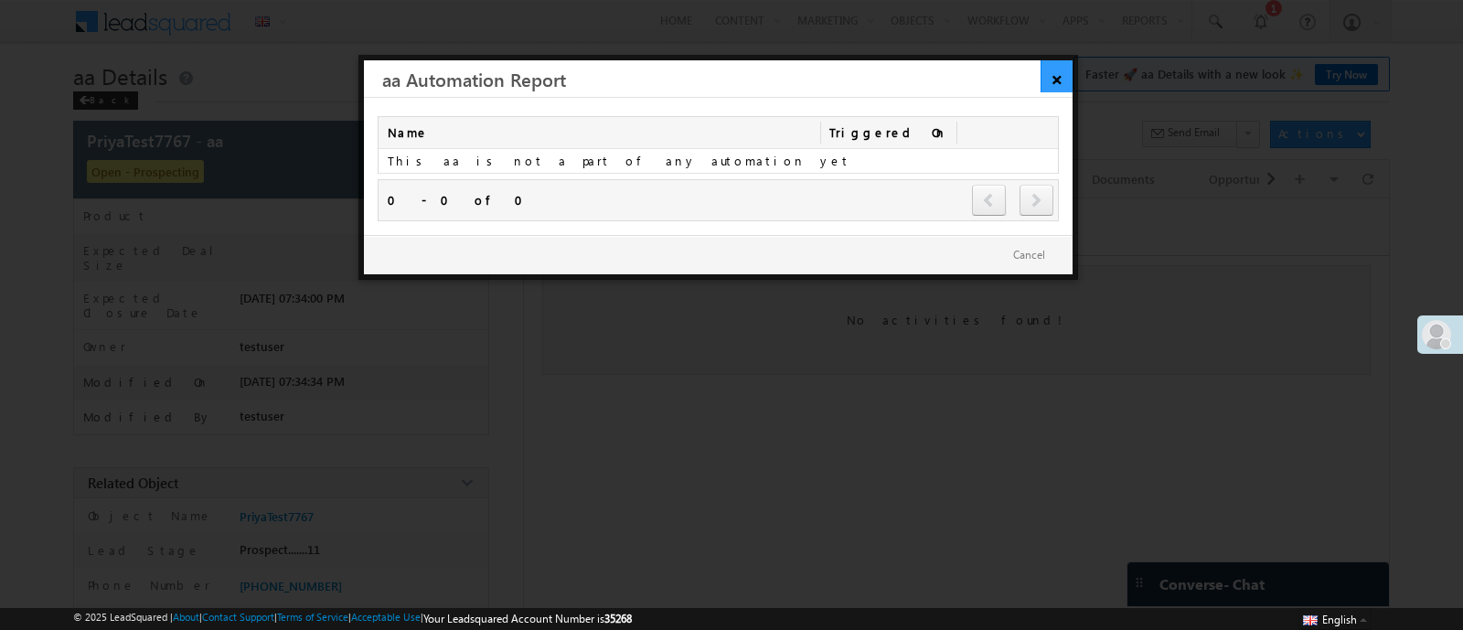
click at [1065, 85] on link "×" at bounding box center [1057, 76] width 32 height 32
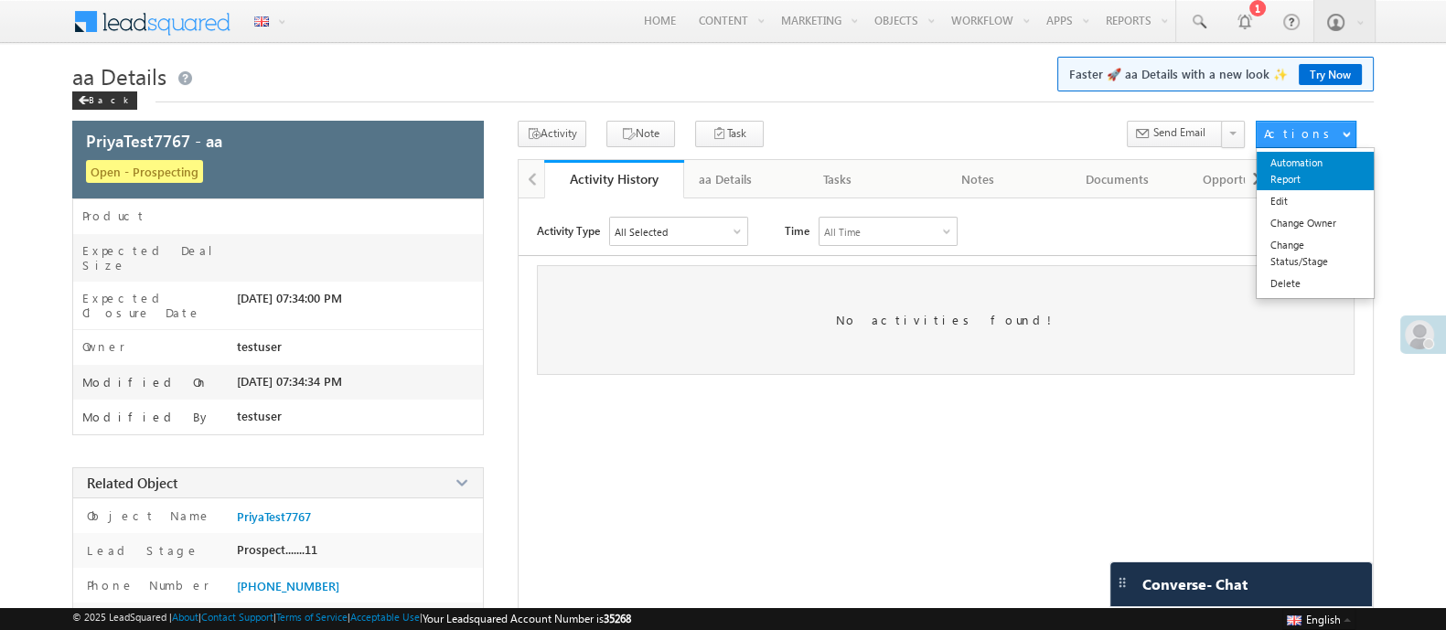
click at [1308, 164] on link "Automation Report" at bounding box center [1314, 171] width 117 height 38
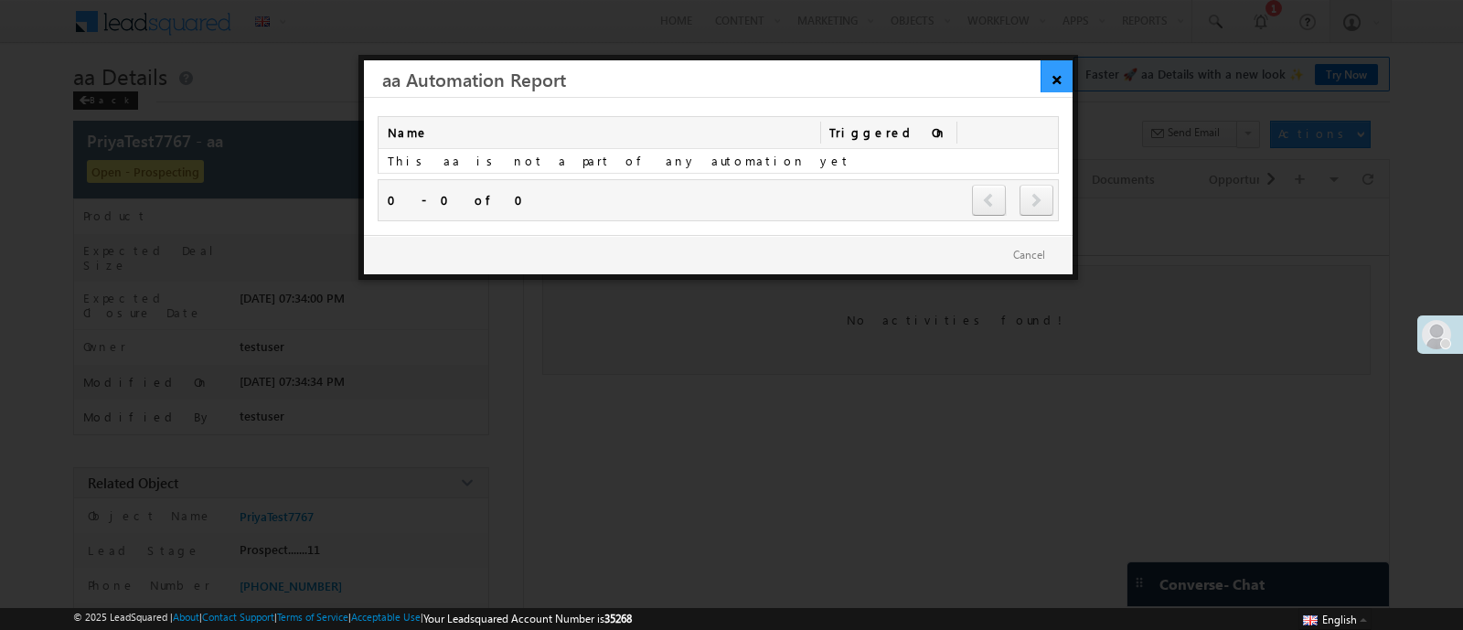
click at [1052, 70] on link "×" at bounding box center [1057, 76] width 32 height 32
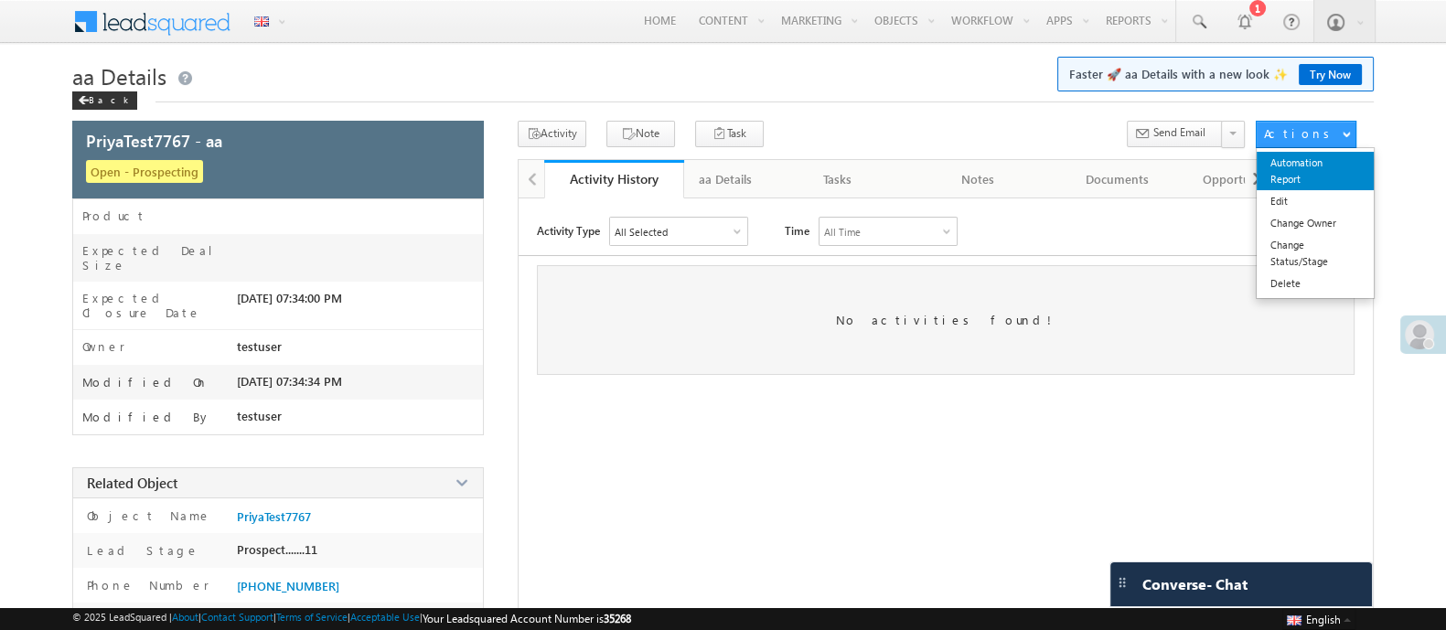
click at [1288, 164] on link "Automation Report" at bounding box center [1314, 171] width 117 height 38
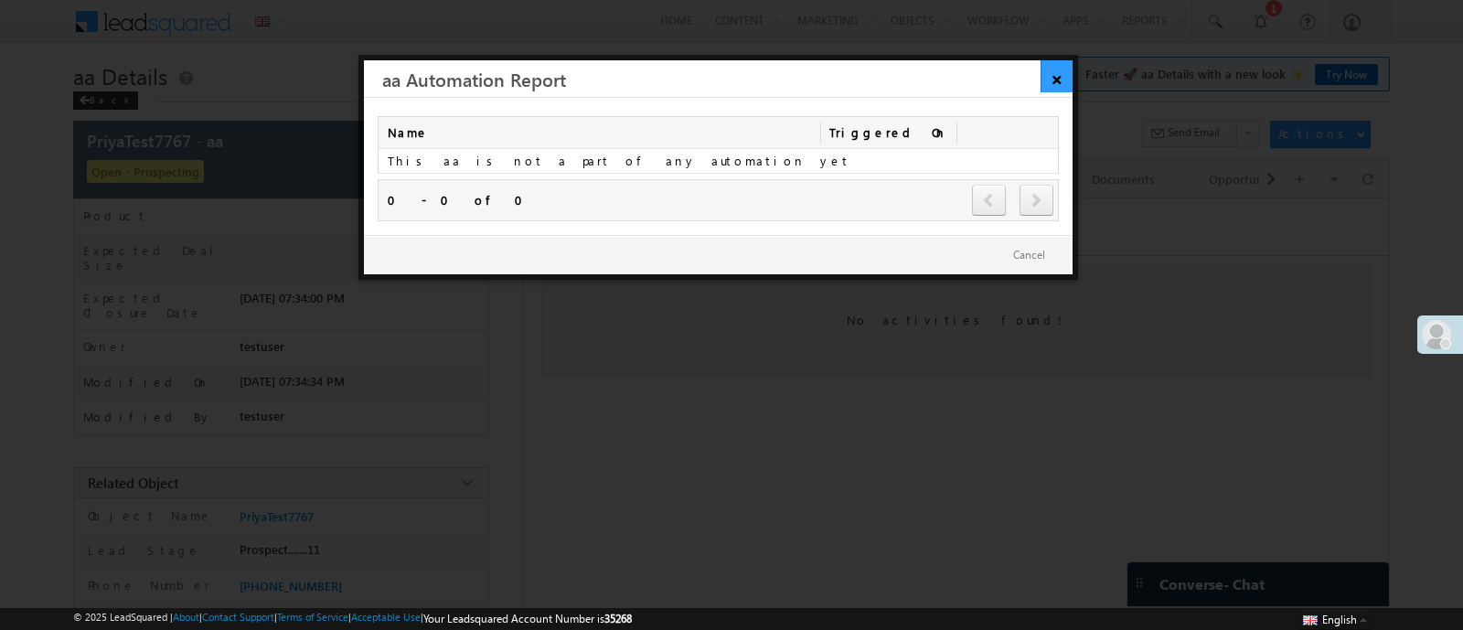
click at [1052, 74] on link "×" at bounding box center [1057, 76] width 32 height 32
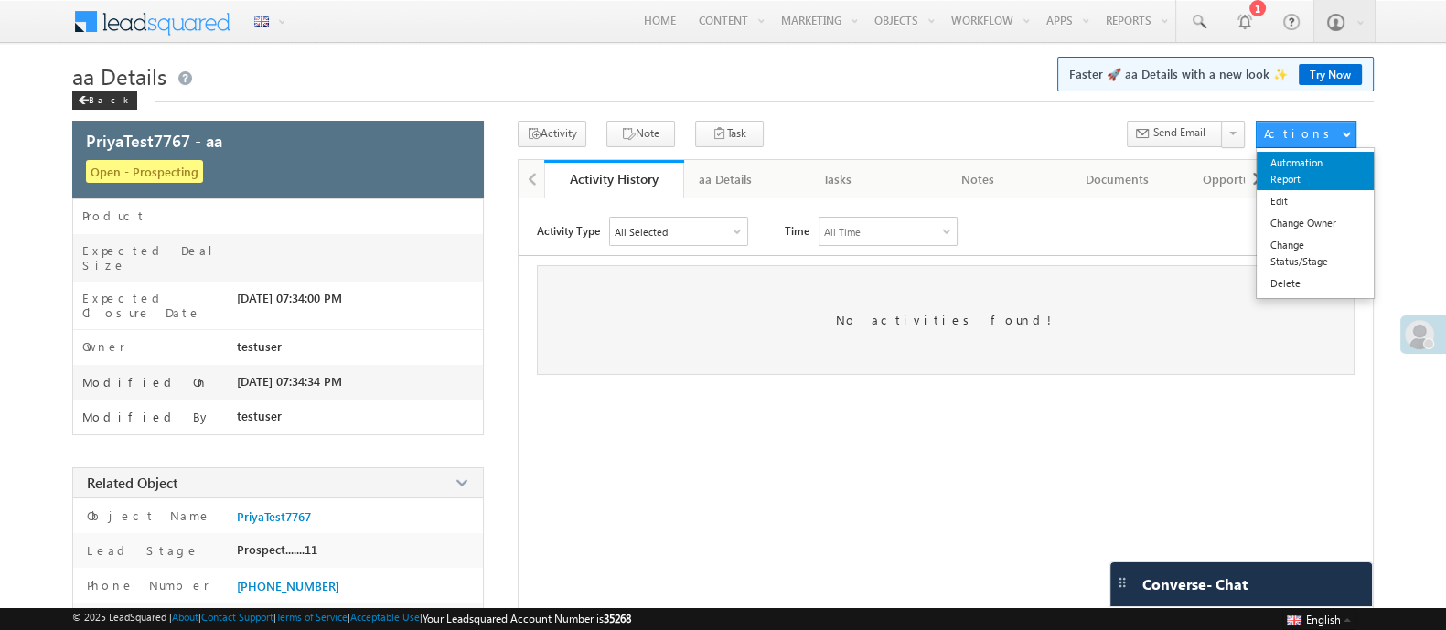
click at [1308, 170] on link "Automation Report" at bounding box center [1314, 171] width 117 height 38
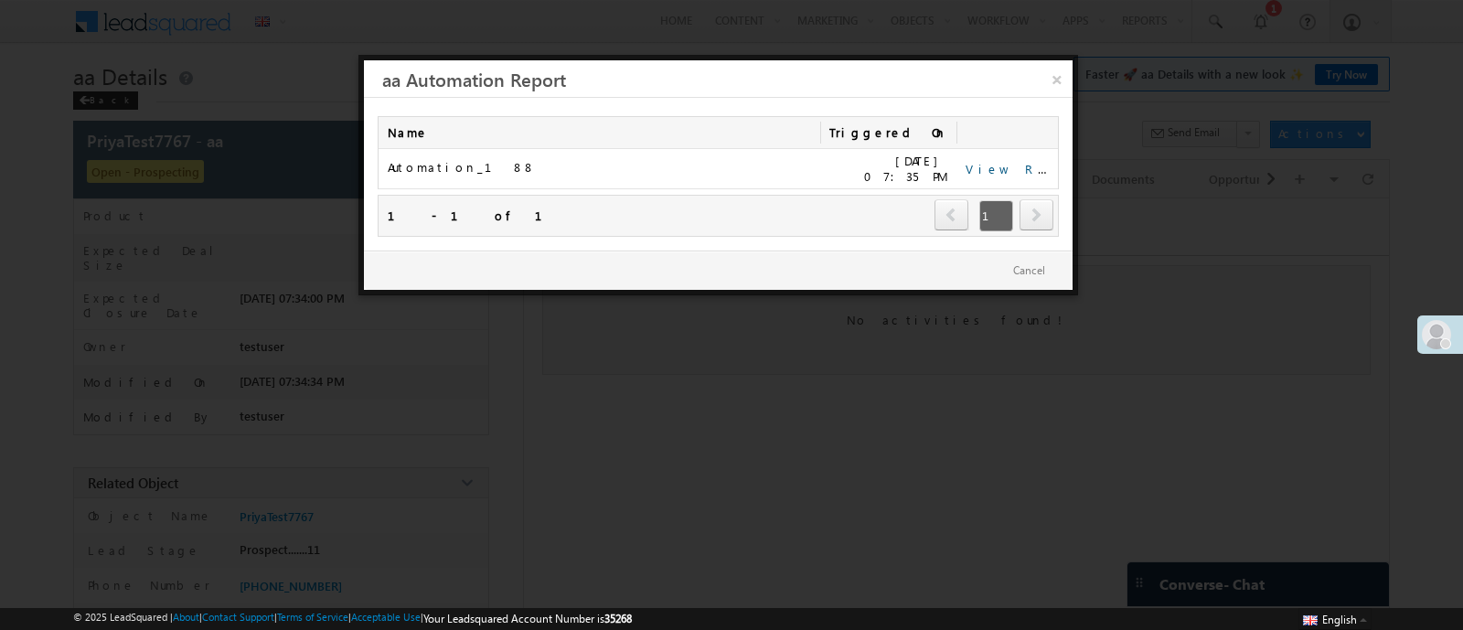
click at [996, 162] on link "View Report" at bounding box center [1022, 169] width 113 height 16
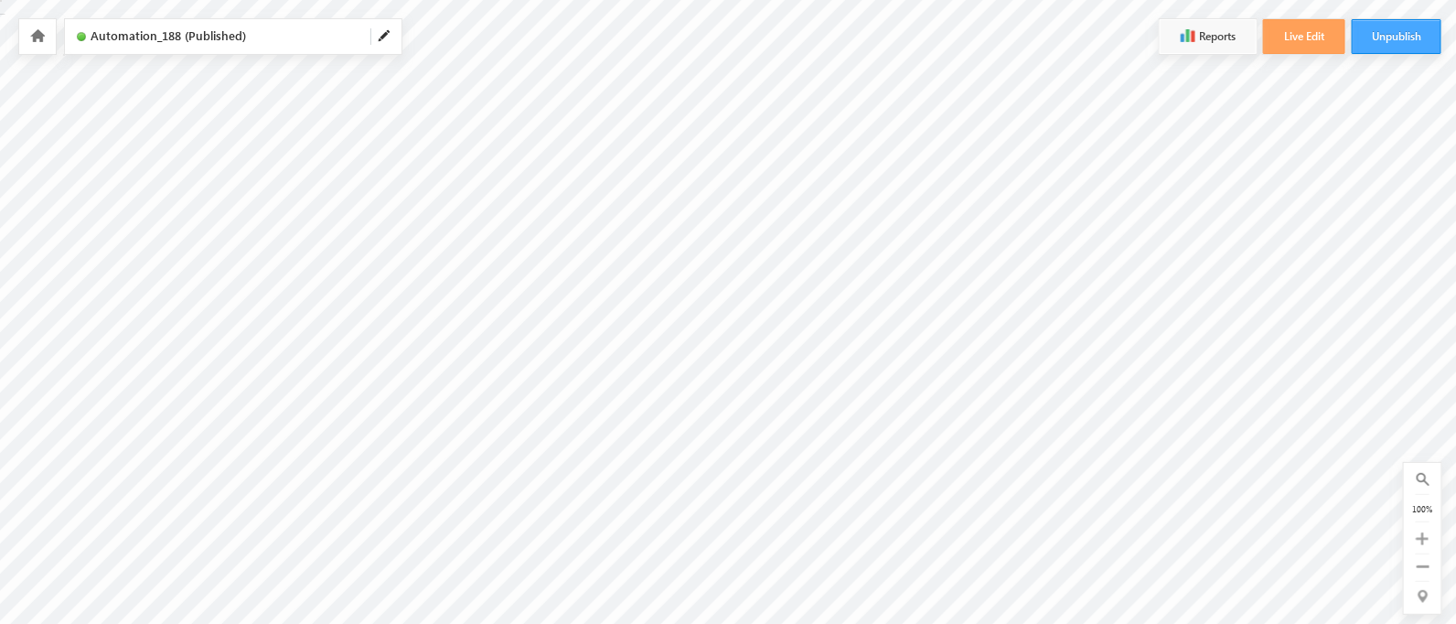
click at [1404, 37] on button "Unpublish" at bounding box center [1397, 36] width 90 height 35
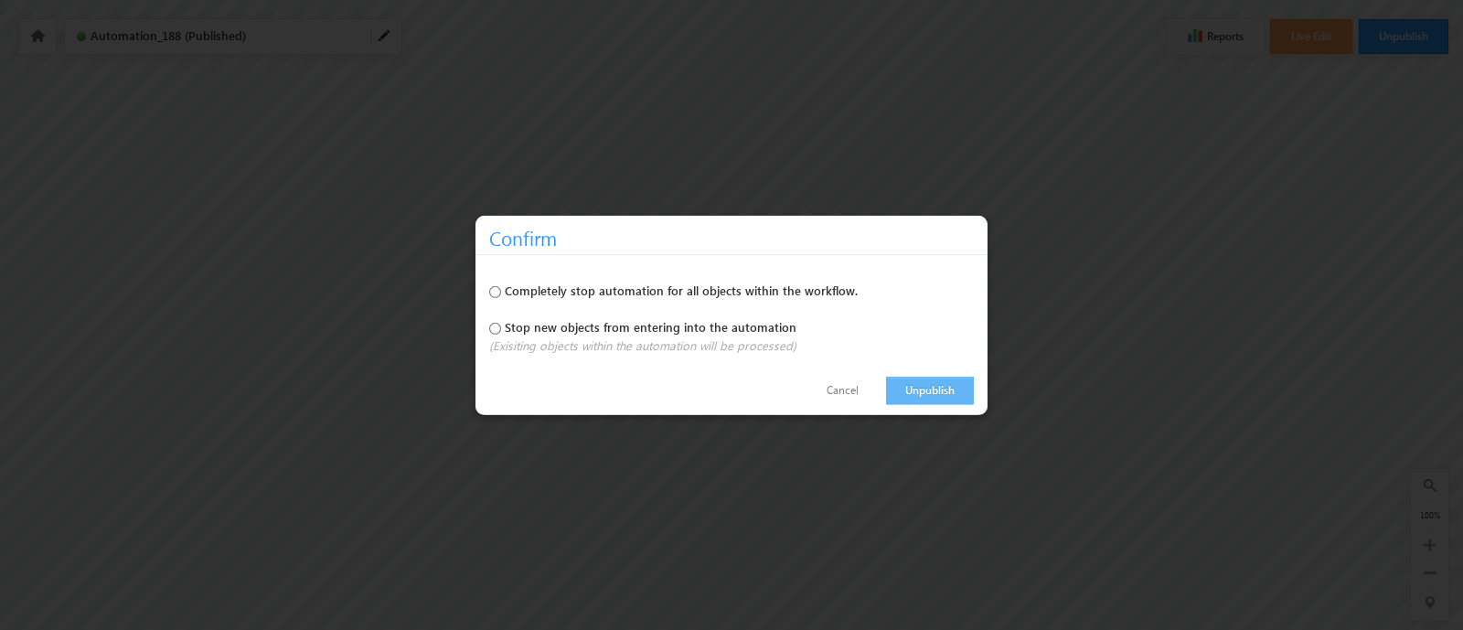
click at [944, 390] on link "Unpublish" at bounding box center [930, 391] width 88 height 28
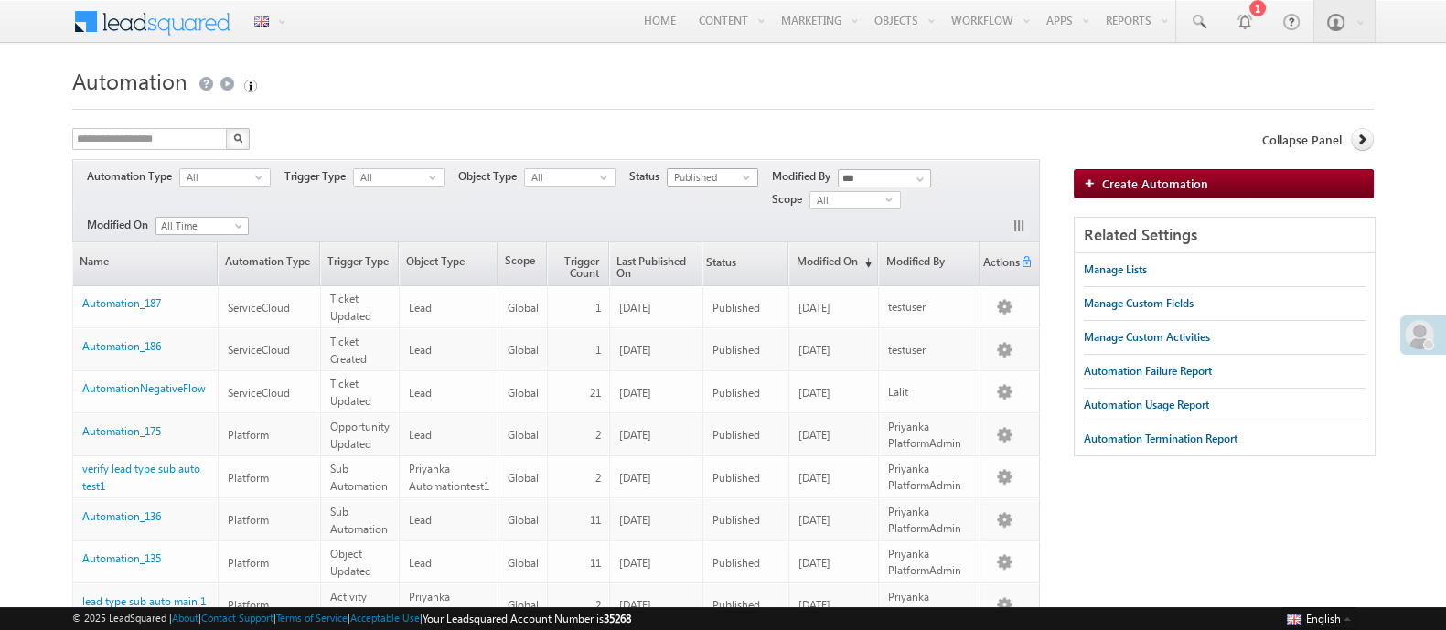
click at [739, 169] on span "Published" at bounding box center [705, 177] width 75 height 16
click at [718, 189] on li "All" at bounding box center [715, 196] width 90 height 18
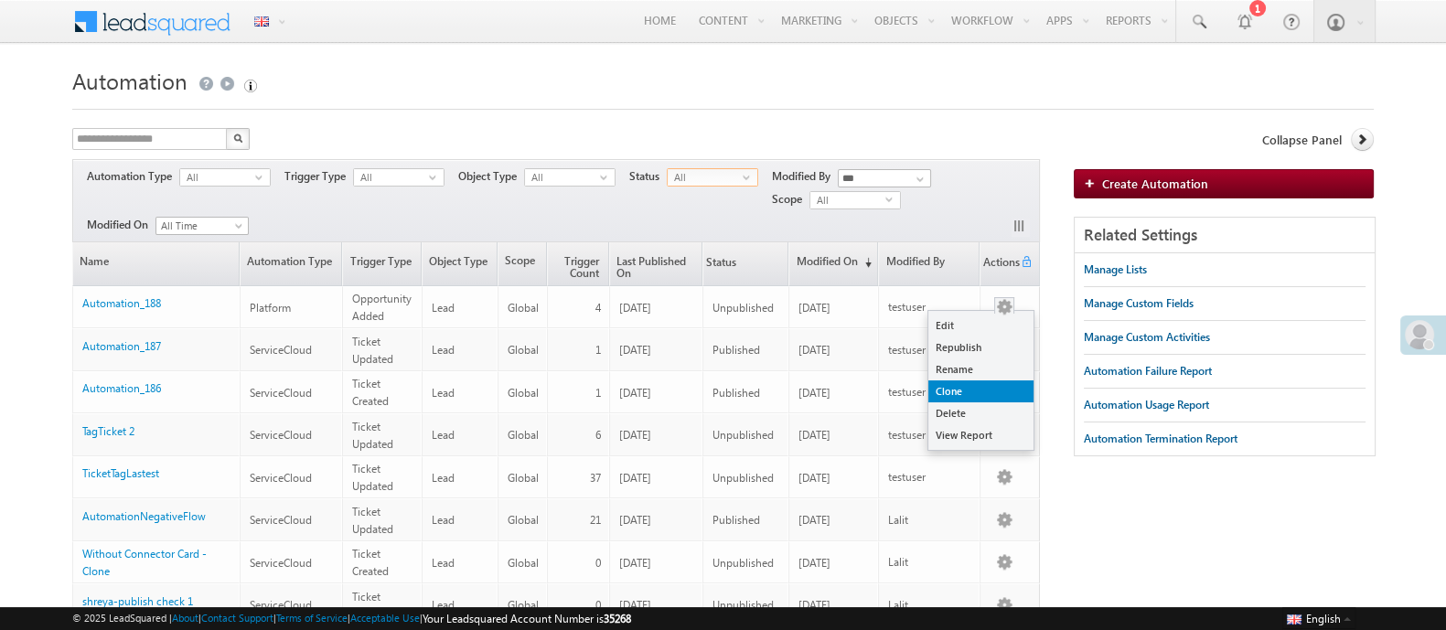
click at [957, 399] on link "Clone" at bounding box center [980, 391] width 105 height 22
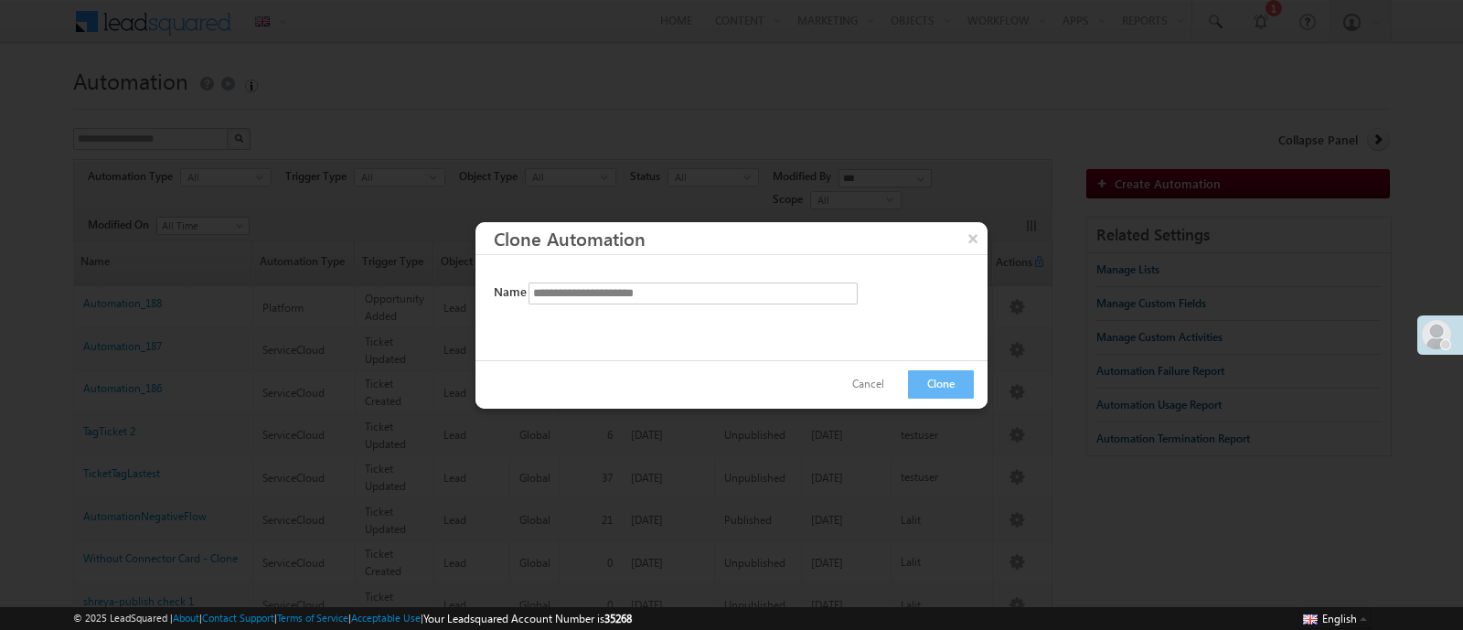
click at [947, 399] on div "Cancel Clone" at bounding box center [732, 384] width 512 height 48
click at [934, 381] on button "Clone" at bounding box center [941, 384] width 66 height 28
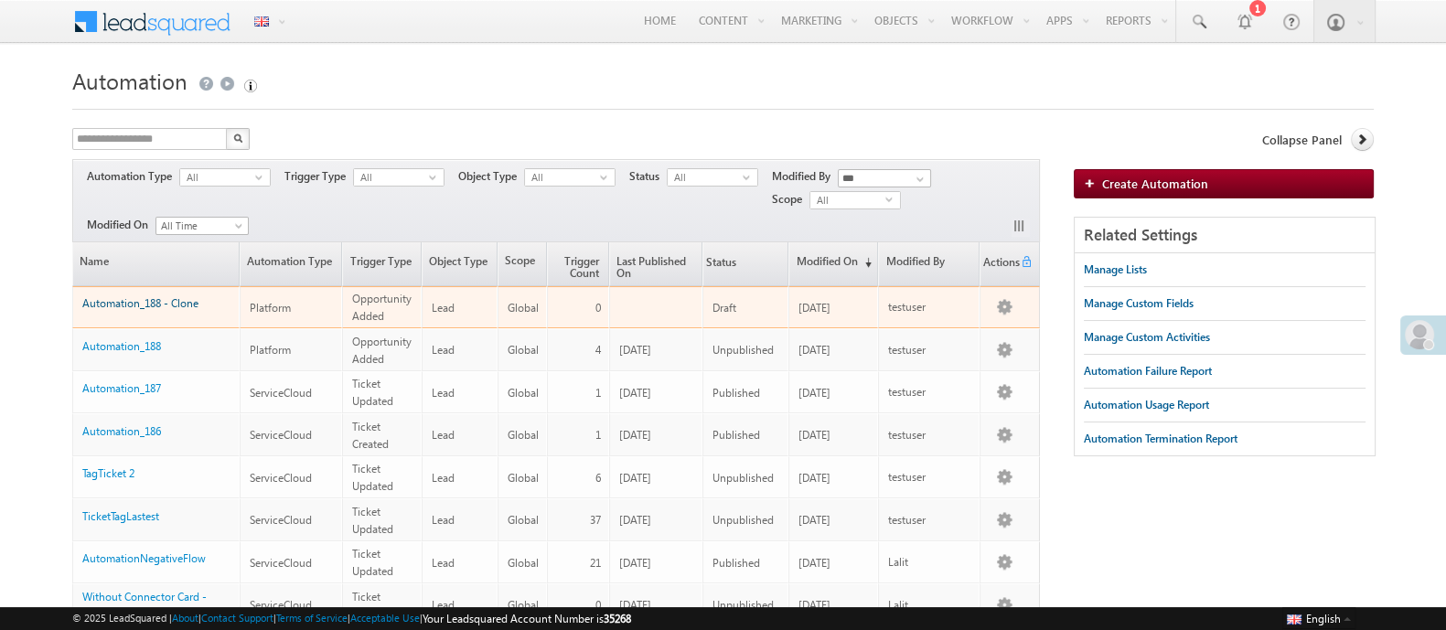
click at [122, 300] on link "Automation_188 - Clone" at bounding box center [140, 303] width 116 height 14
